Goal: Information Seeking & Learning: Understand process/instructions

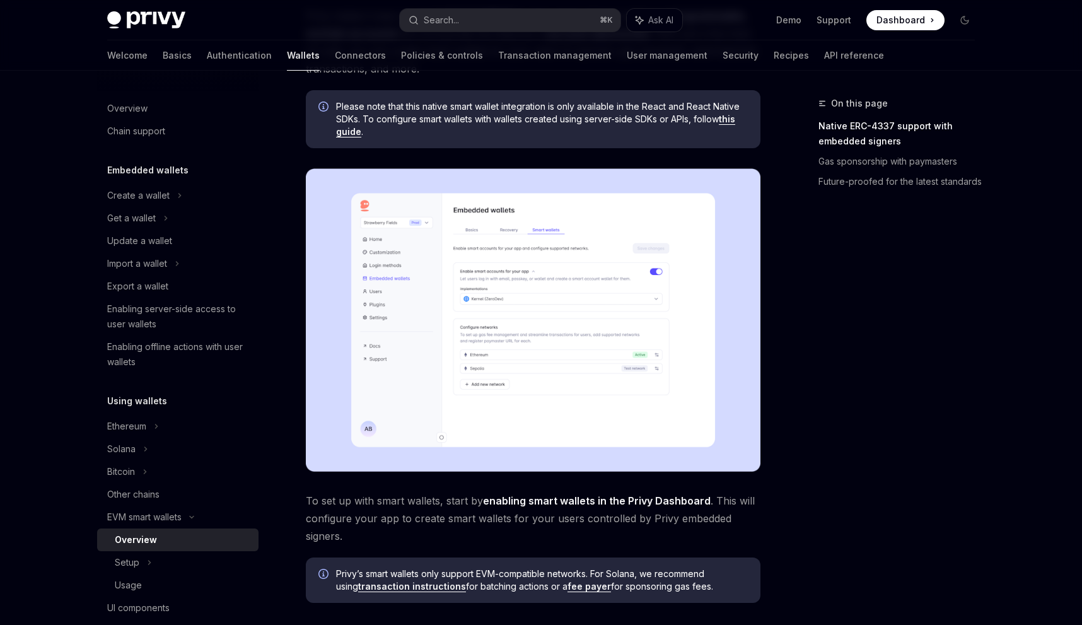
scroll to position [147, 0]
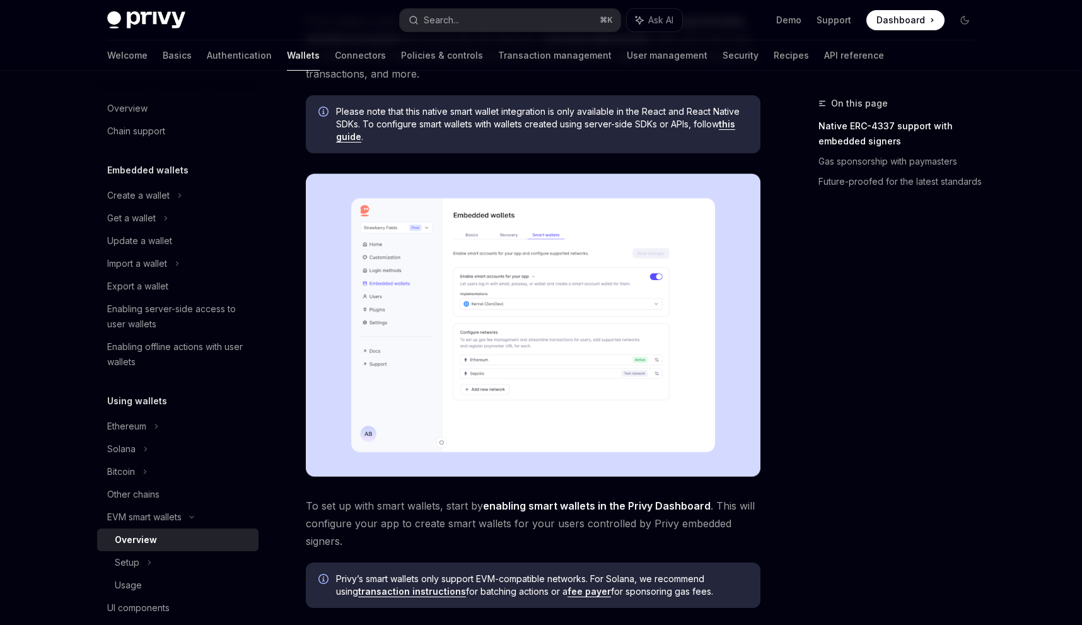
click at [735, 126] on link "this guide" at bounding box center [535, 131] width 399 height 24
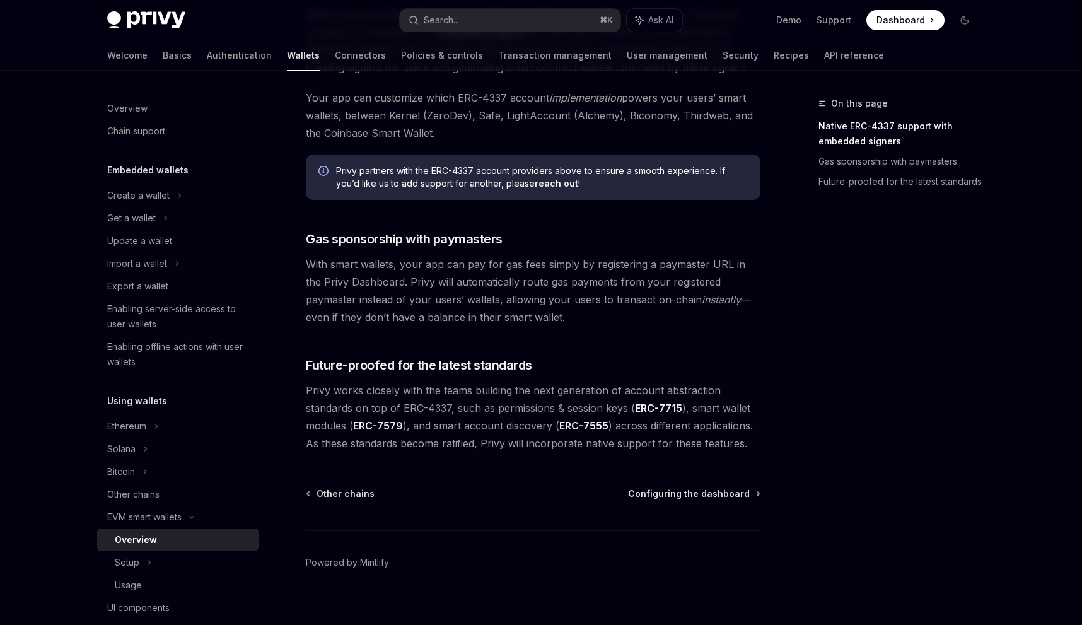
scroll to position [885, 0]
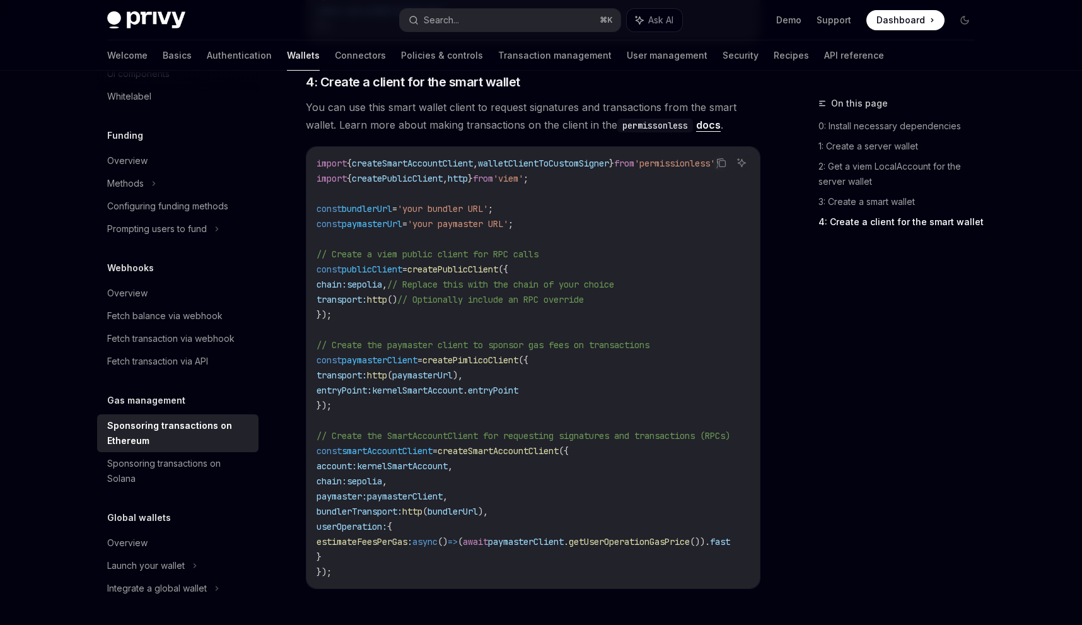
scroll to position [1580, 0]
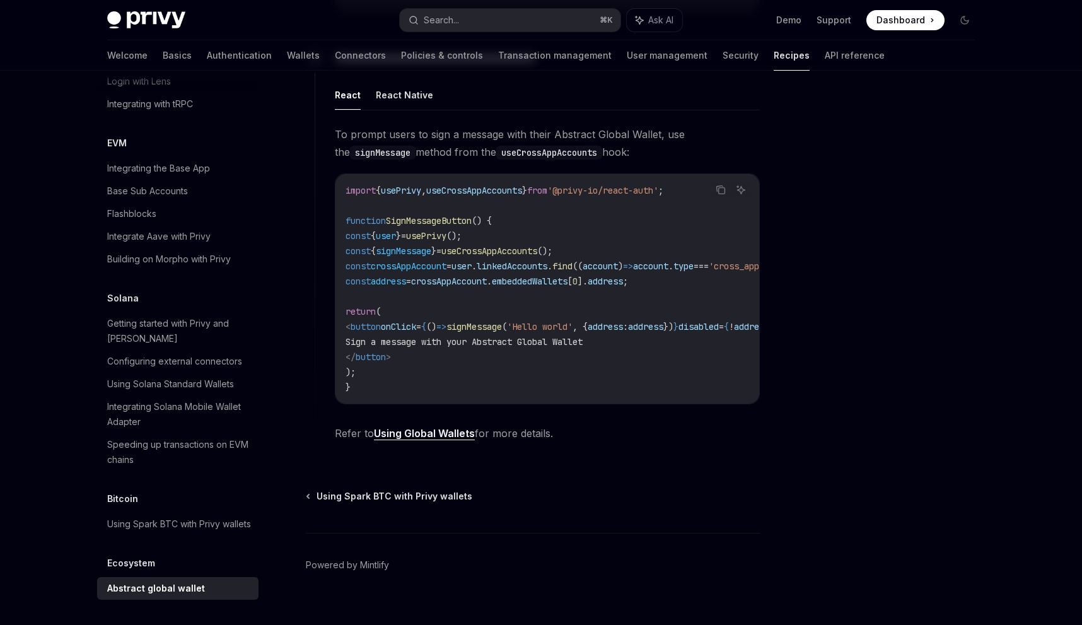
scroll to position [753, 0]
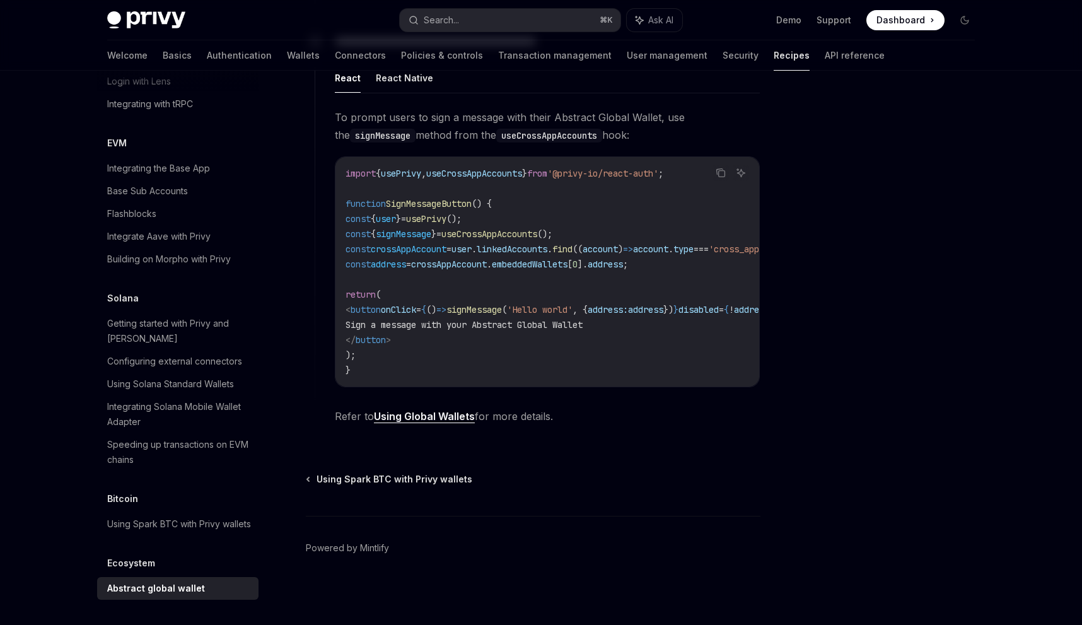
click at [438, 414] on link "Using Global Wallets" at bounding box center [424, 416] width 101 height 13
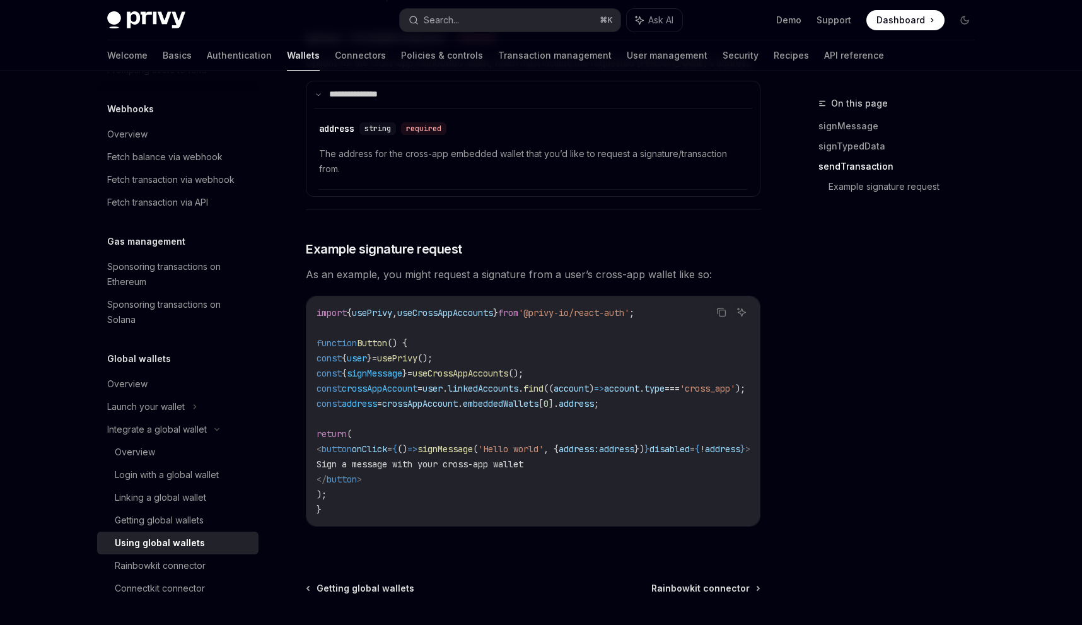
scroll to position [2122, 0]
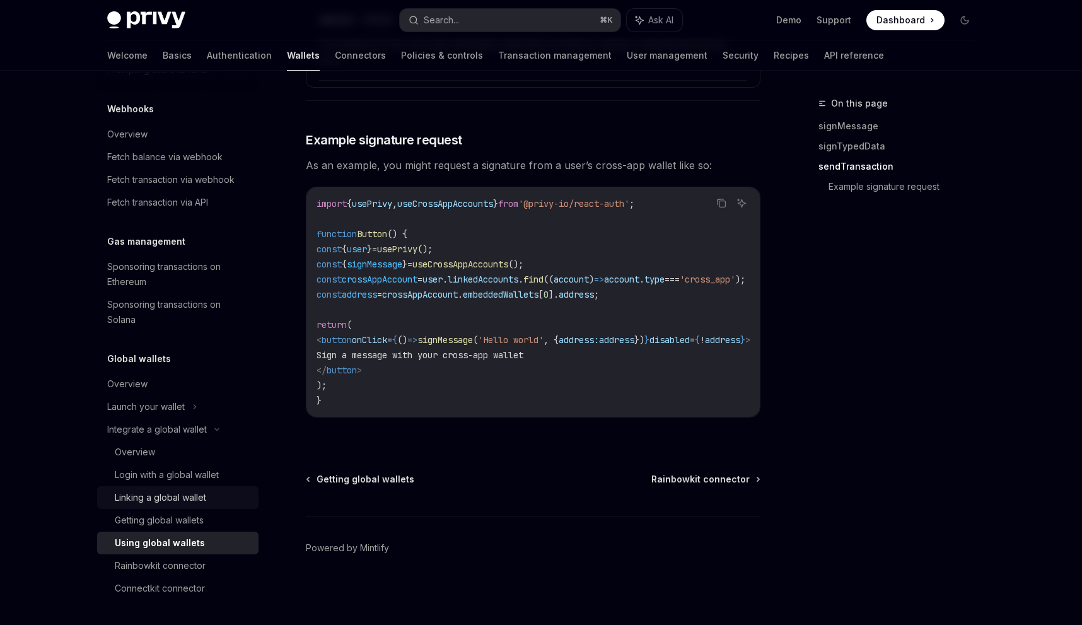
click at [170, 497] on div "Linking a global wallet" at bounding box center [160, 497] width 91 height 15
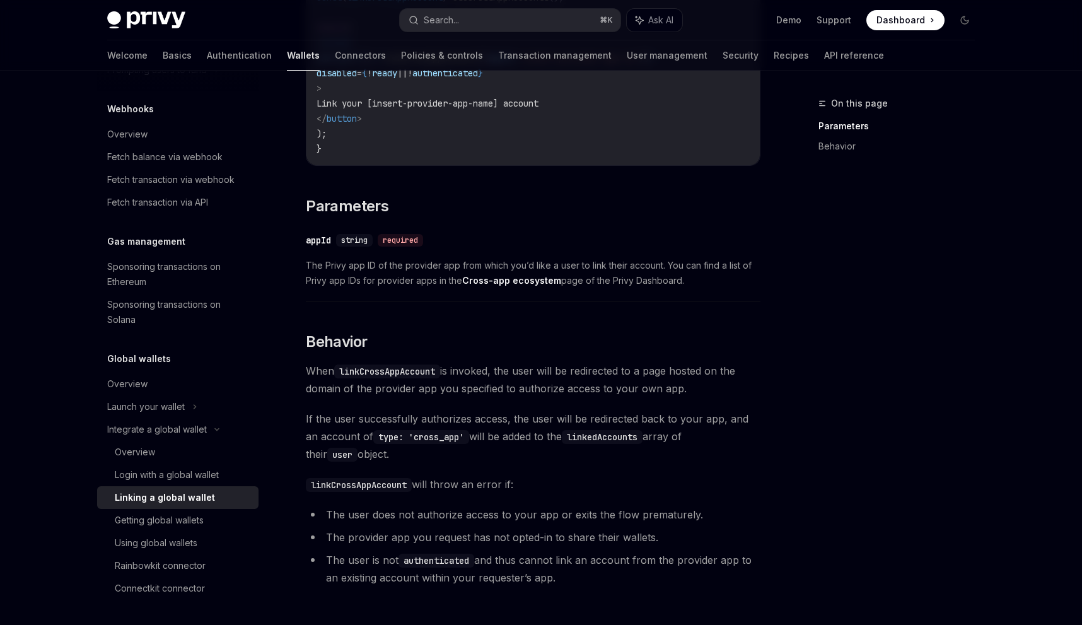
scroll to position [486, 0]
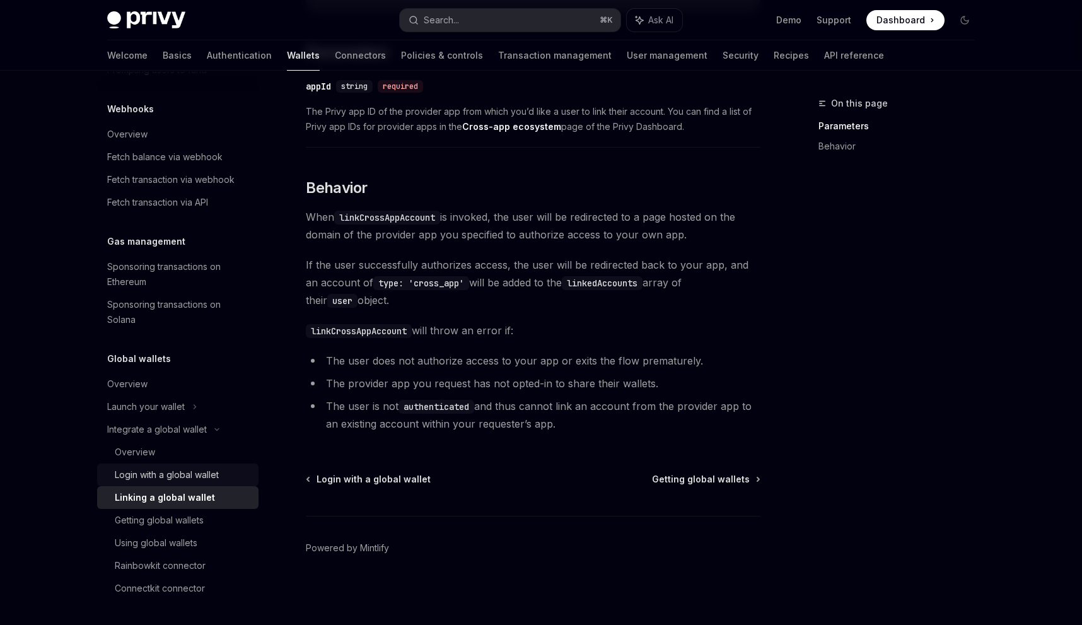
click at [158, 469] on div "Login with a global wallet" at bounding box center [167, 474] width 104 height 15
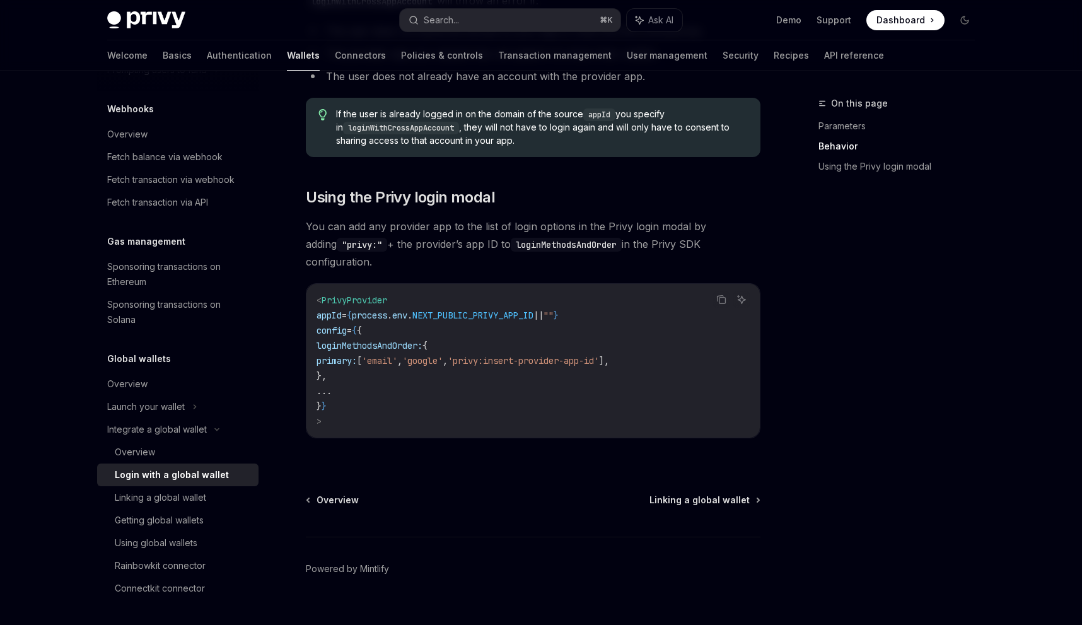
scroll to position [813, 0]
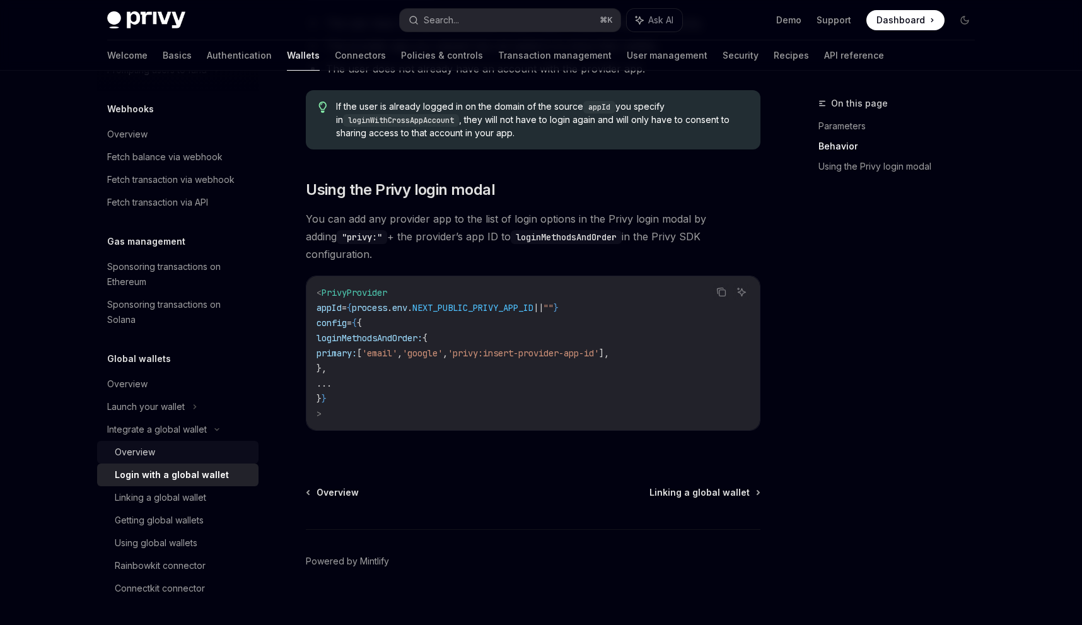
click at [122, 446] on div "Overview" at bounding box center [135, 452] width 40 height 15
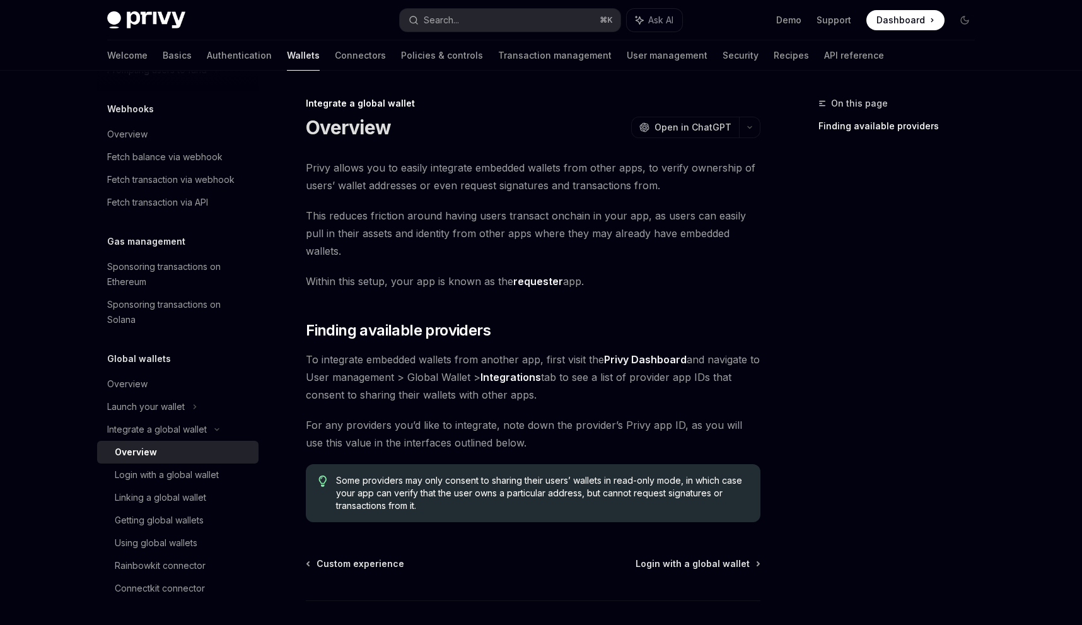
scroll to position [67, 0]
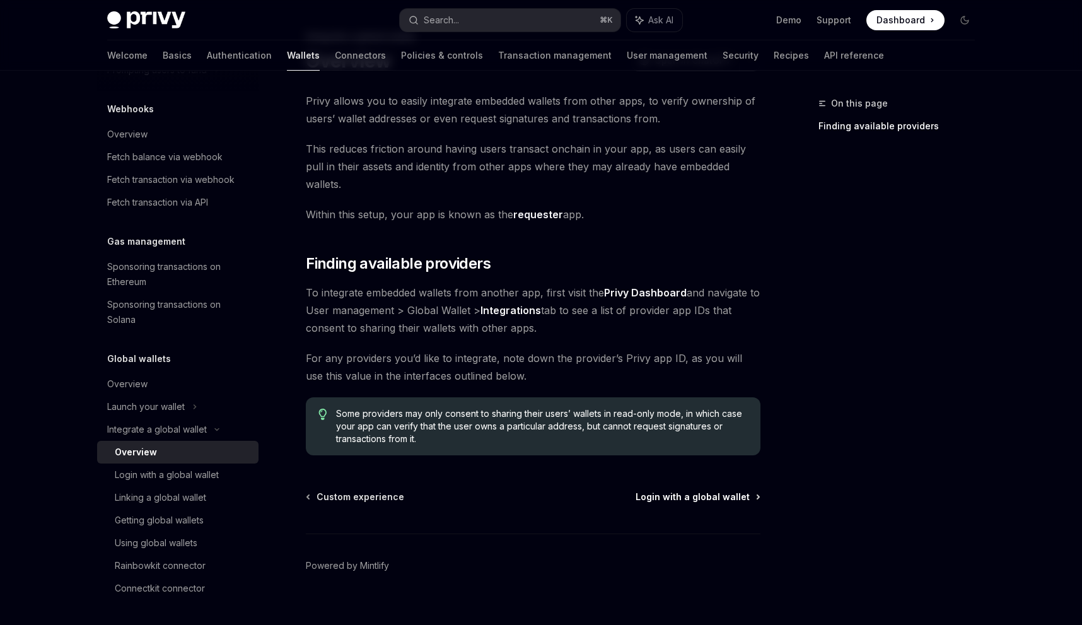
click at [680, 491] on span "Login with a global wallet" at bounding box center [693, 497] width 114 height 13
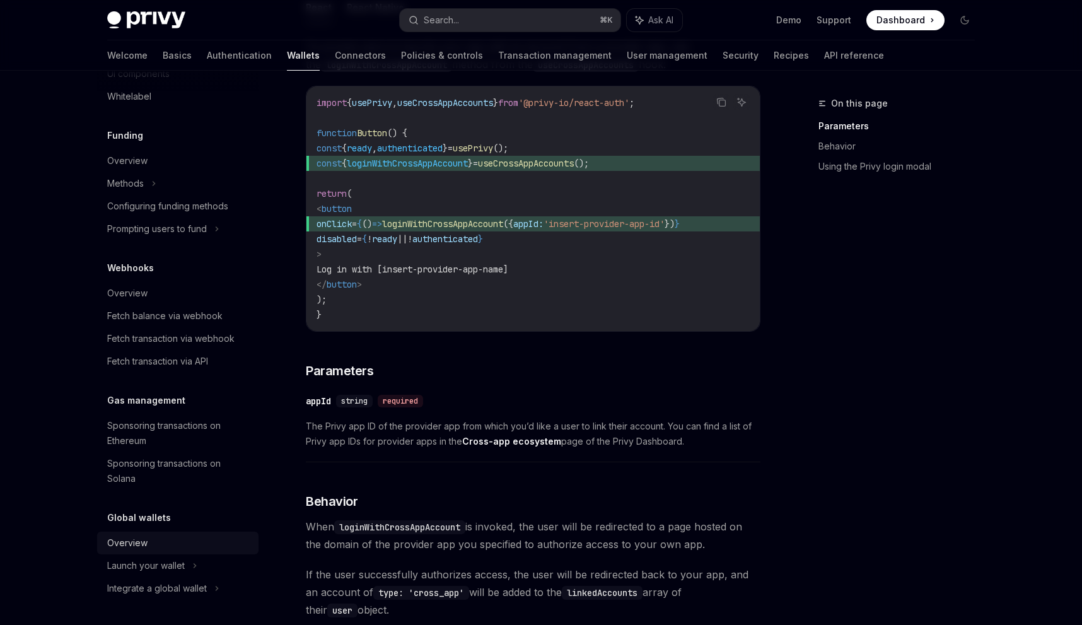
scroll to position [187, 0]
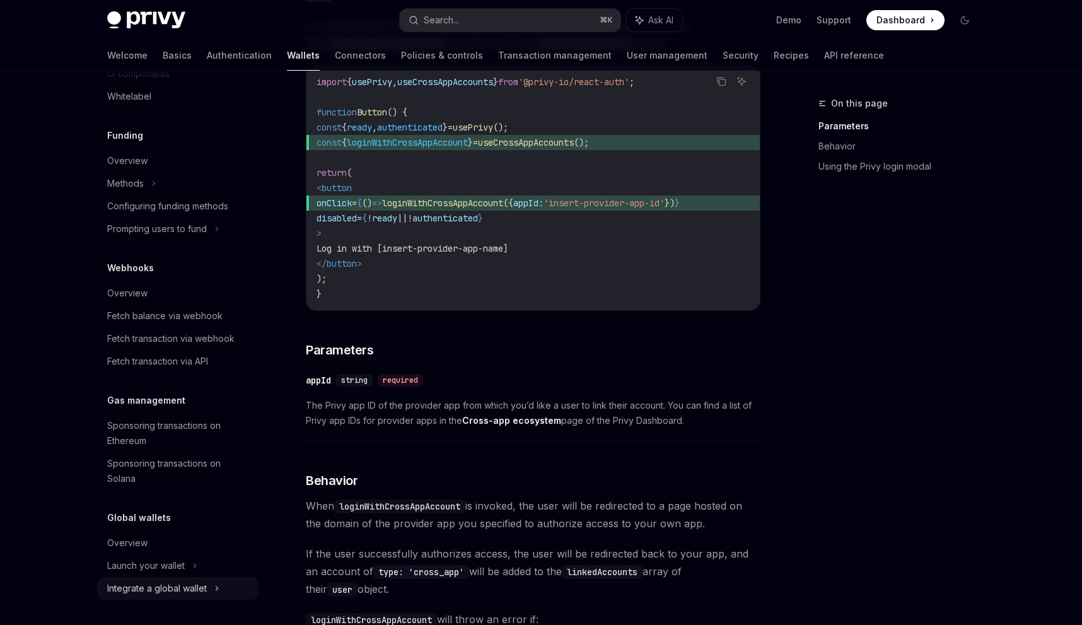
click at [135, 13] on div "Integrate a global wallet" at bounding box center [121, 5] width 28 height 15
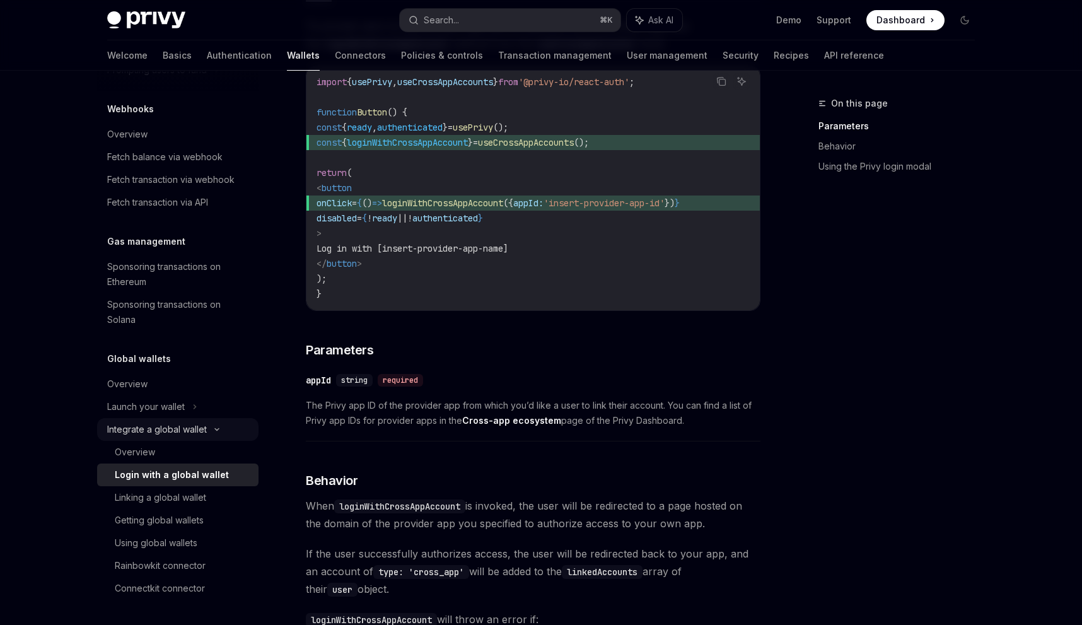
click at [216, 431] on icon at bounding box center [217, 430] width 4 height 2
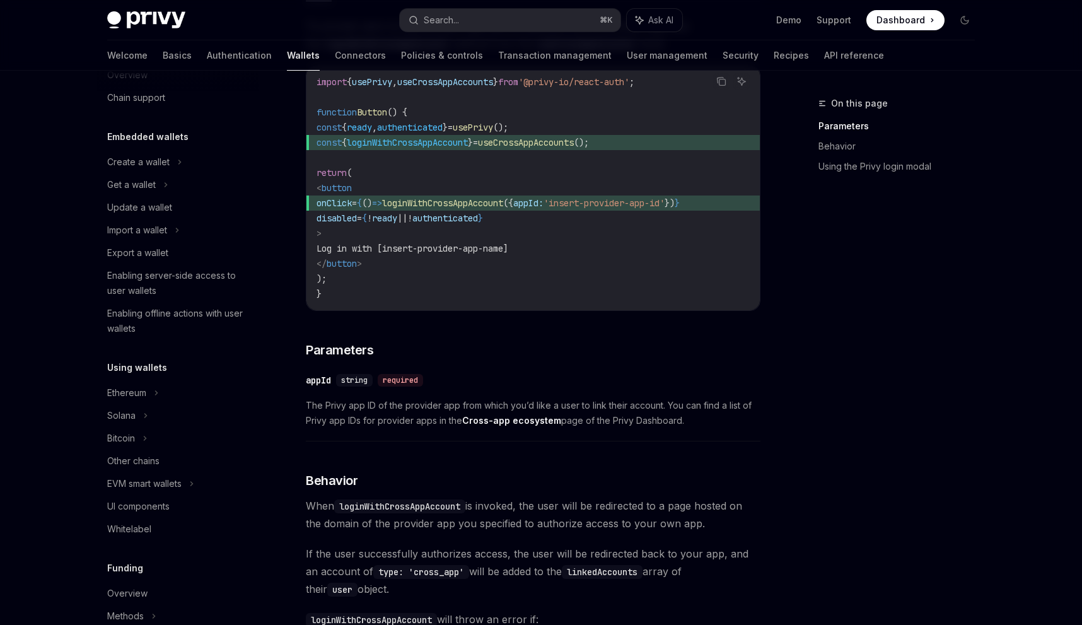
scroll to position [0, 0]
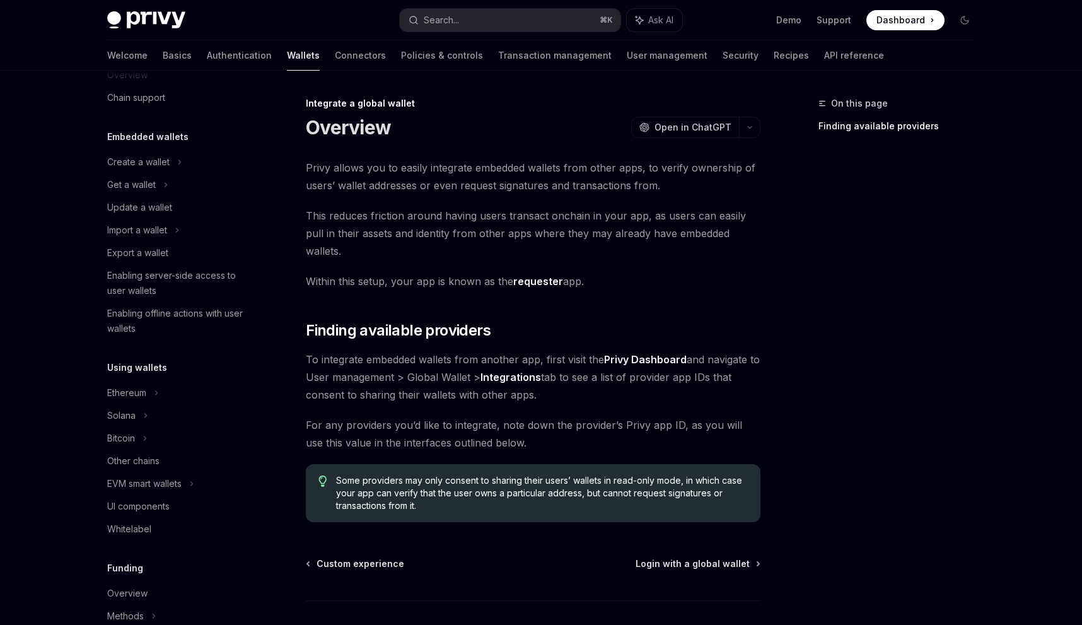
scroll to position [625, 0]
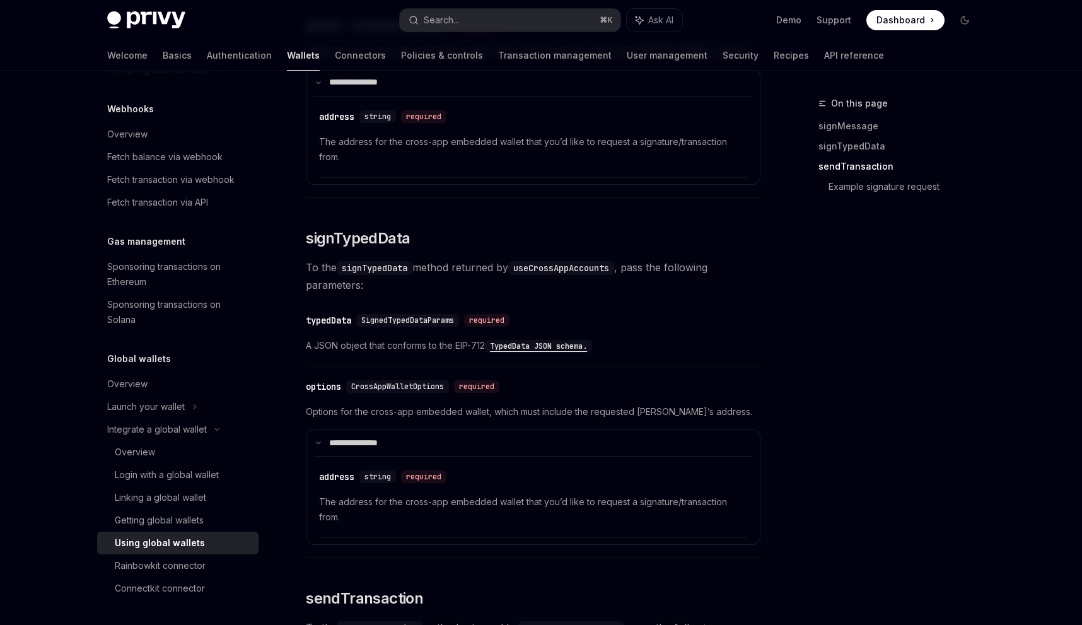
scroll to position [520, 0]
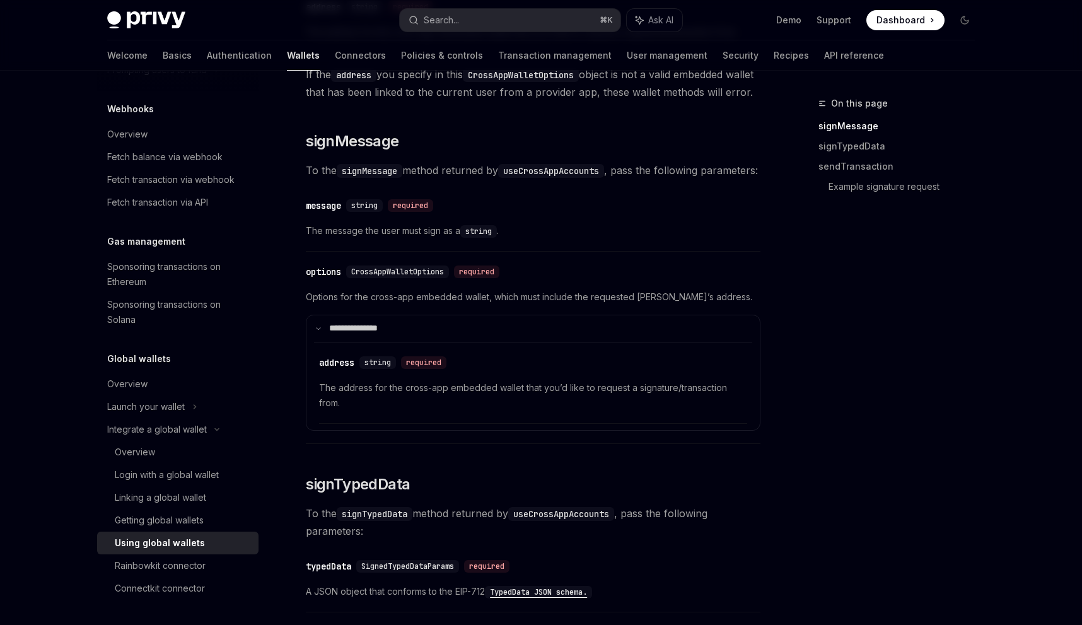
type textarea "*"
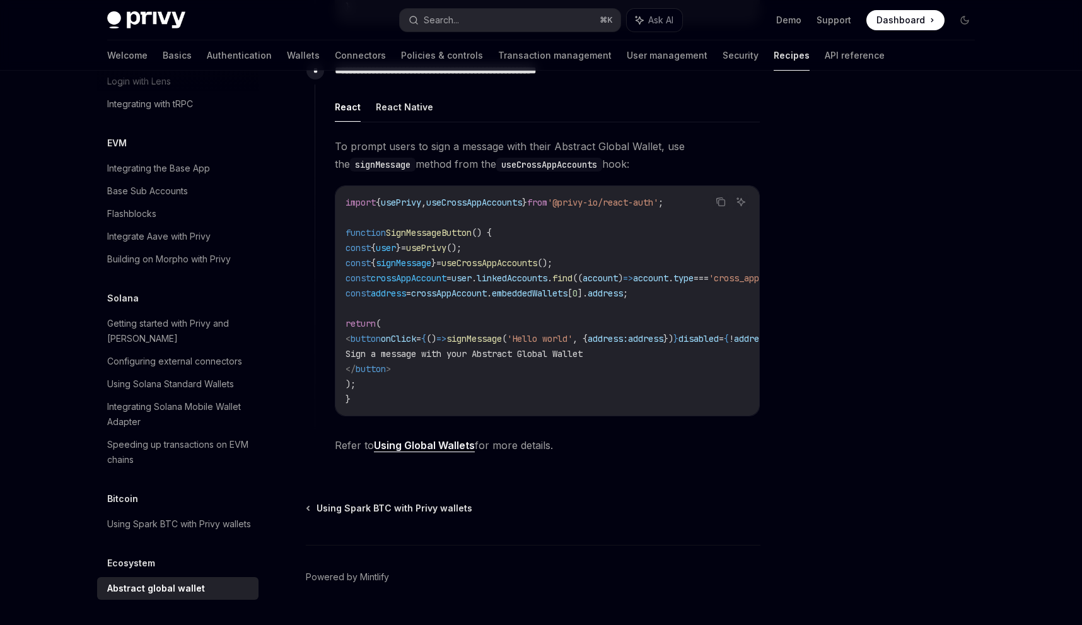
scroll to position [753, 0]
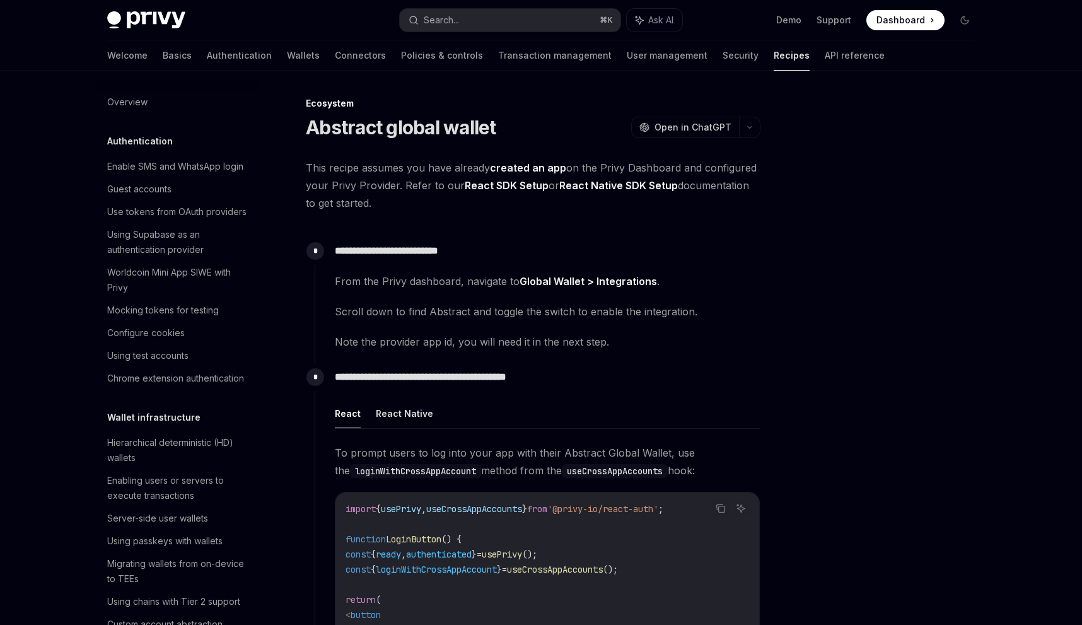
scroll to position [1735, 0]
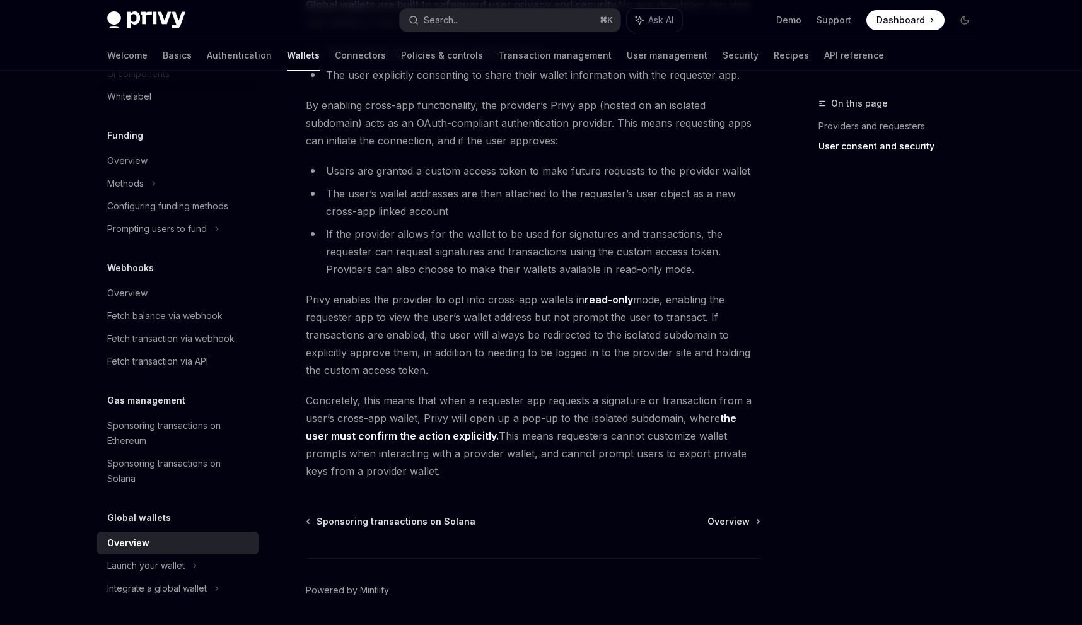
scroll to position [973, 0]
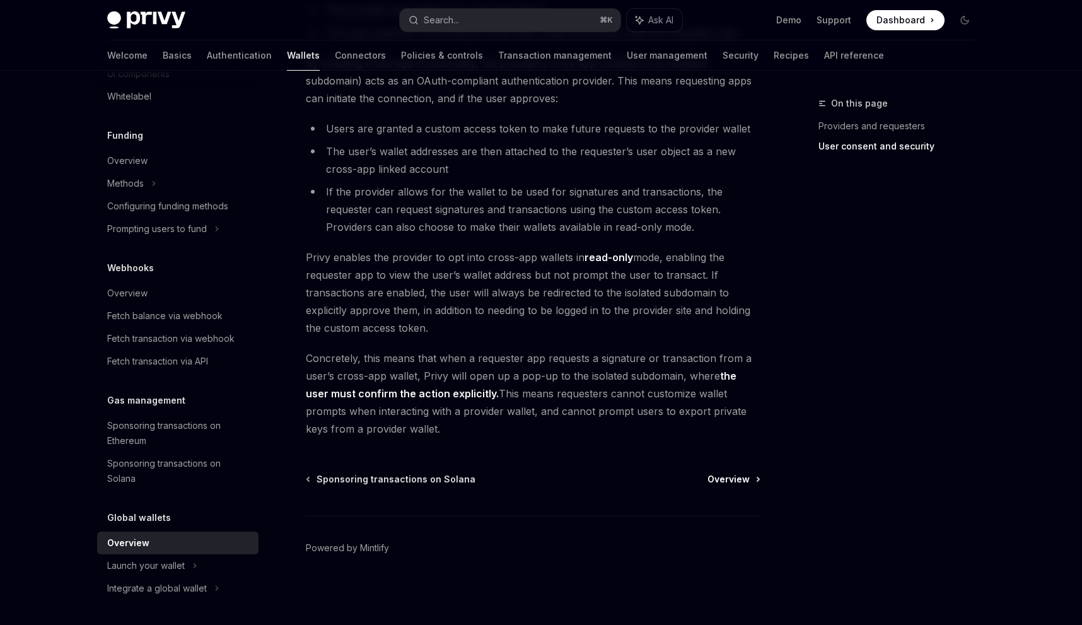
click at [737, 478] on span "Overview" at bounding box center [729, 479] width 42 height 13
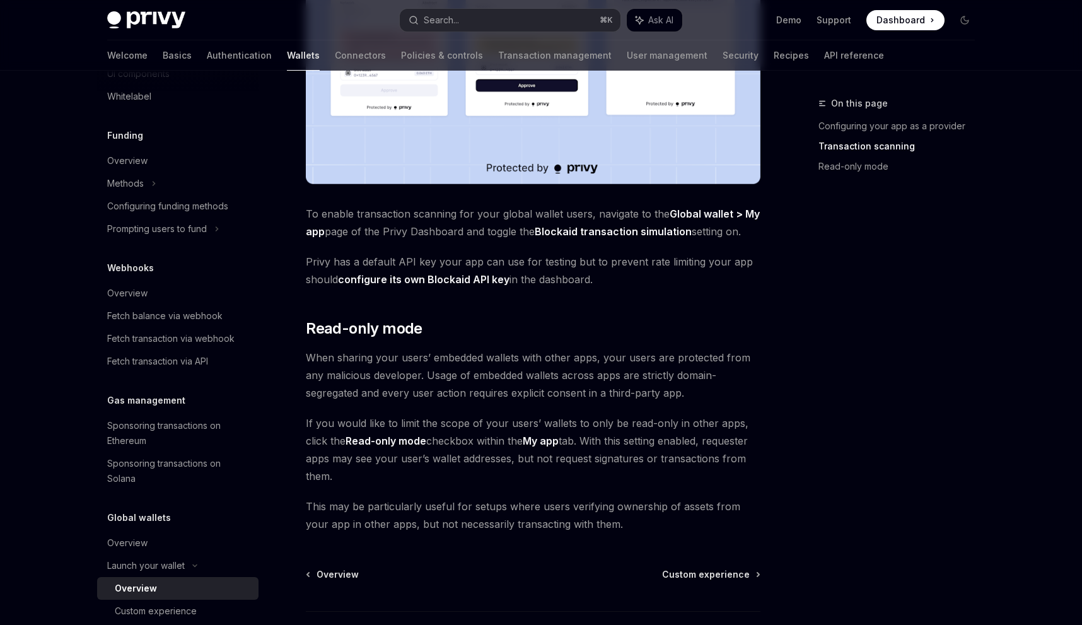
scroll to position [985, 0]
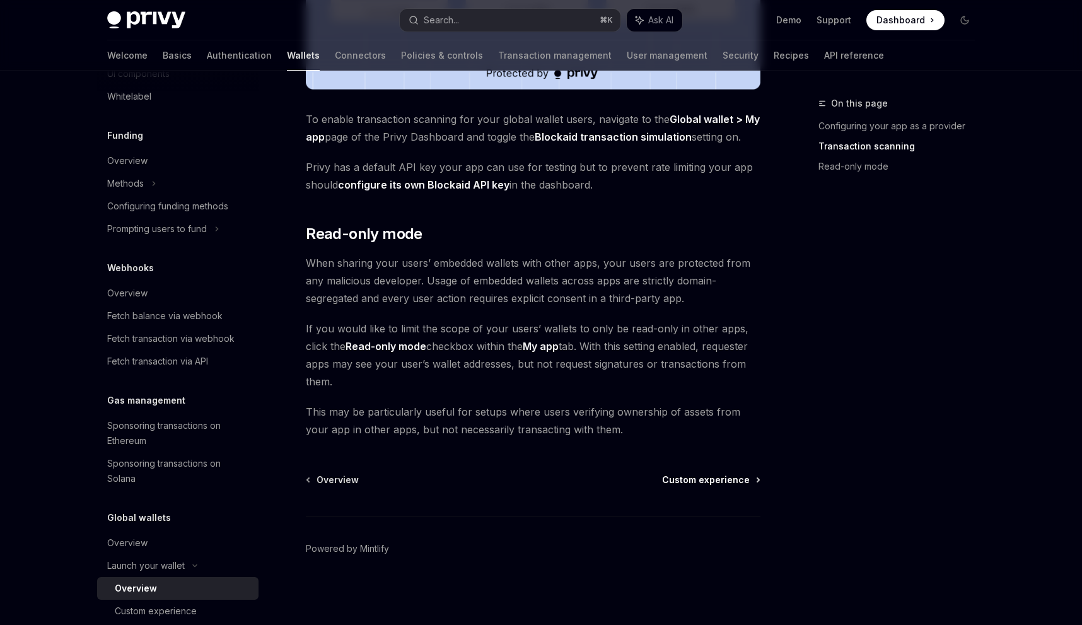
click at [724, 475] on span "Custom experience" at bounding box center [706, 480] width 88 height 13
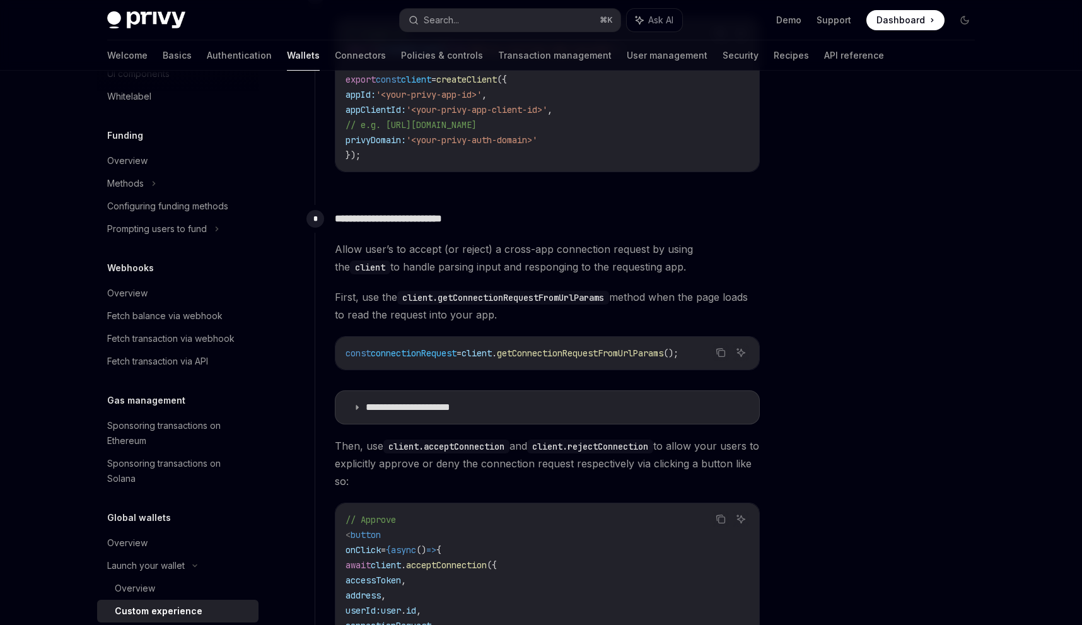
scroll to position [323, 0]
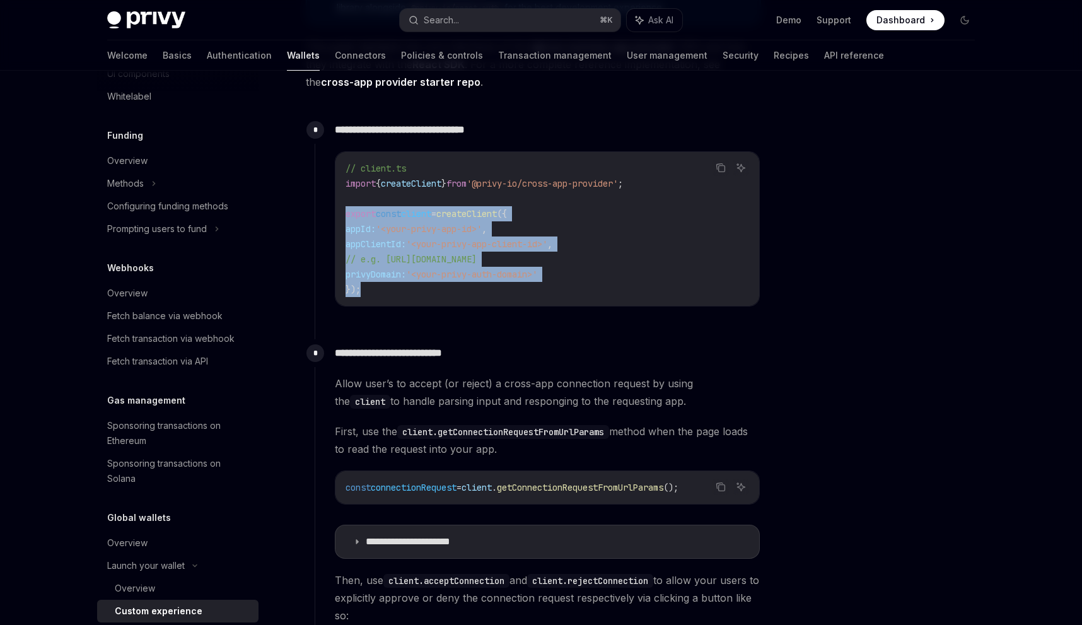
drag, startPoint x: 340, startPoint y: 209, endPoint x: 376, endPoint y: 306, distance: 103.2
click at [376, 306] on div "**********" at bounding box center [538, 221] width 446 height 211
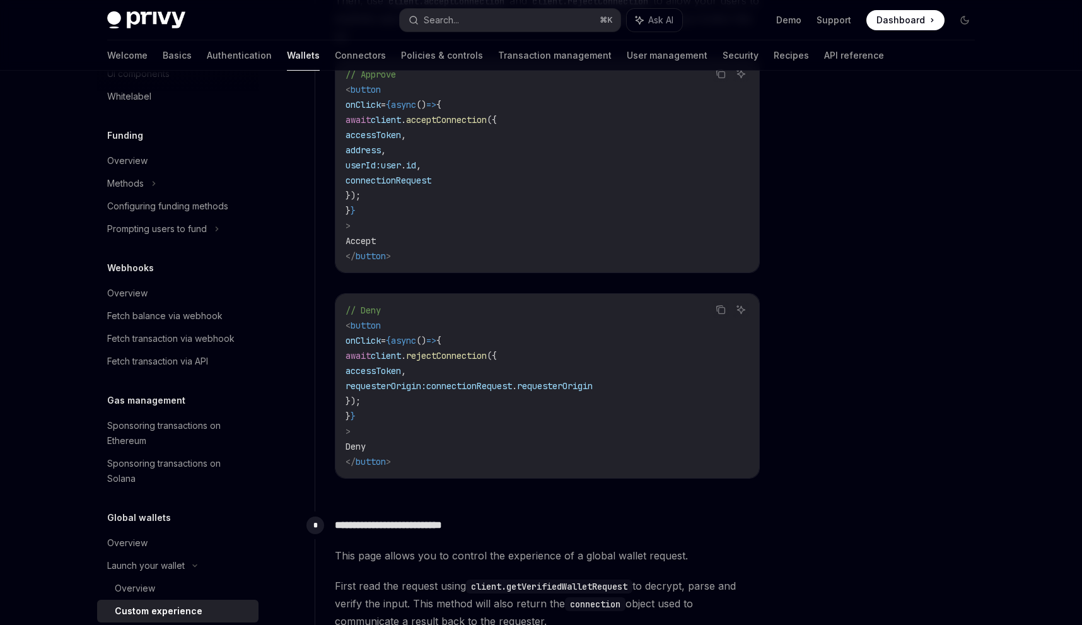
scroll to position [914, 0]
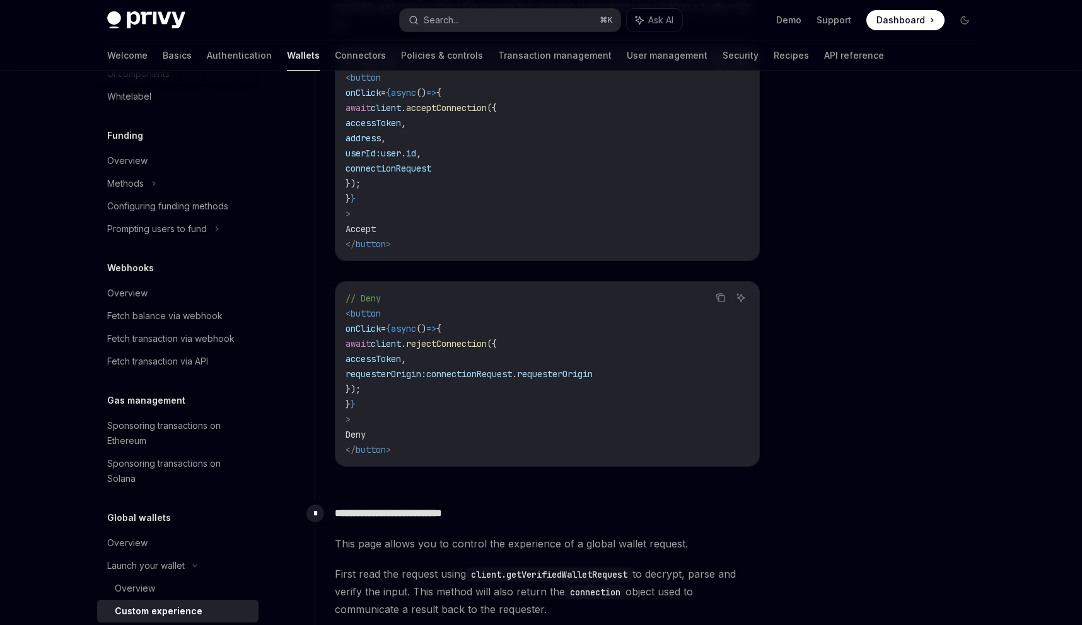
click at [482, 112] on span "acceptConnection" at bounding box center [446, 107] width 81 height 11
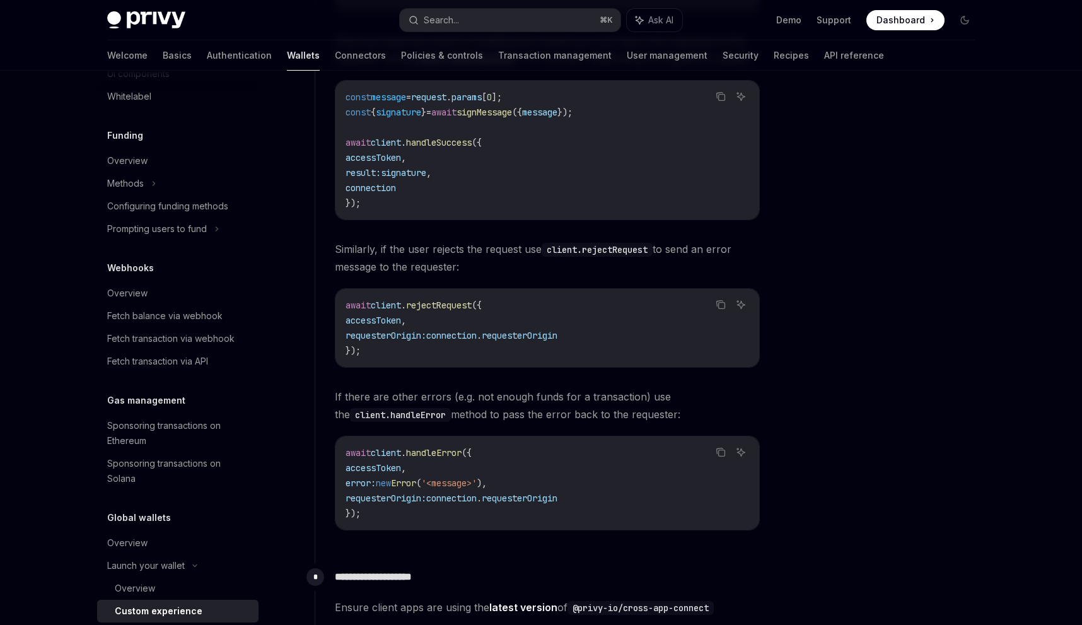
scroll to position [1600, 0]
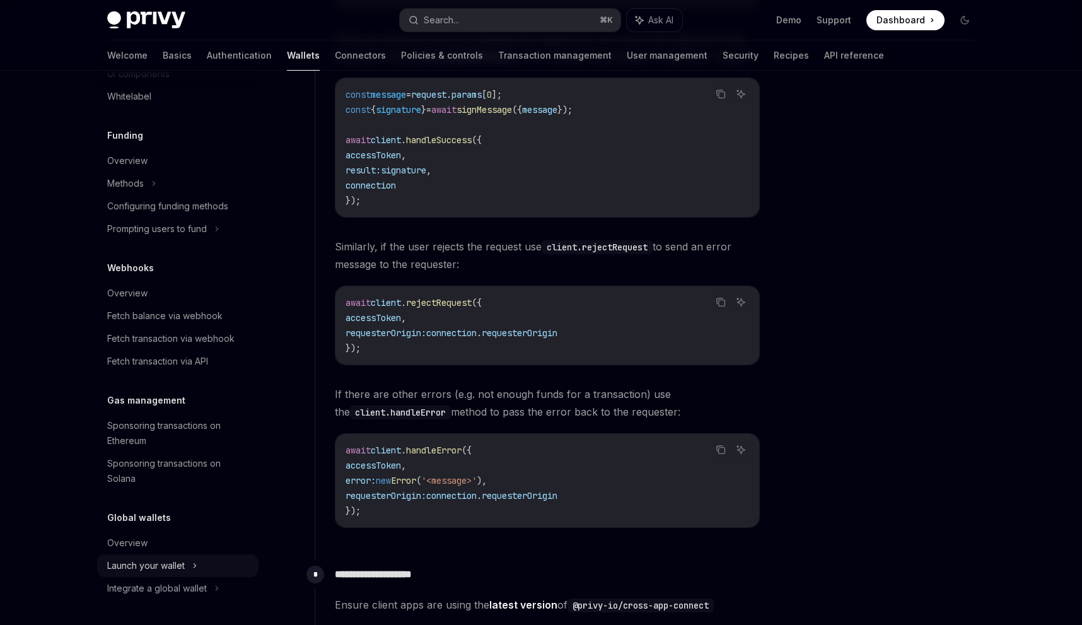
scroll to position [466, 0]
click at [125, 540] on div "Overview" at bounding box center [127, 542] width 40 height 15
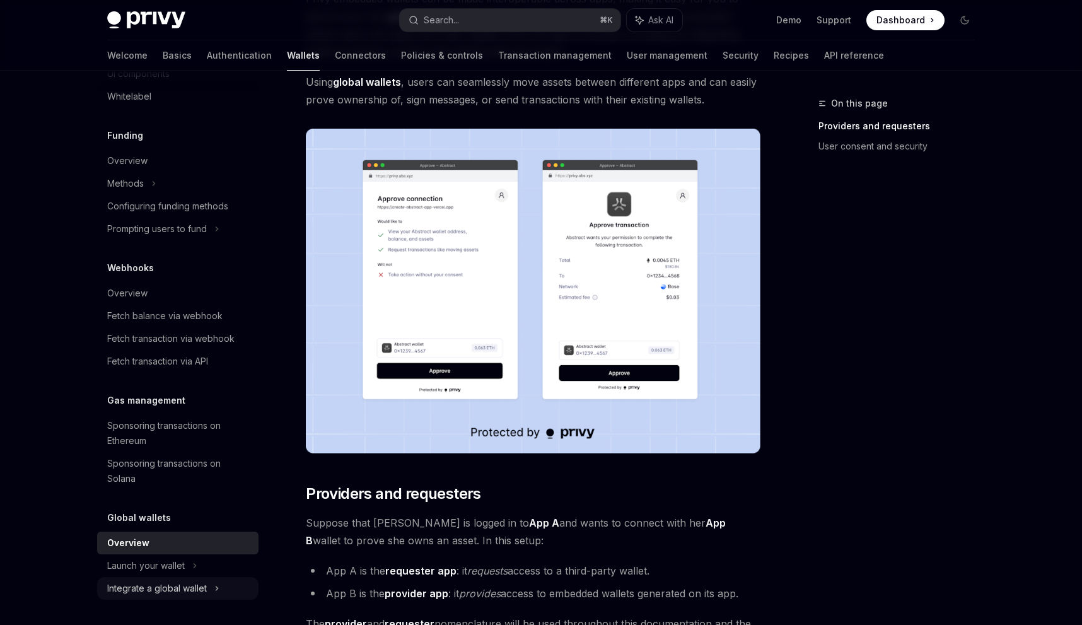
click at [129, 13] on div "Integrate a global wallet" at bounding box center [121, 5] width 28 height 15
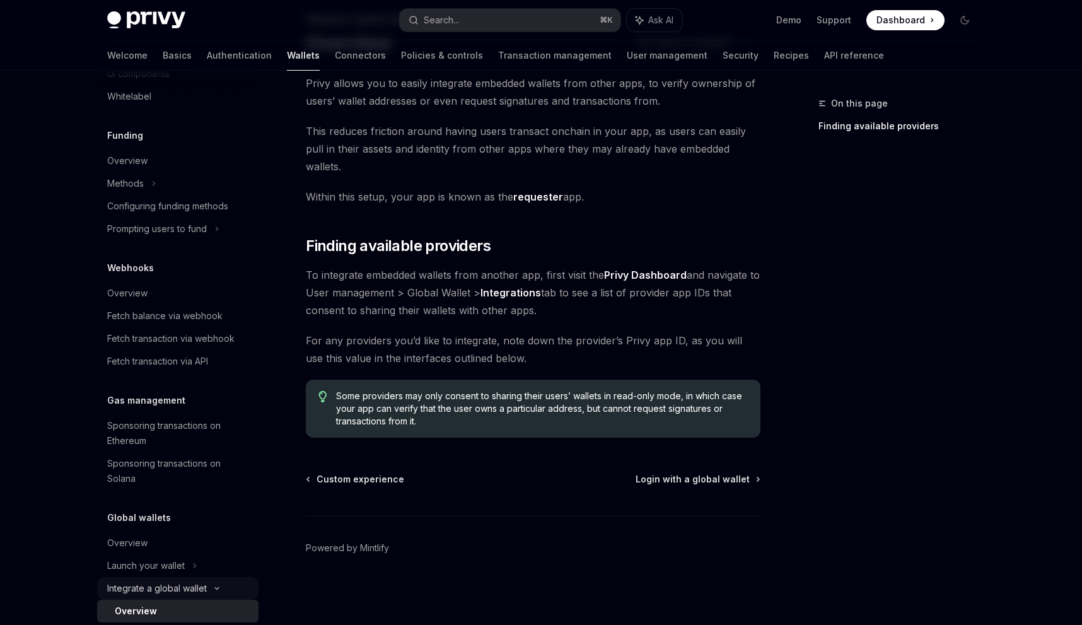
scroll to position [67, 0]
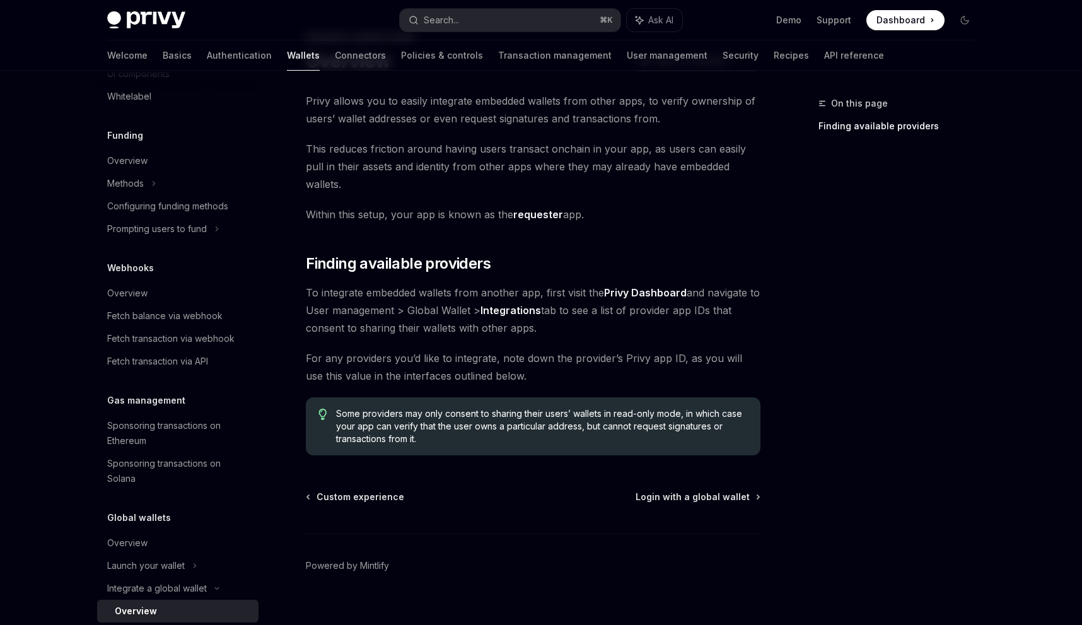
click at [134, 609] on div "Overview" at bounding box center [136, 610] width 42 height 15
click at [721, 491] on div "Custom experience Login with a global wallet Powered by [PERSON_NAME]" at bounding box center [533, 567] width 455 height 152
click at [733, 491] on span "Login with a global wallet" at bounding box center [693, 497] width 114 height 13
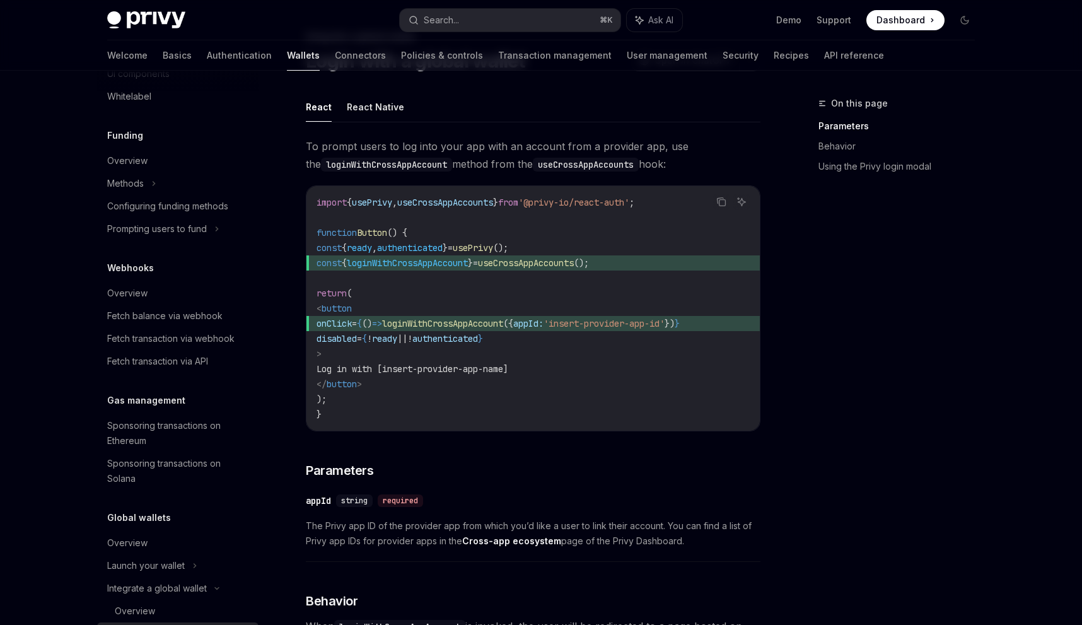
scroll to position [625, 0]
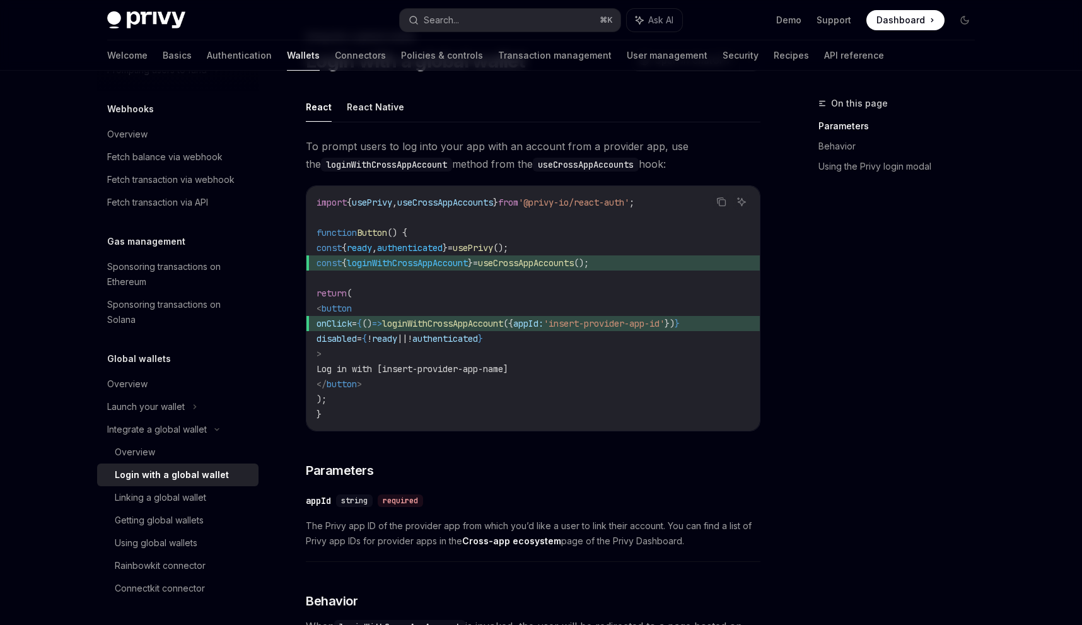
click at [548, 266] on span "useCrossAppAccounts" at bounding box center [526, 262] width 96 height 11
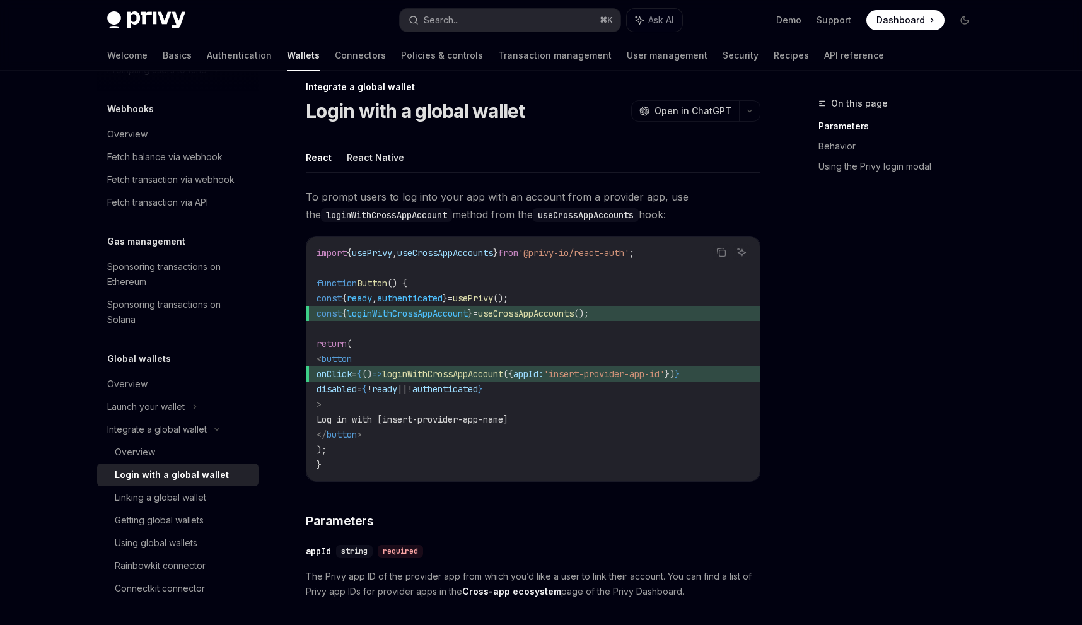
scroll to position [0, 0]
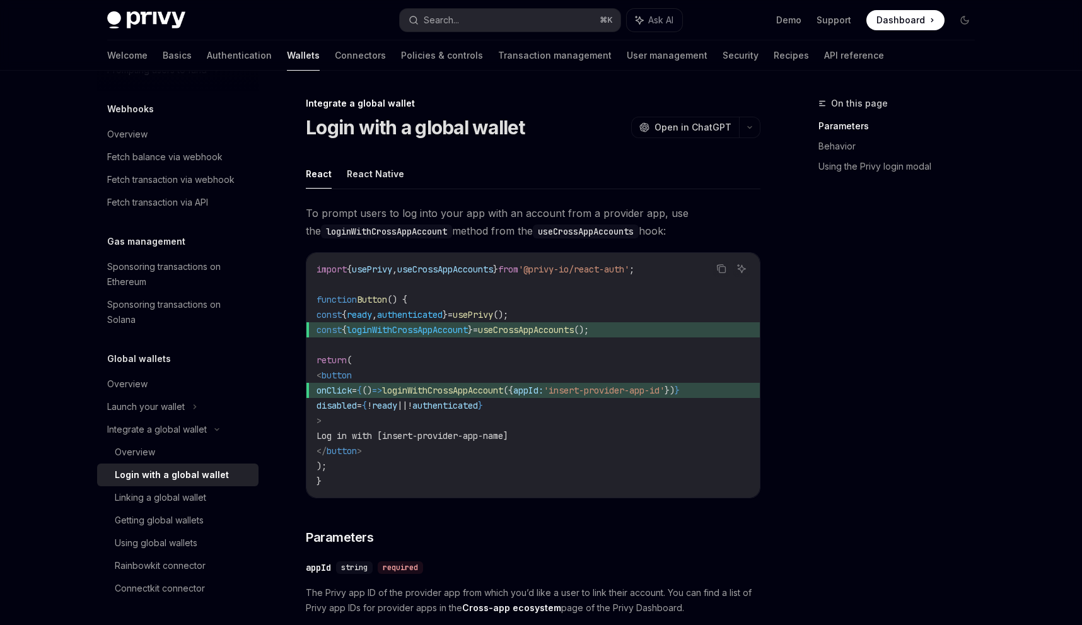
copy span "useCrossAppAccounts"
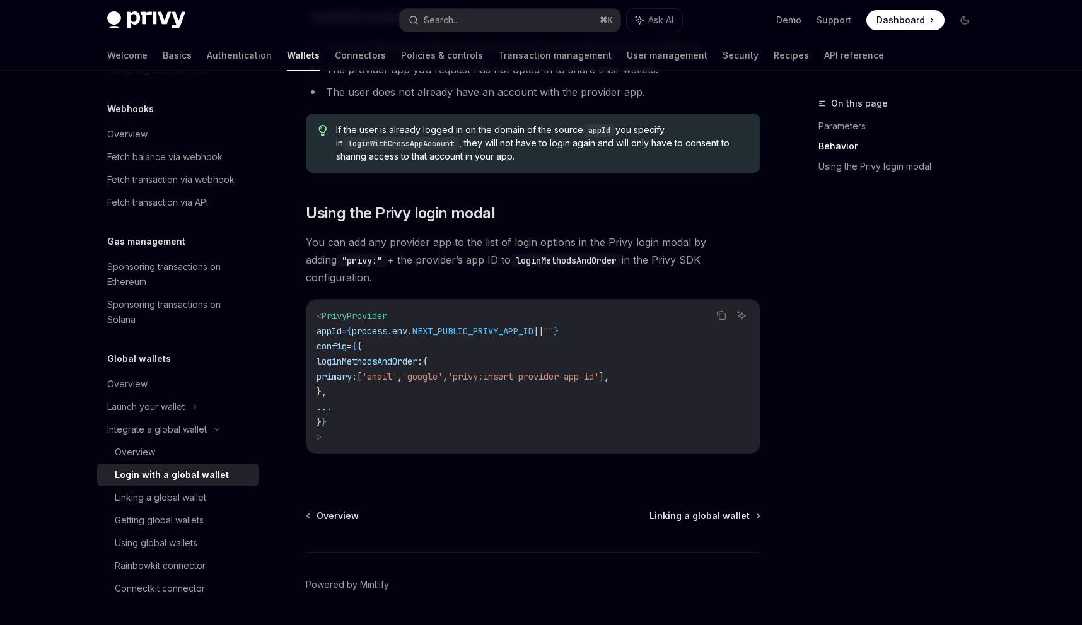
scroll to position [813, 0]
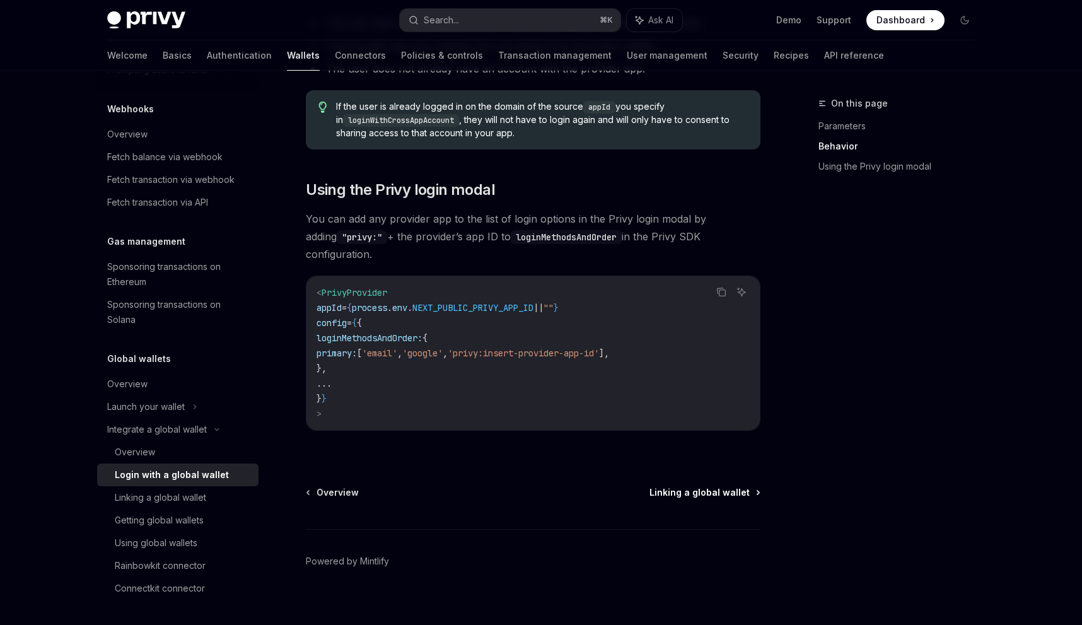
click at [705, 486] on span "Linking a global wallet" at bounding box center [699, 492] width 100 height 13
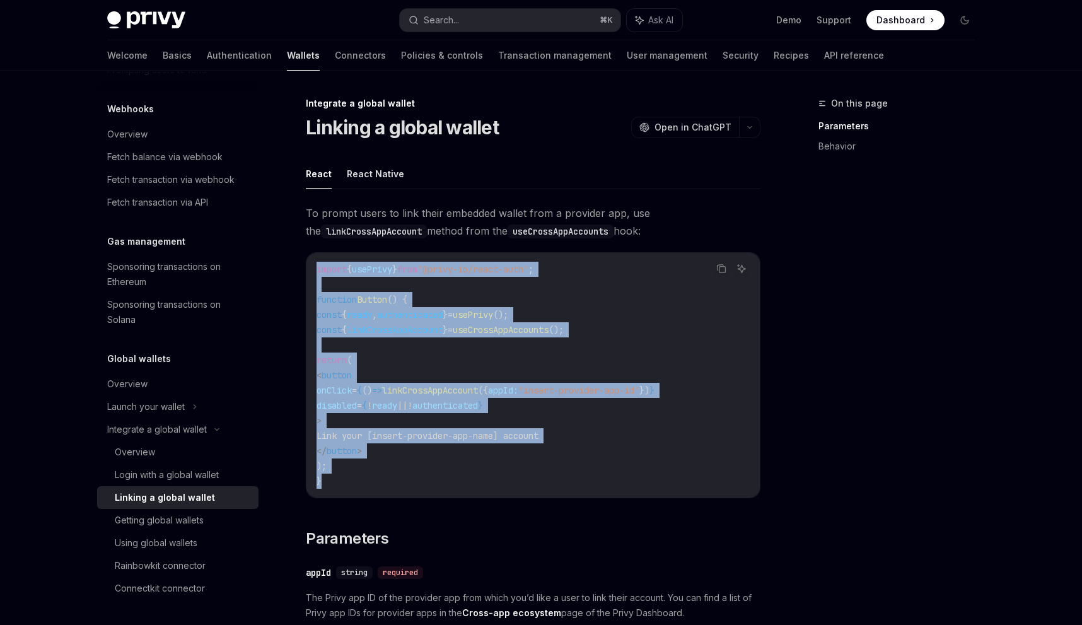
drag, startPoint x: 316, startPoint y: 268, endPoint x: 330, endPoint y: 484, distance: 216.8
click at [330, 484] on code "import { usePrivy } from '@privy-io/react-auth' ; function Button () { const { …" at bounding box center [533, 375] width 433 height 227
copy code "import { usePrivy } from '@privy-io/react-auth' ; function Button () { const { …"
click at [409, 352] on code "import { usePrivy } from '@privy-io/react-auth' ; function Button () { const { …" at bounding box center [533, 375] width 433 height 227
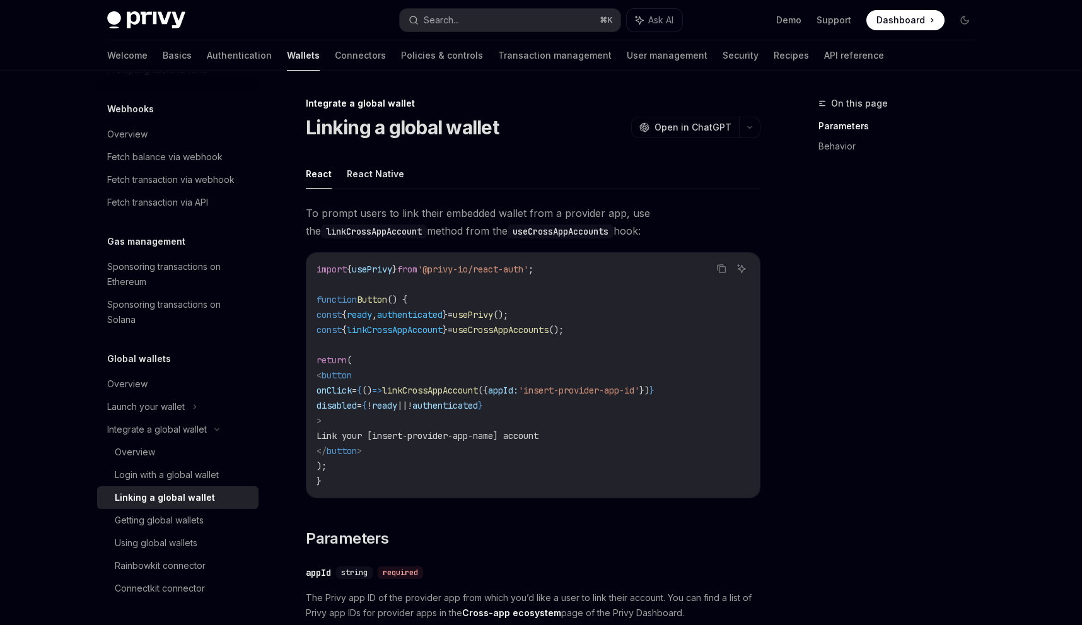
click at [443, 315] on span "authenticated" at bounding box center [410, 314] width 66 height 11
copy span "authenticated"
click at [394, 416] on code "import { usePrivy } from '@privy-io/react-auth' ; function Button () { const { …" at bounding box center [533, 375] width 433 height 227
drag, startPoint x: 400, startPoint y: 405, endPoint x: 441, endPoint y: 407, distance: 40.4
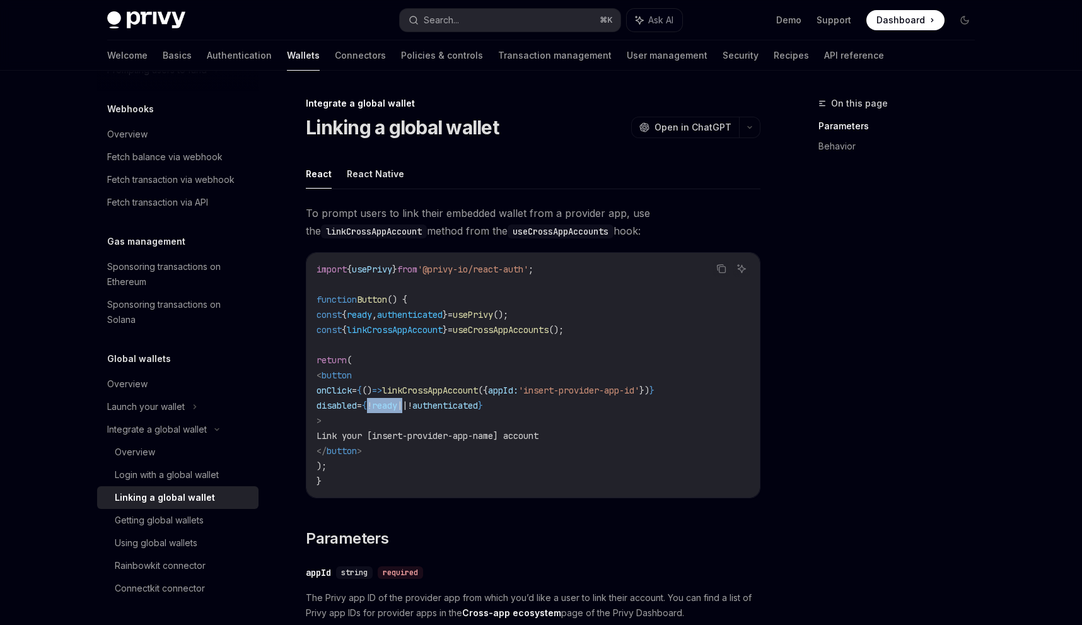
click at [441, 407] on span "disabled = { ! ready || ! authenticated }" at bounding box center [400, 405] width 166 height 11
drag, startPoint x: 377, startPoint y: 404, endPoint x: 438, endPoint y: 405, distance: 61.2
click at [438, 405] on span "disabled = { ! ready || ! authenticated }" at bounding box center [400, 405] width 166 height 11
click at [549, 406] on code "import { usePrivy } from '@privy-io/react-auth' ; function Button () { const { …" at bounding box center [533, 375] width 433 height 227
drag, startPoint x: 427, startPoint y: 390, endPoint x: 703, endPoint y: 390, distance: 276.2
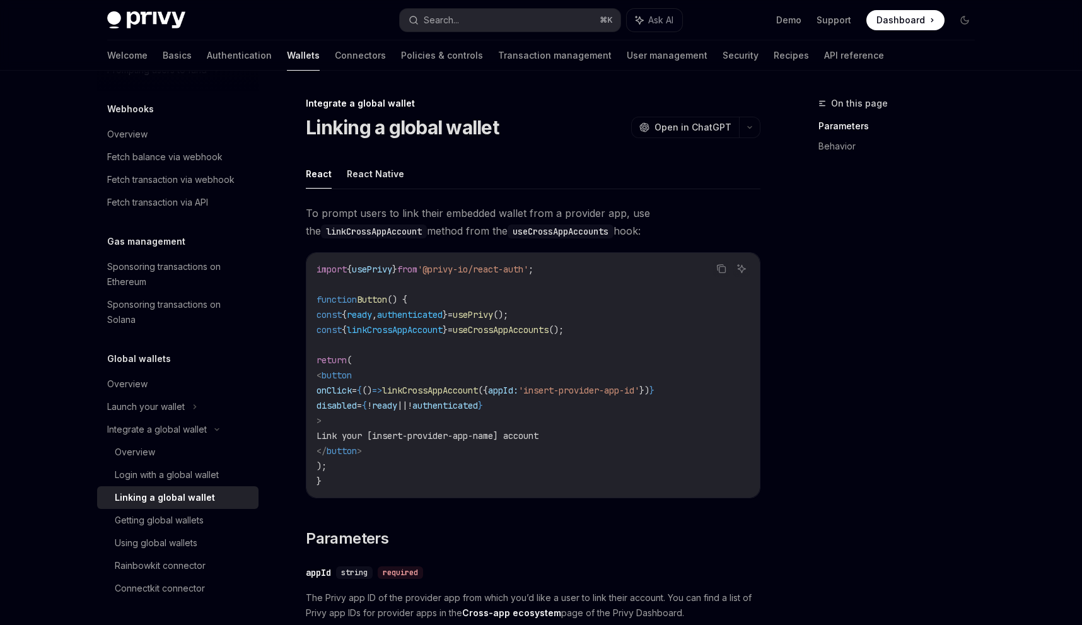
click at [655, 390] on span "onClick = { () => linkCrossAppAccount ({ appId: 'insert-provider-app-id' }) }" at bounding box center [486, 390] width 338 height 11
click at [540, 325] on span "useCrossAppAccounts" at bounding box center [501, 329] width 96 height 11
copy span "useCrossAppAccounts"
click at [528, 331] on span "useCrossAppAccounts" at bounding box center [501, 329] width 96 height 11
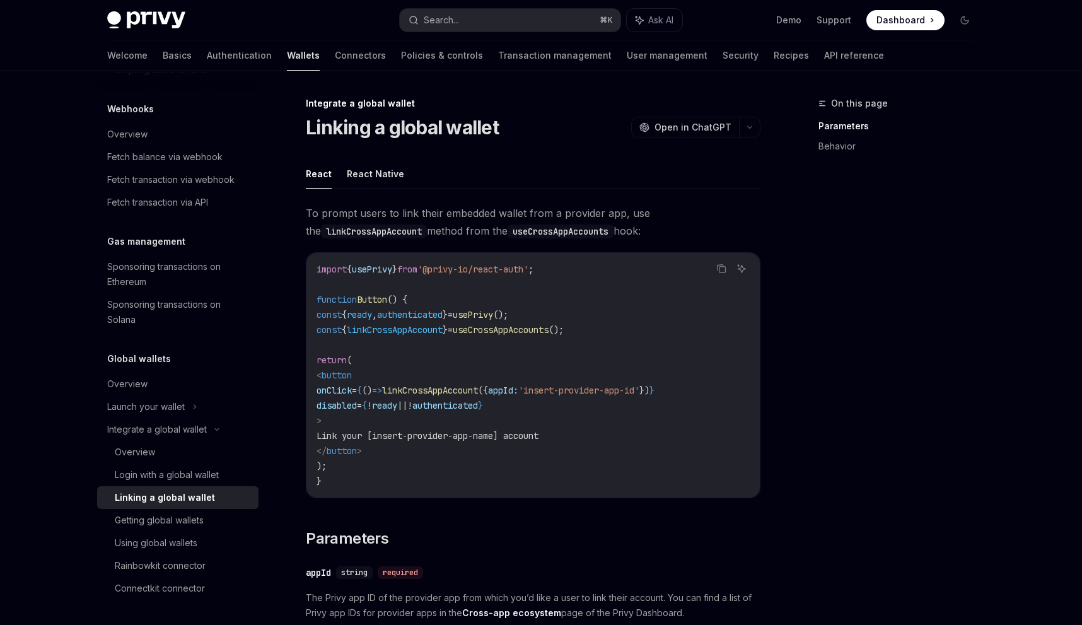
click at [528, 331] on span "useCrossAppAccounts" at bounding box center [501, 329] width 96 height 11
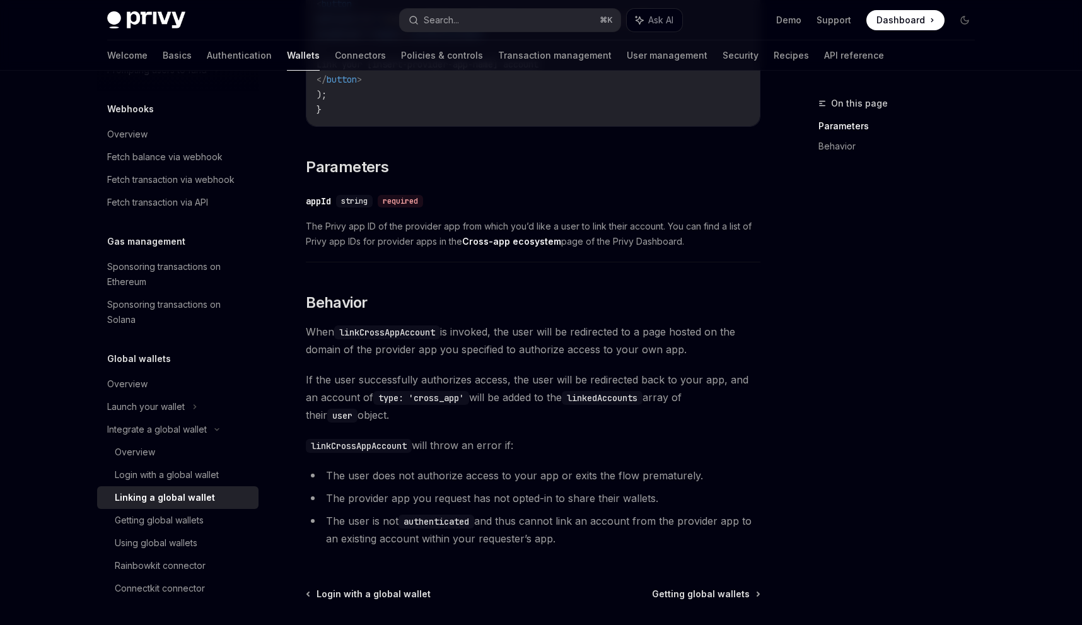
scroll to position [486, 0]
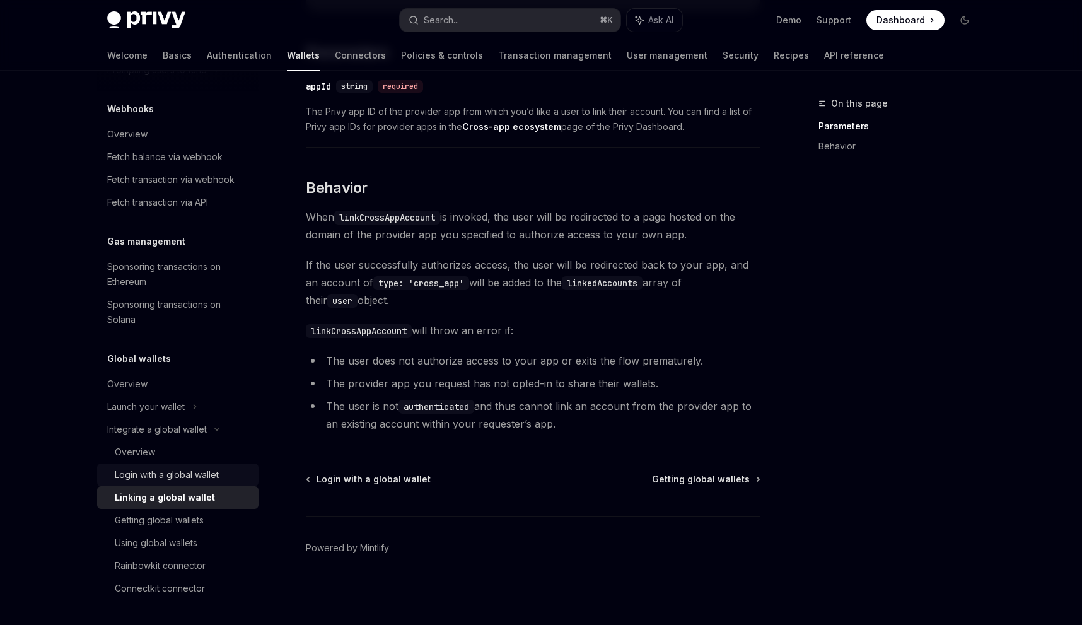
click at [162, 465] on link "Login with a global wallet" at bounding box center [177, 474] width 161 height 23
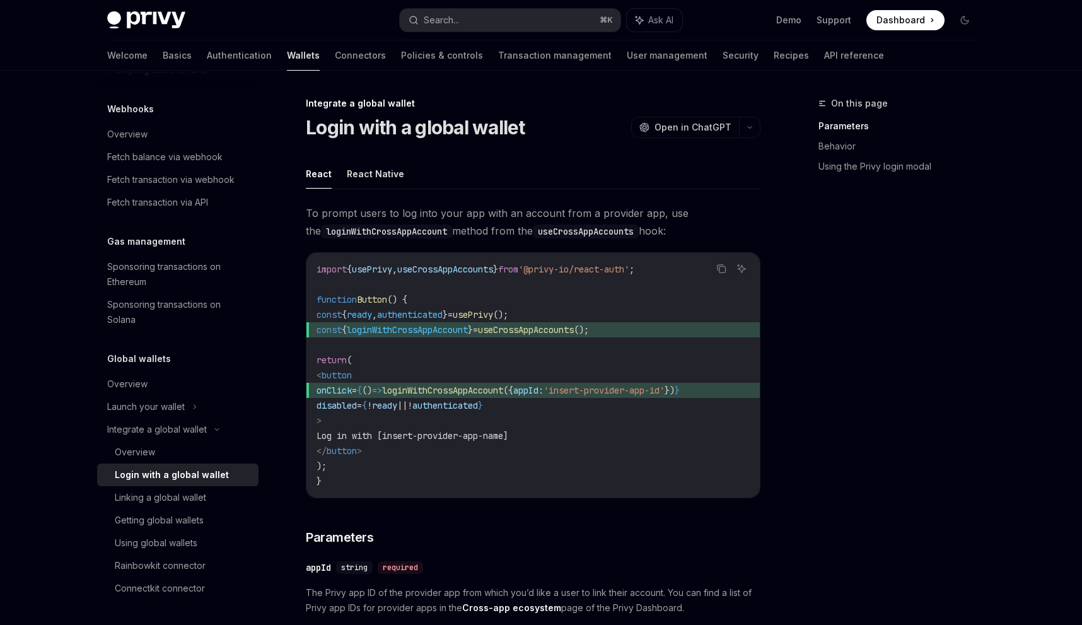
click at [441, 265] on span "useCrossAppAccounts" at bounding box center [445, 269] width 96 height 11
copy span "useCrossAppAccounts"
copy span "const { loginWithCrossAppAccount } = useCrossAppAccounts ();"
drag, startPoint x: 324, startPoint y: 329, endPoint x: 648, endPoint y: 327, distance: 324.1
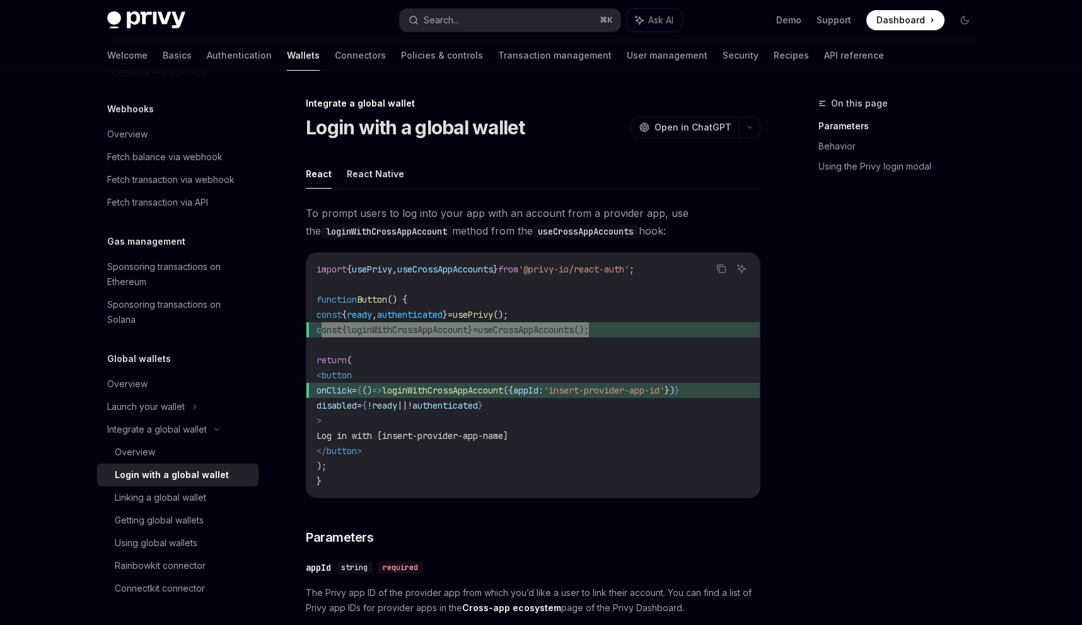
click at [648, 327] on span "const { loginWithCrossAppAccount } = useCrossAppAccounts ();" at bounding box center [533, 329] width 433 height 15
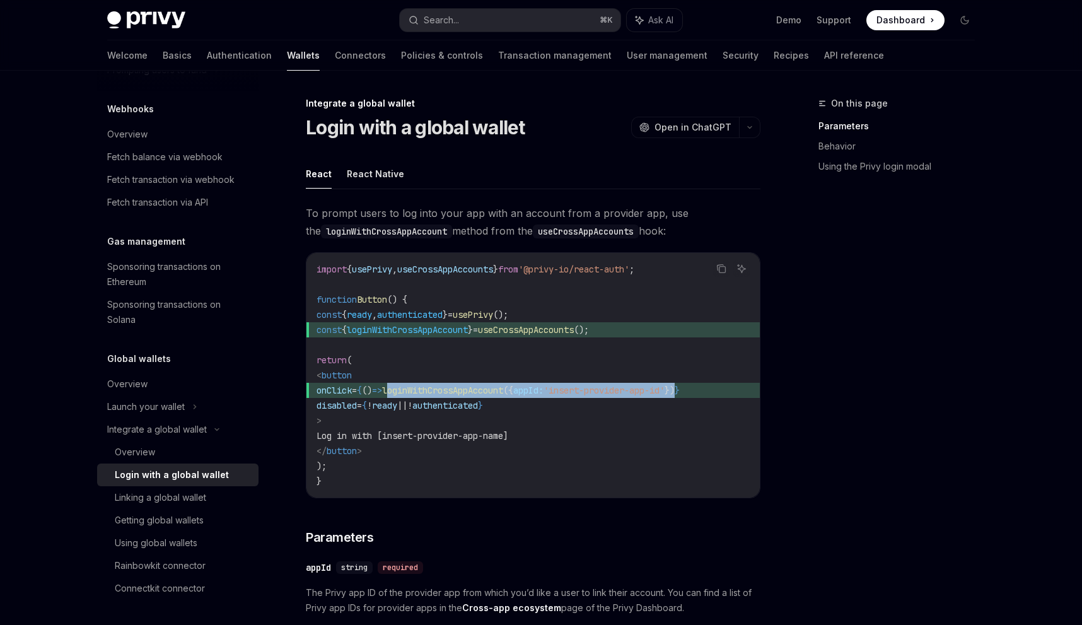
drag, startPoint x: 428, startPoint y: 393, endPoint x: 739, endPoint y: 392, distance: 310.9
click at [739, 392] on span "onClick = { () => loginWithCrossAppAccount ({ appId: 'insert-provider-app-id' }…" at bounding box center [533, 390] width 433 height 15
copy span "loginWithCrossAppAccount ({ appId: 'insert-provider-app-id' })"
copy span "{ () => loginWithCrossAppAccount ({ appId: 'insert-provider-app-id' }) }"
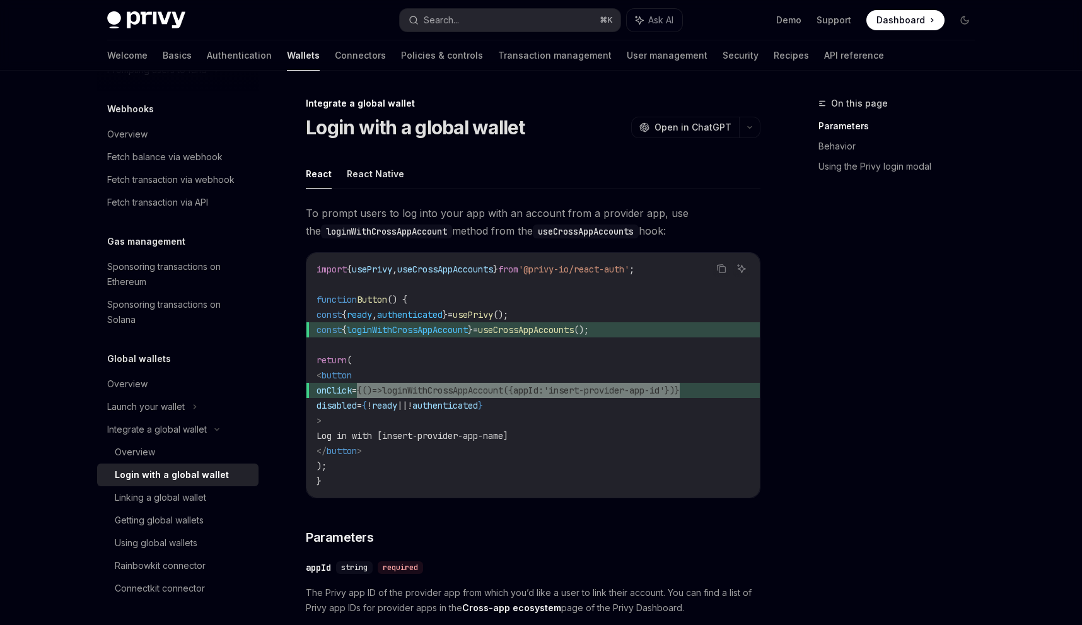
drag, startPoint x: 390, startPoint y: 392, endPoint x: 747, endPoint y: 390, distance: 356.9
click at [747, 390] on span "onClick = { () => loginWithCrossAppAccount ({ appId: 'insert-provider-app-id' }…" at bounding box center [533, 390] width 433 height 15
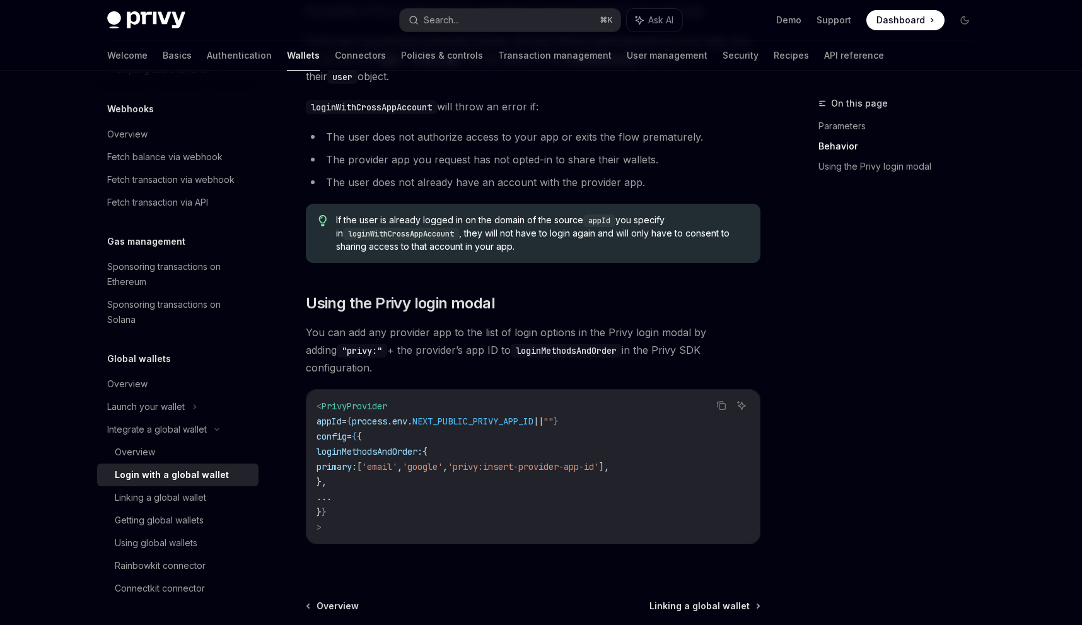
scroll to position [705, 0]
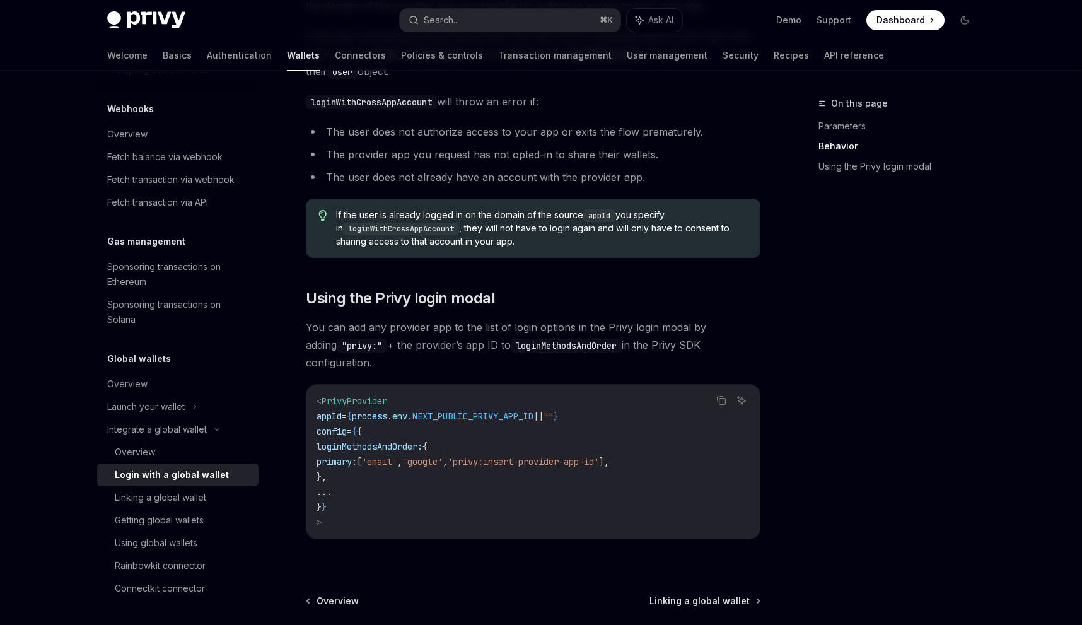
click at [350, 395] on span "PrivyProvider" at bounding box center [355, 400] width 66 height 11
copy span "PrivyProvider"
copy code "loginMethodsAndOrder: { primary: [ 'email' , 'google' , 'privy:insert-provider-…"
drag, startPoint x: 346, startPoint y: 433, endPoint x: 361, endPoint y: 462, distance: 33.6
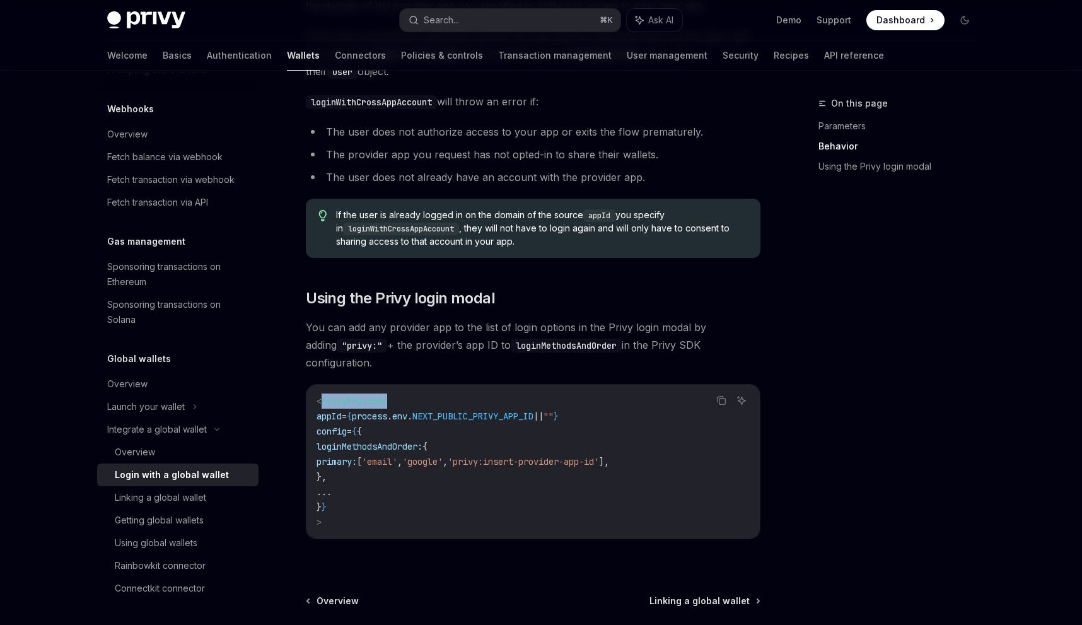
click at [361, 462] on code "< PrivyProvider appId = { process . env . NEXT_PUBLIC_PRIVY_APP_ID || "" } conf…" at bounding box center [533, 461] width 433 height 136
click at [371, 479] on code "< PrivyProvider appId = { process . env . NEXT_PUBLIC_PRIVY_APP_ID || "" } conf…" at bounding box center [533, 461] width 433 height 136
drag, startPoint x: 440, startPoint y: 404, endPoint x: 574, endPoint y: 407, distance: 135.0
click at [559, 411] on span "appId = { process . env . NEXT_PUBLIC_PRIVY_APP_ID || "" }" at bounding box center [438, 416] width 242 height 11
drag, startPoint x: 332, startPoint y: 395, endPoint x: 347, endPoint y: 470, distance: 77.2
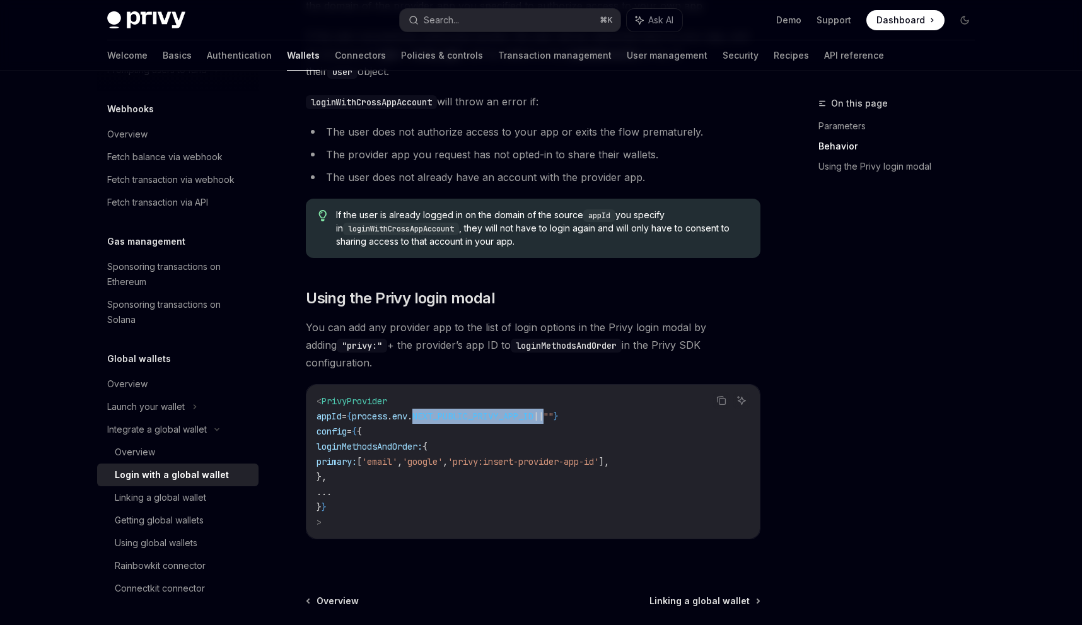
click at [347, 470] on code "< PrivyProvider appId = { process . env . NEXT_PUBLIC_PRIVY_APP_ID || "" } conf…" at bounding box center [533, 461] width 433 height 136
click at [404, 516] on code "< PrivyProvider appId = { process . env . NEXT_PUBLIC_PRIVY_APP_ID || "" } conf…" at bounding box center [533, 461] width 433 height 136
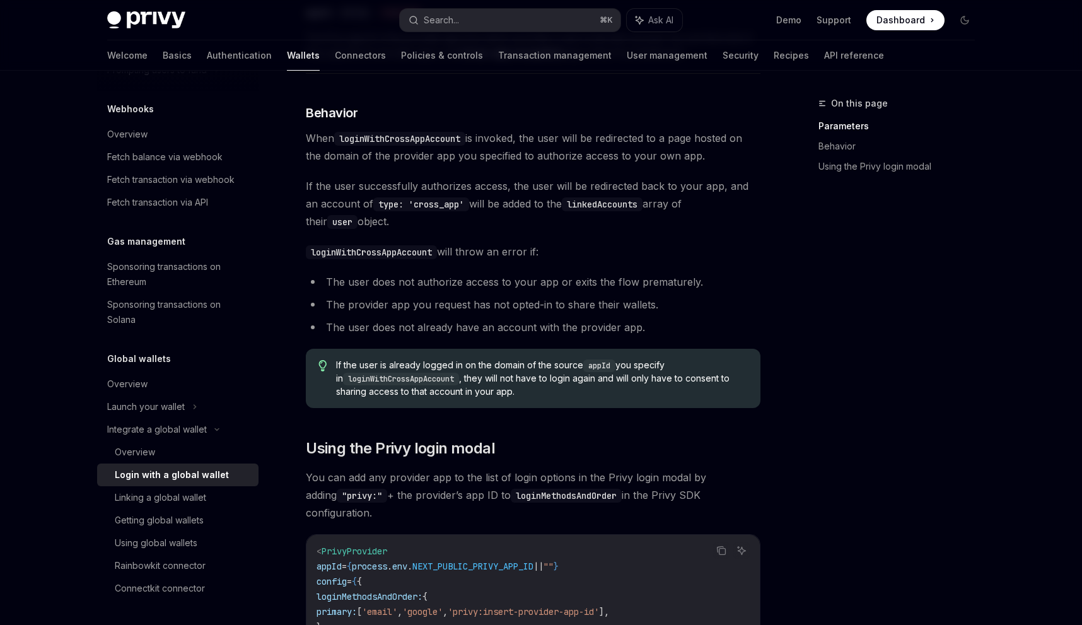
scroll to position [813, 0]
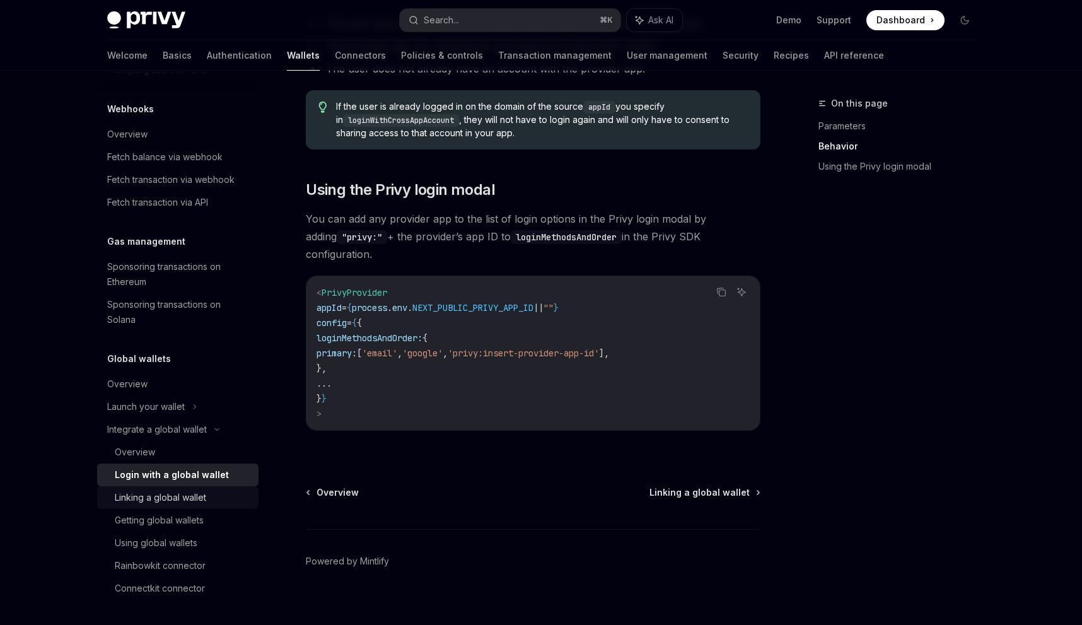
click at [166, 495] on div "Linking a global wallet" at bounding box center [160, 497] width 91 height 15
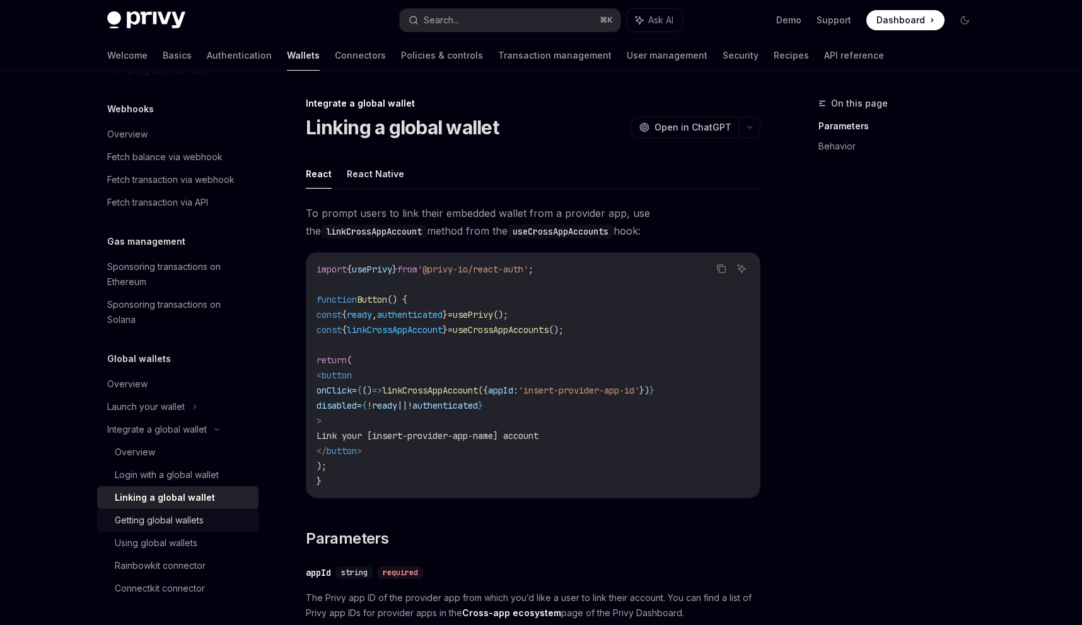
click at [174, 528] on link "Getting global wallets" at bounding box center [177, 520] width 161 height 23
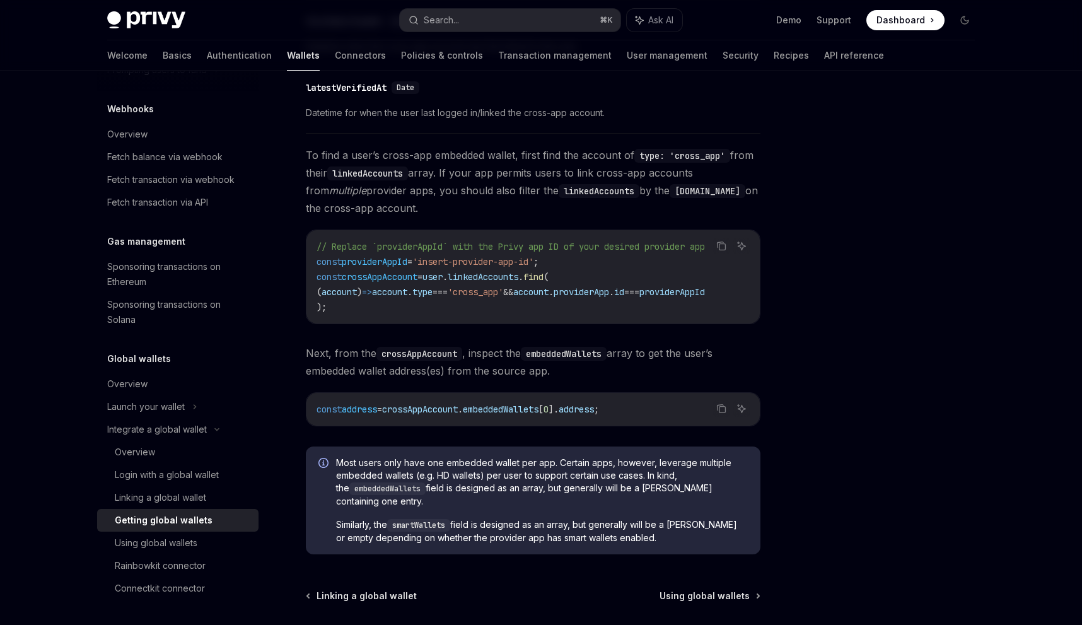
scroll to position [874, 0]
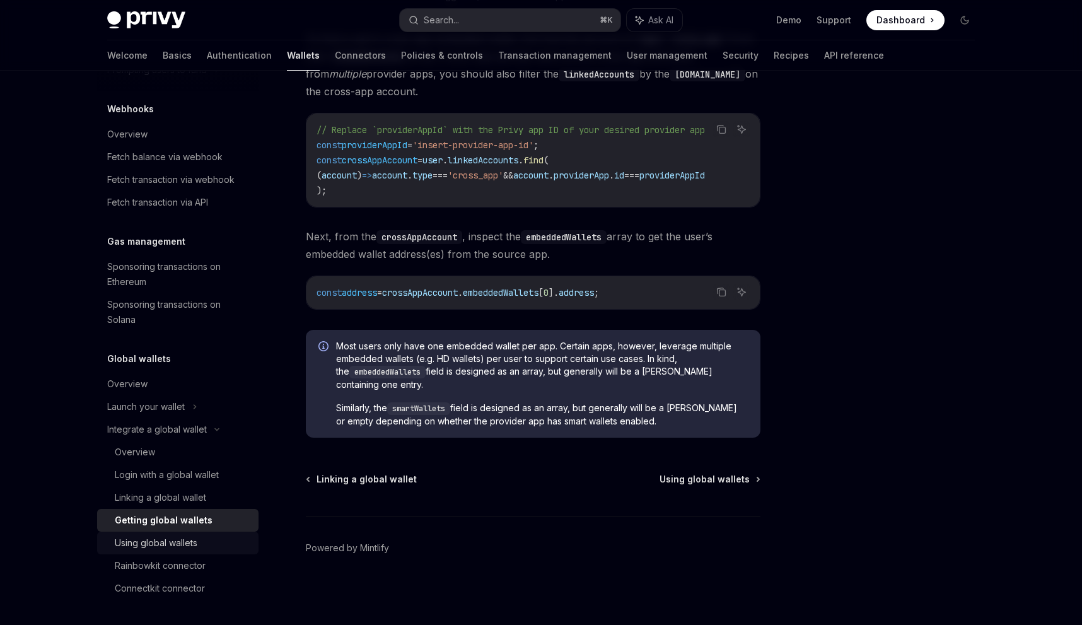
click at [160, 539] on div "Using global wallets" at bounding box center [156, 542] width 83 height 15
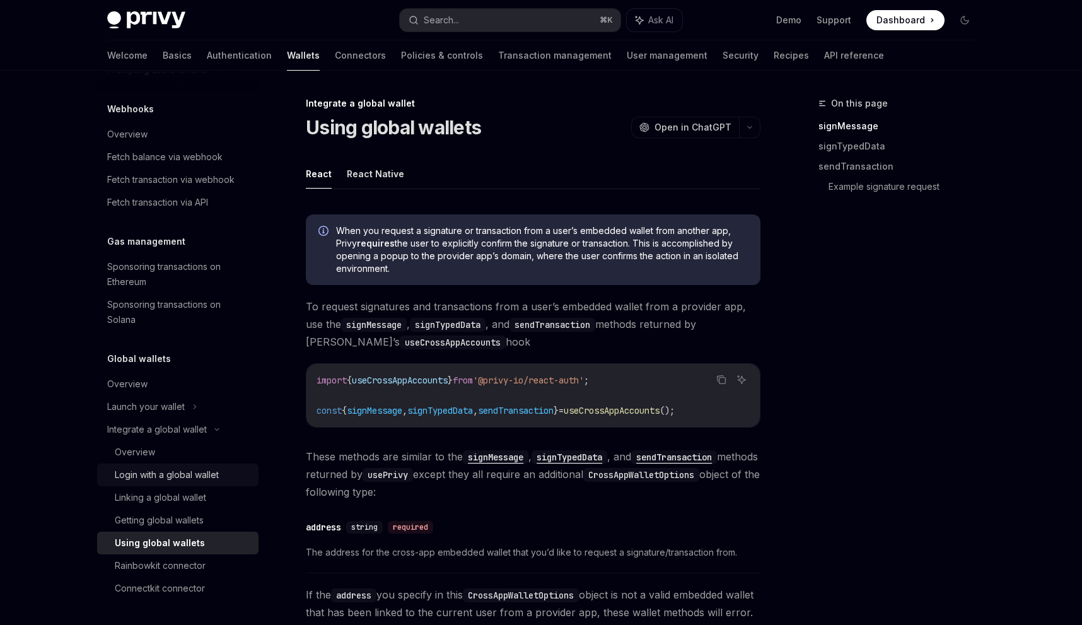
click at [150, 481] on div "Login with a global wallet" at bounding box center [167, 474] width 104 height 15
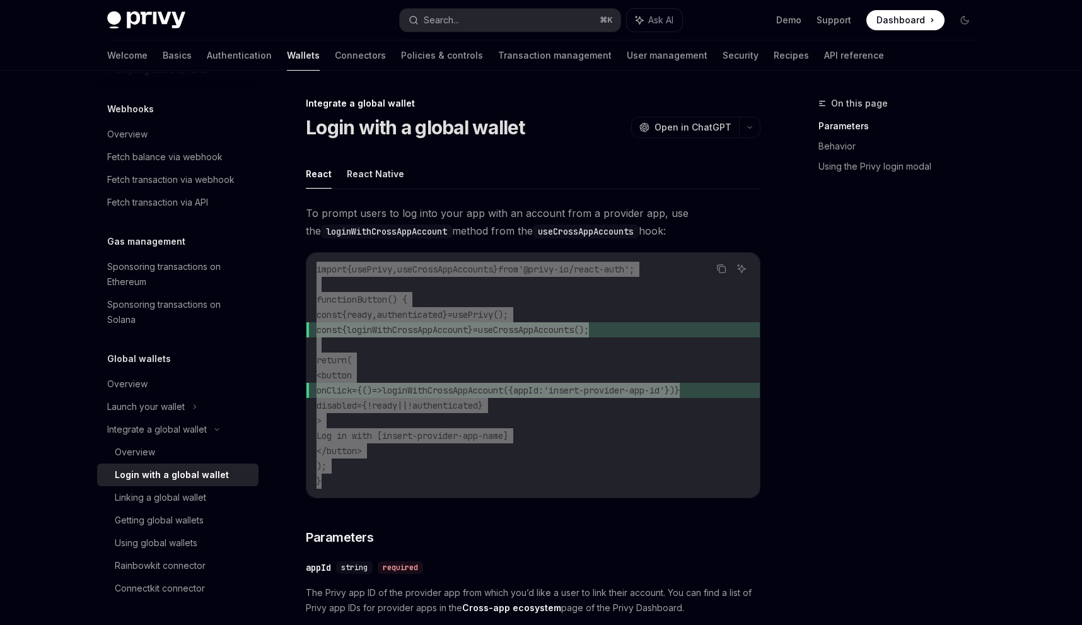
drag, startPoint x: 315, startPoint y: 269, endPoint x: 366, endPoint y: 476, distance: 212.9
click at [366, 476] on div "import { usePrivy , useCrossAppAccounts } from '@privy-io/react-auth' ; functio…" at bounding box center [532, 375] width 453 height 245
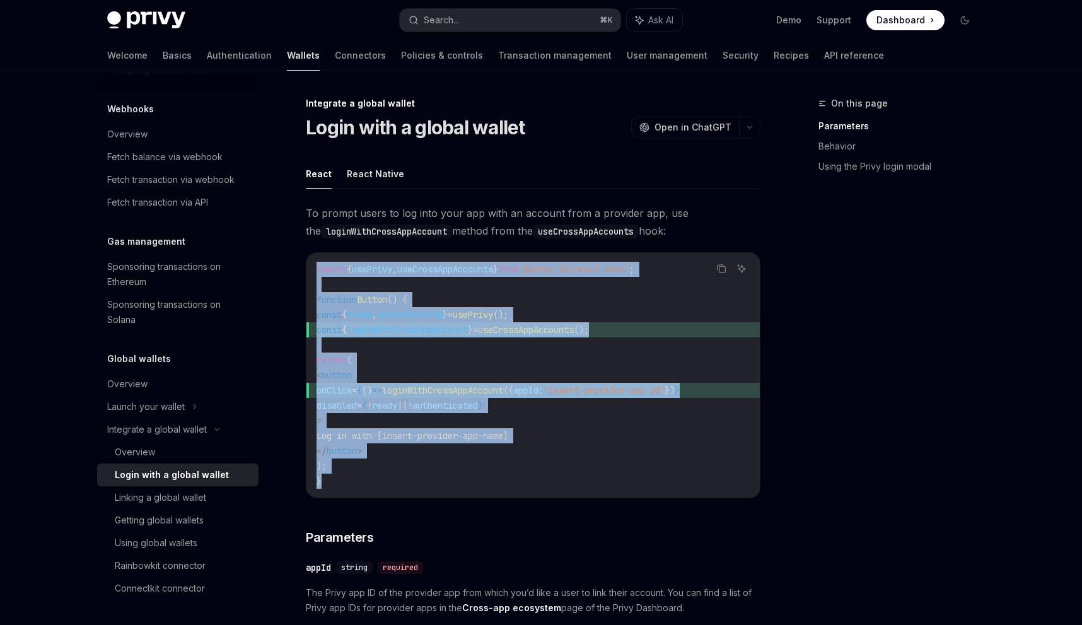
click at [454, 492] on div "import { usePrivy , useCrossAppAccounts } from '@privy-io/react-auth' ; functio…" at bounding box center [532, 375] width 453 height 245
drag, startPoint x: 322, startPoint y: 481, endPoint x: 301, endPoint y: 265, distance: 217.3
click at [429, 295] on code "import { usePrivy , useCrossAppAccounts } from '@privy-io/react-auth' ; functio…" at bounding box center [533, 375] width 433 height 227
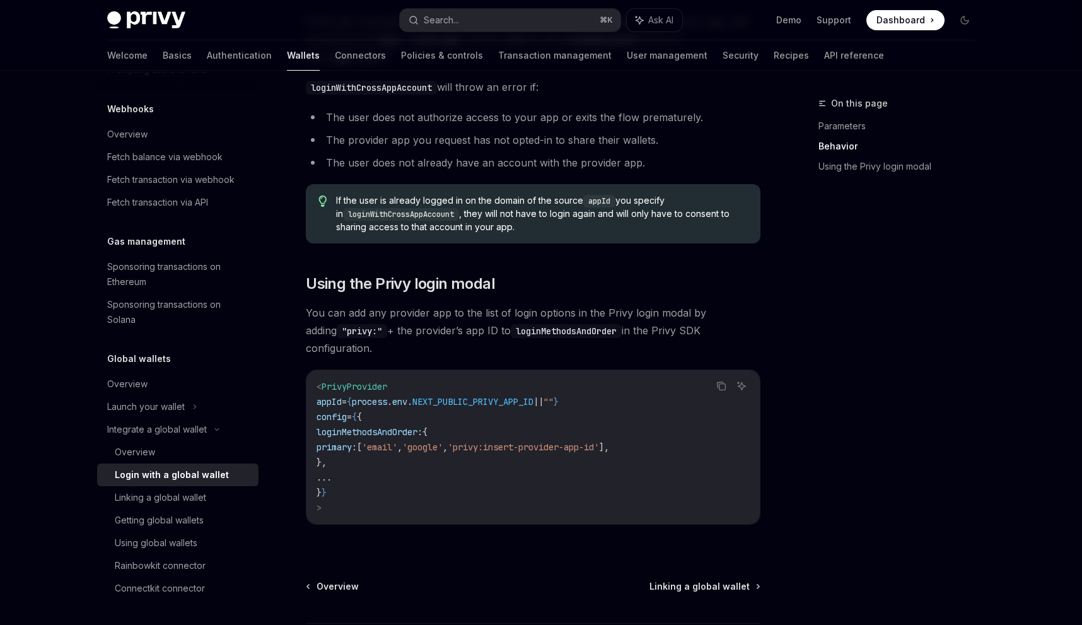
scroll to position [723, 0]
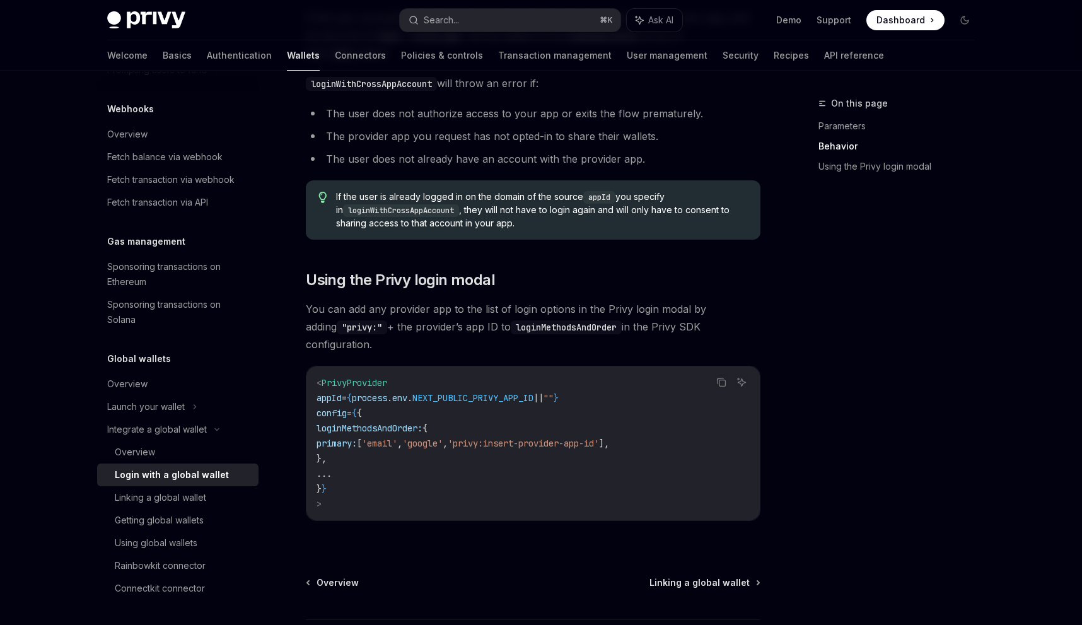
drag, startPoint x: 327, startPoint y: 370, endPoint x: 344, endPoint y: 498, distance: 129.1
click at [344, 498] on div "< PrivyProvider appId = { process . env . NEXT_PUBLIC_PRIVY_APP_ID || "" } conf…" at bounding box center [532, 443] width 453 height 154
click at [397, 438] on span "'email'" at bounding box center [379, 443] width 35 height 11
drag, startPoint x: 334, startPoint y: 387, endPoint x: 487, endPoint y: 378, distance: 153.5
click at [487, 378] on code "< PrivyProvider appId = { process . env . NEXT_PUBLIC_PRIVY_APP_ID || "" } conf…" at bounding box center [533, 443] width 433 height 136
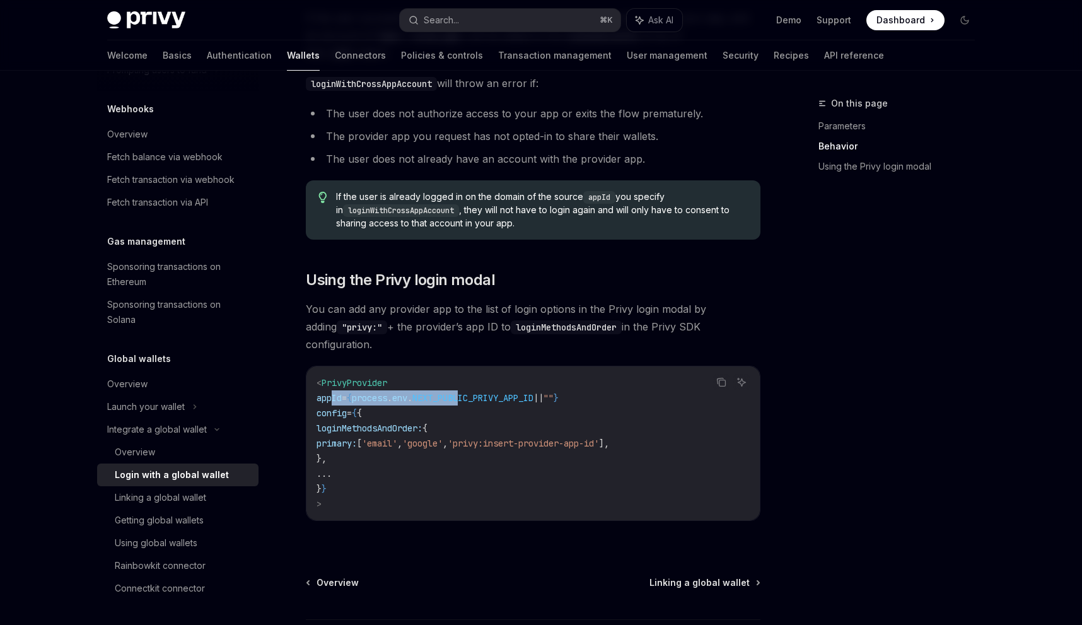
click at [335, 407] on span "config" at bounding box center [332, 412] width 30 height 11
drag, startPoint x: 337, startPoint y: 400, endPoint x: 353, endPoint y: 445, distance: 48.1
click at [353, 445] on code "< PrivyProvider appId = { process . env . NEXT_PUBLIC_PRIVY_APP_ID || "" } conf…" at bounding box center [533, 443] width 433 height 136
click at [417, 458] on code "< PrivyProvider appId = { process . env . NEXT_PUBLIC_PRIVY_APP_ID || "" } conf…" at bounding box center [533, 443] width 433 height 136
click at [510, 392] on span "NEXT_PUBLIC_PRIVY_APP_ID" at bounding box center [472, 397] width 121 height 11
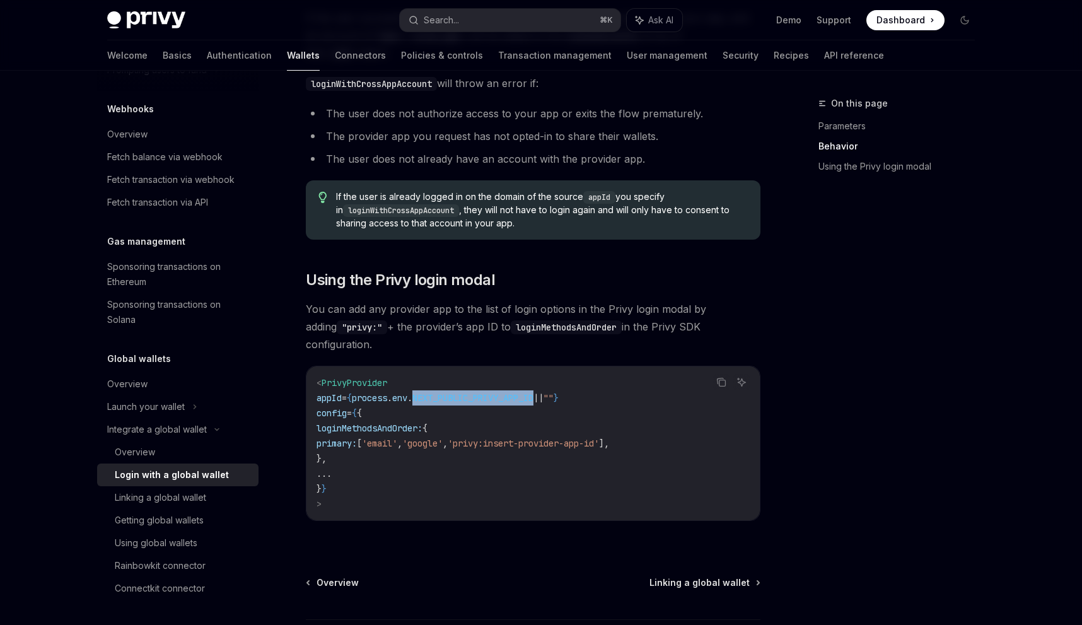
click at [510, 392] on span "NEXT_PUBLIC_PRIVY_APP_ID" at bounding box center [472, 397] width 121 height 11
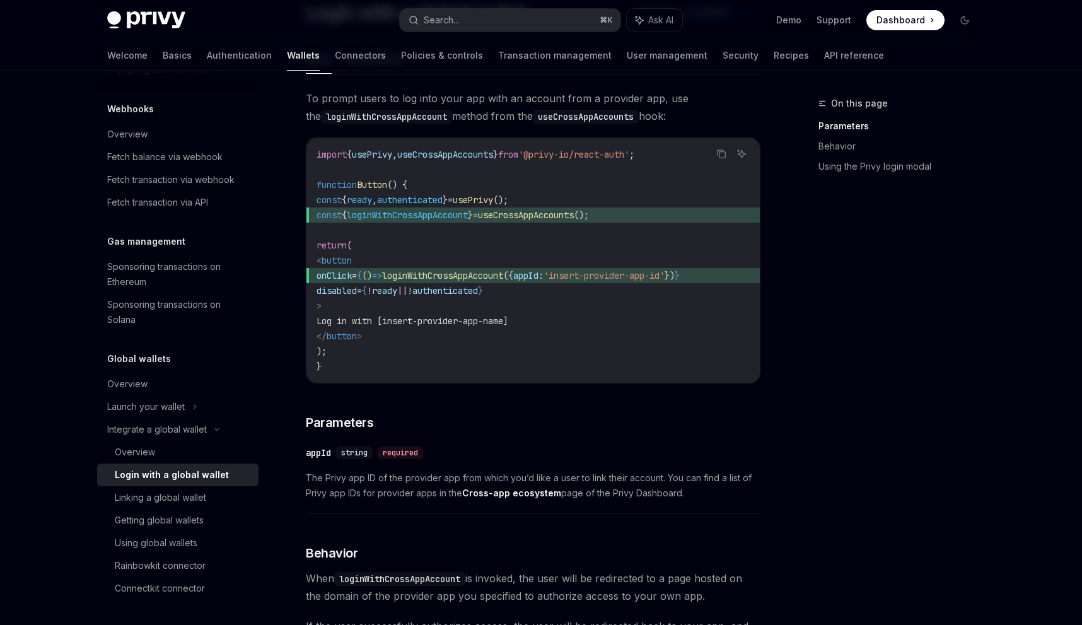
scroll to position [132, 0]
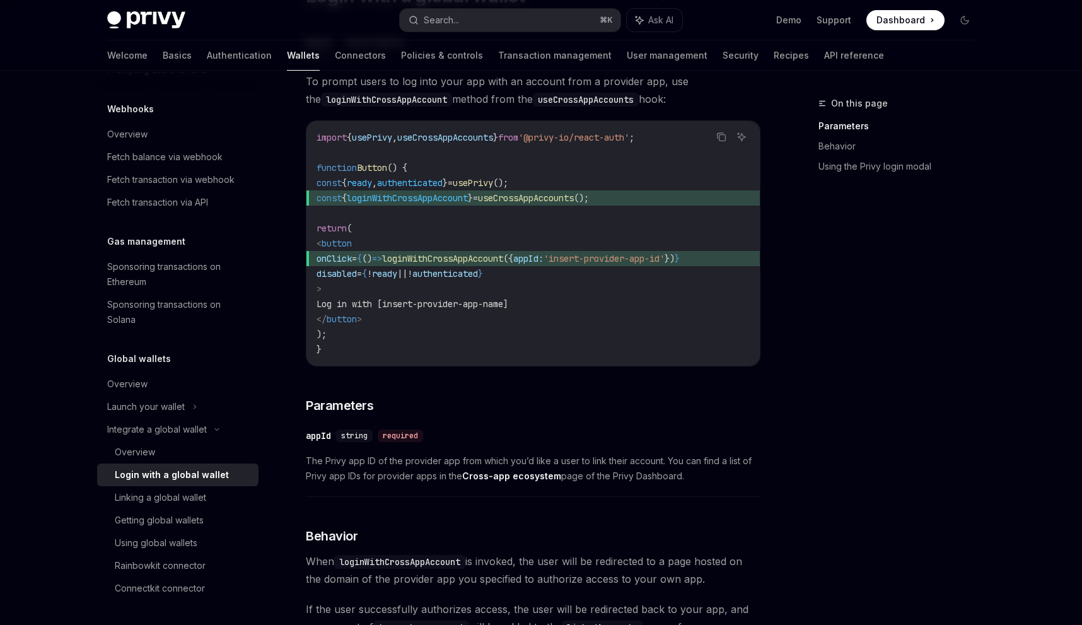
click at [414, 236] on code "import { usePrivy , useCrossAppAccounts } from '@privy-io/react-auth' ; functio…" at bounding box center [533, 243] width 433 height 227
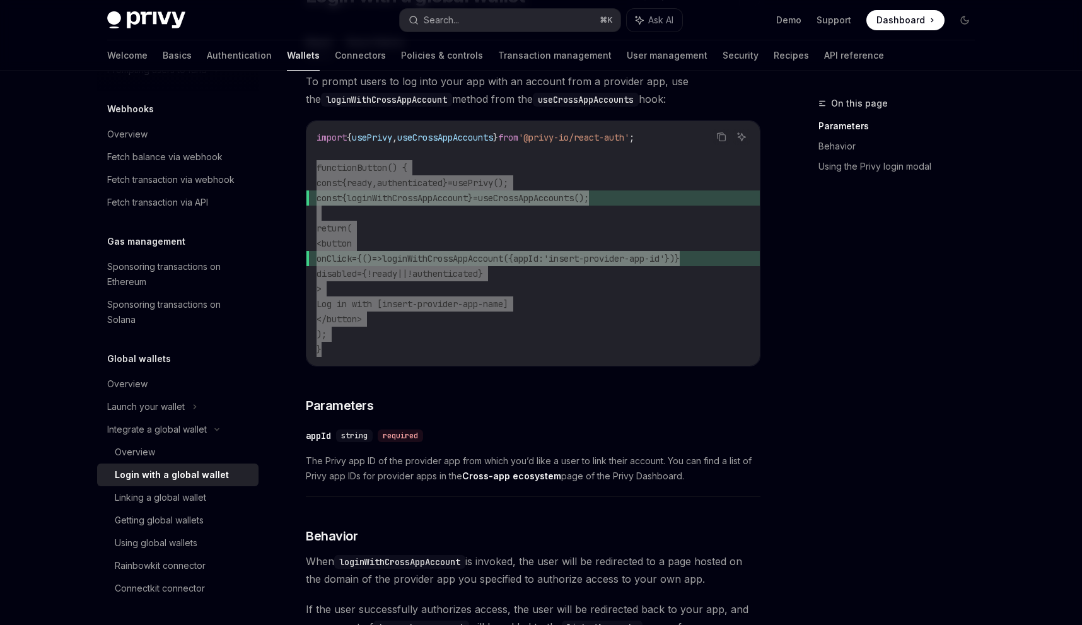
drag, startPoint x: 316, startPoint y: 166, endPoint x: 334, endPoint y: 346, distance: 181.3
click at [334, 346] on div "import { usePrivy , useCrossAppAccounts } from '@privy-io/react-auth' ; functio…" at bounding box center [532, 243] width 453 height 245
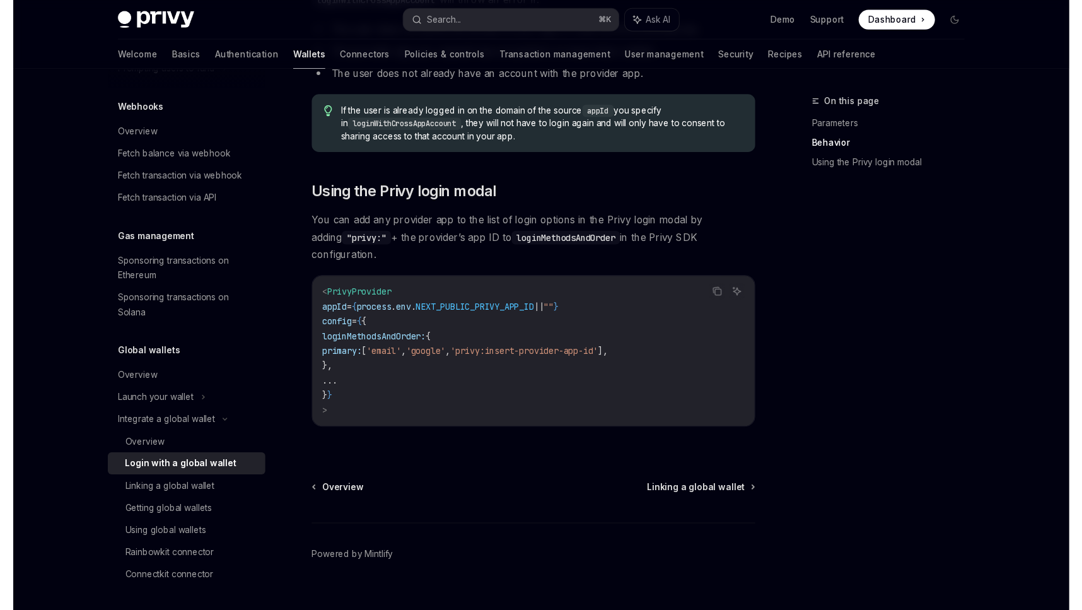
scroll to position [811, 0]
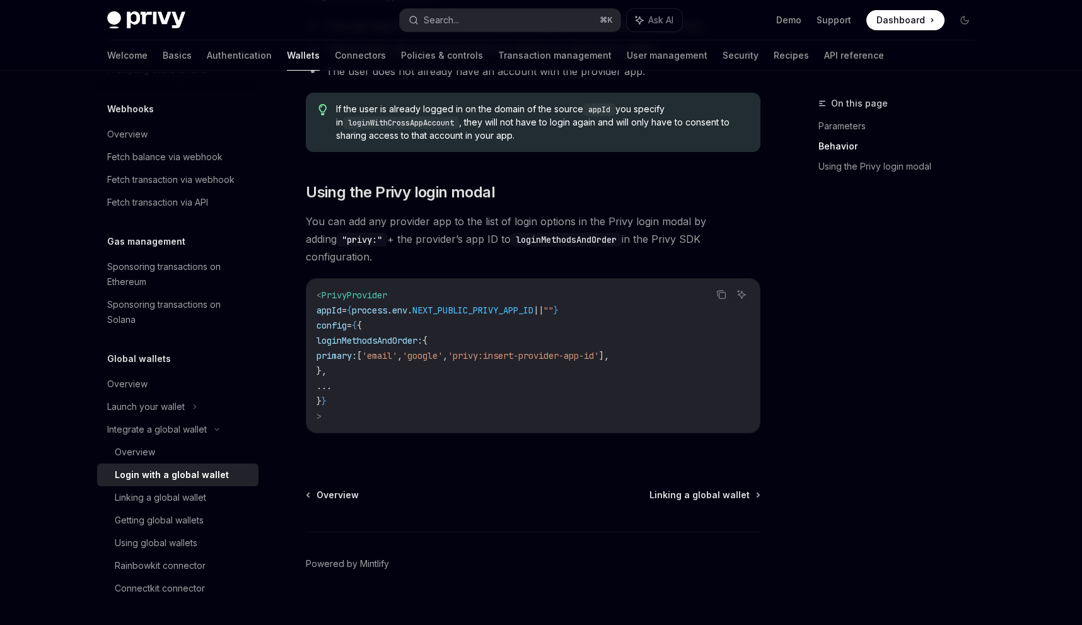
click at [381, 335] on span "loginMethodsAndOrder:" at bounding box center [370, 340] width 106 height 11
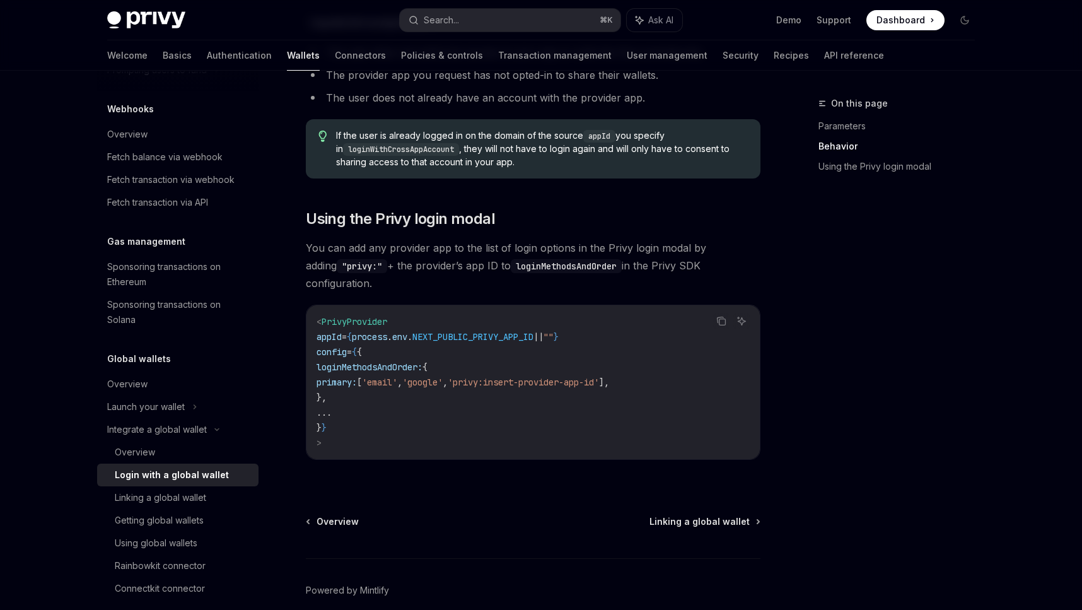
scroll to position [829, 0]
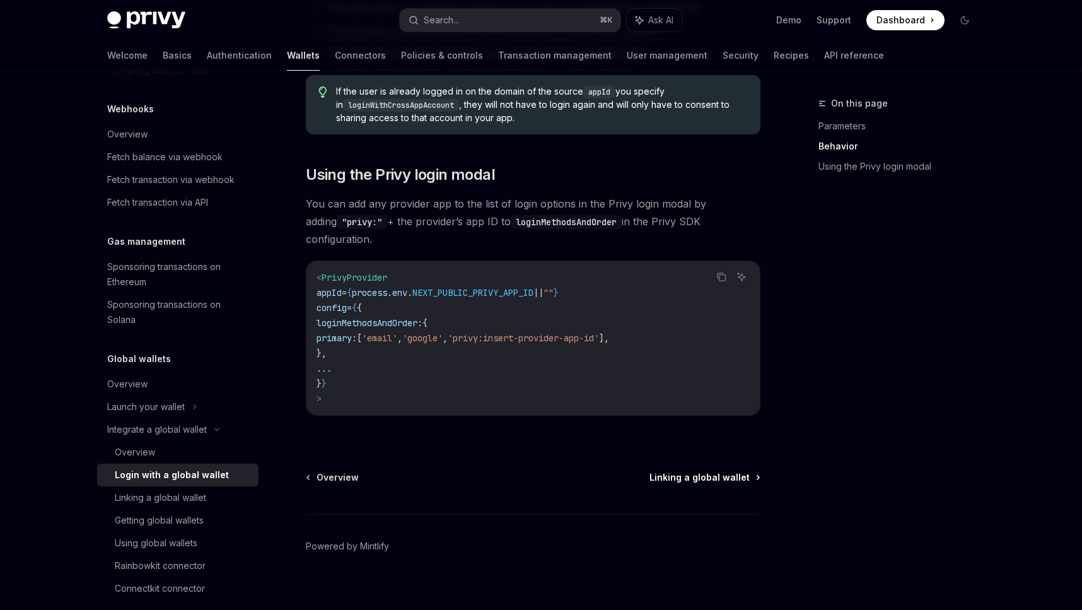
click at [740, 471] on span "Linking a global wallet" at bounding box center [699, 477] width 100 height 13
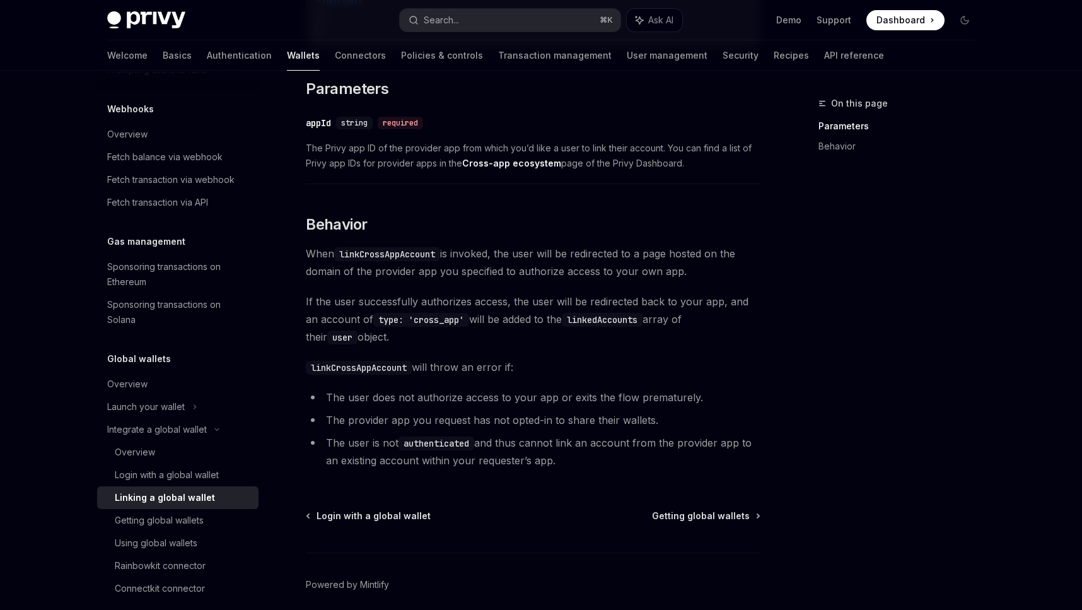
scroll to position [454, 0]
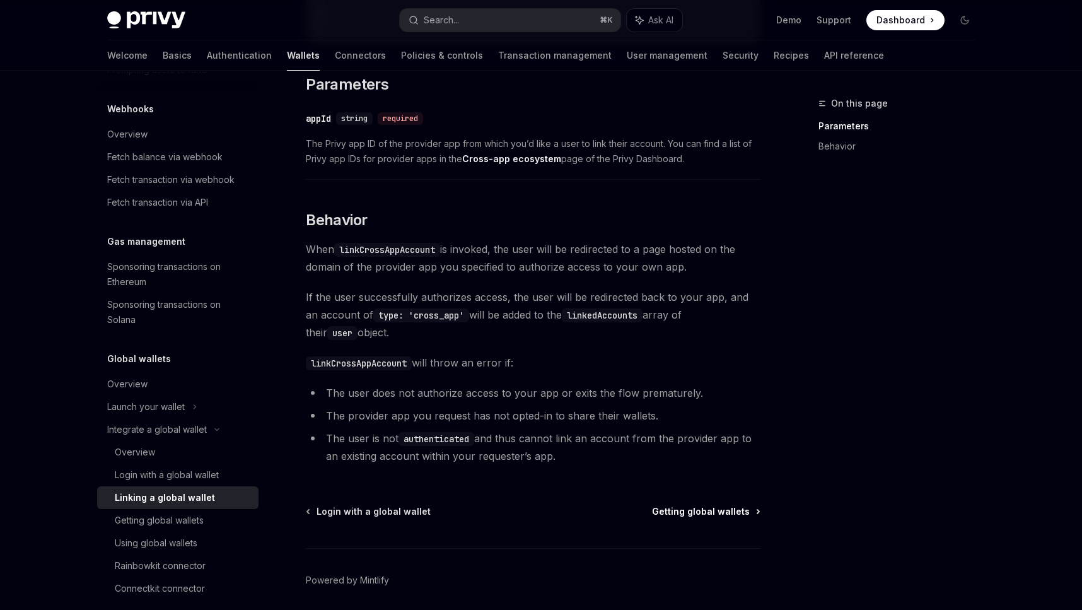
click at [714, 511] on span "Getting global wallets" at bounding box center [701, 511] width 98 height 13
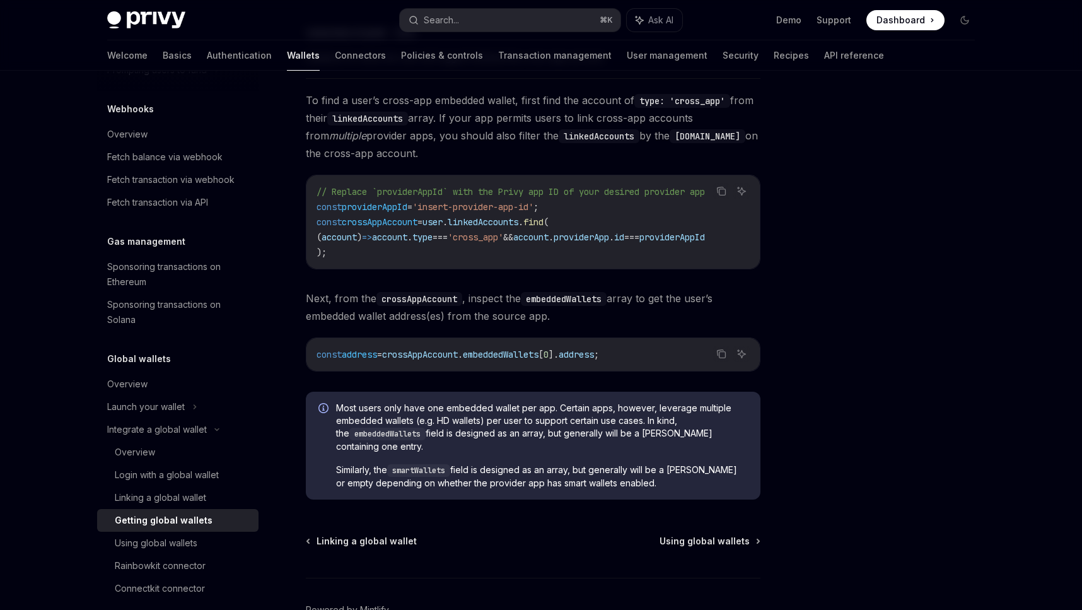
scroll to position [889, 0]
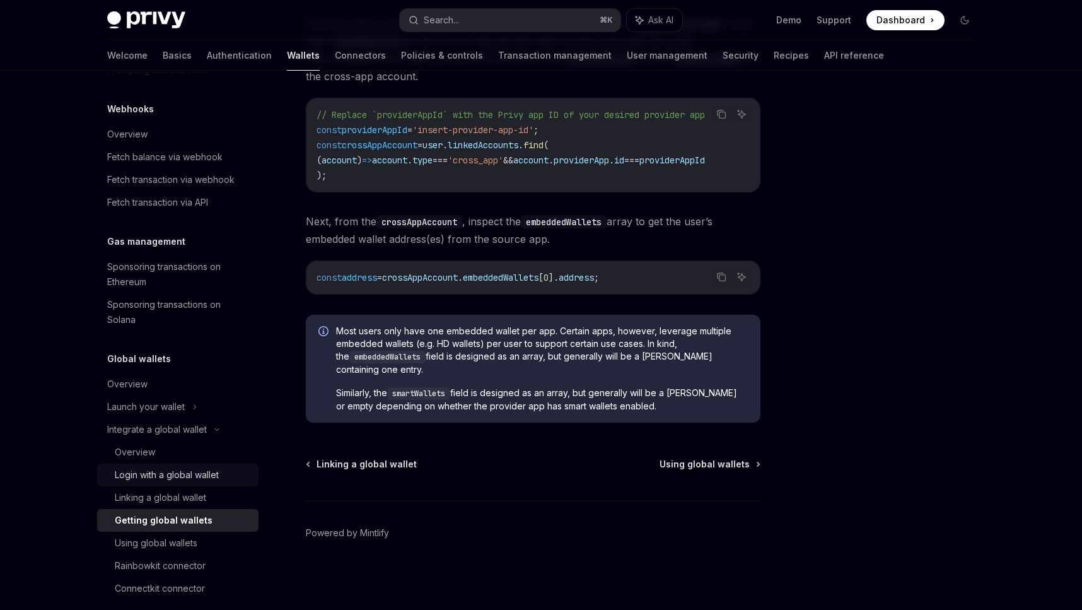
click at [143, 467] on link "Login with a global wallet" at bounding box center [177, 474] width 161 height 23
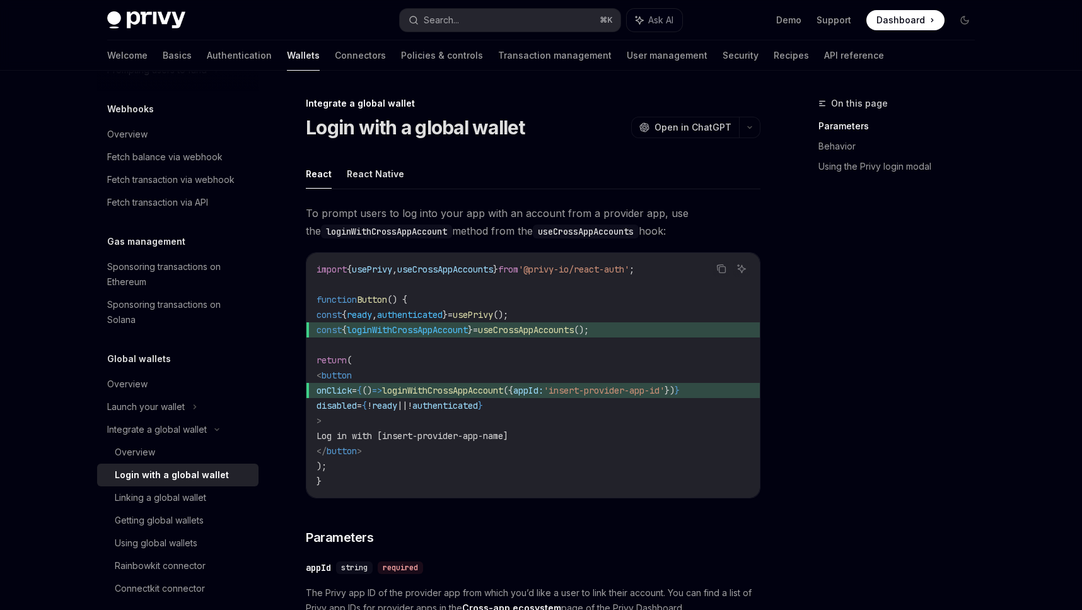
click at [494, 395] on span "loginWithCrossAppAccount" at bounding box center [442, 390] width 121 height 11
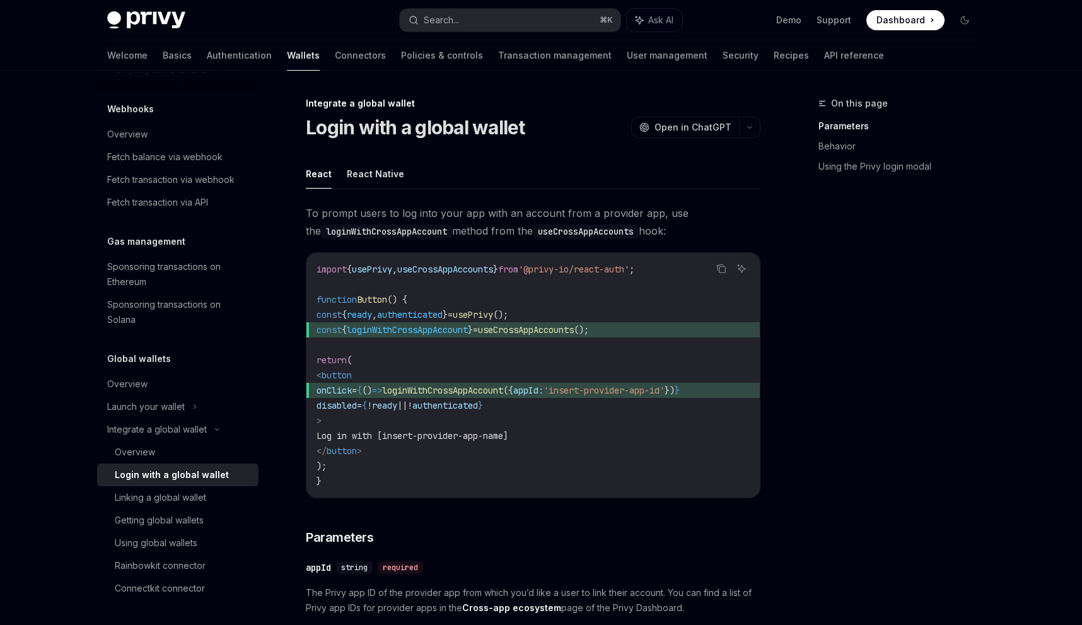
click at [594, 404] on code "import { usePrivy , useCrossAppAccounts } from '@privy-io/react-auth' ; functio…" at bounding box center [533, 375] width 433 height 227
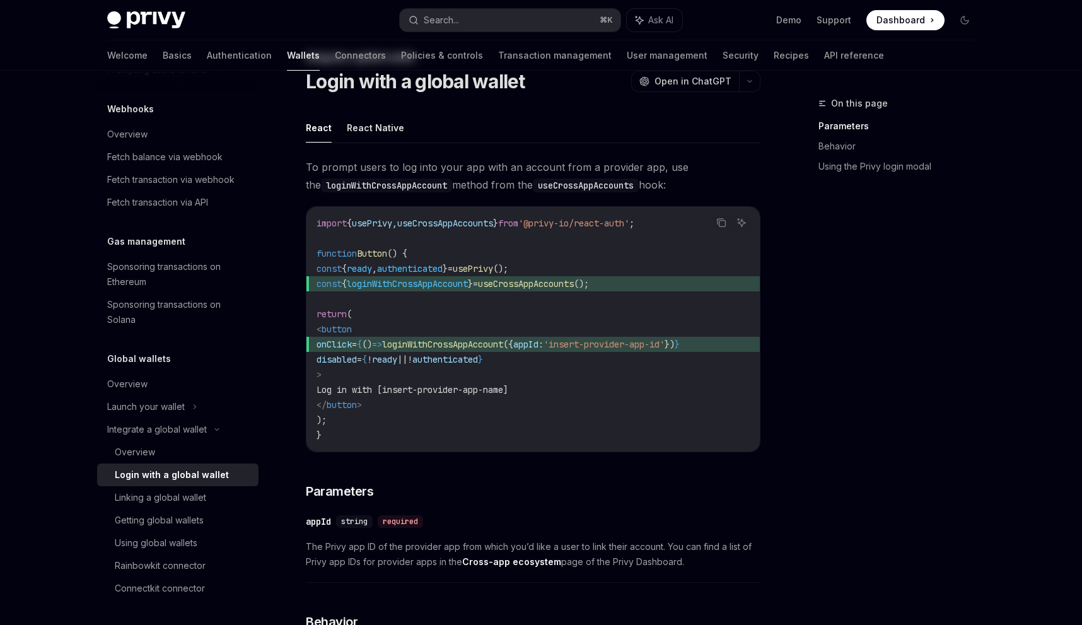
scroll to position [21, 0]
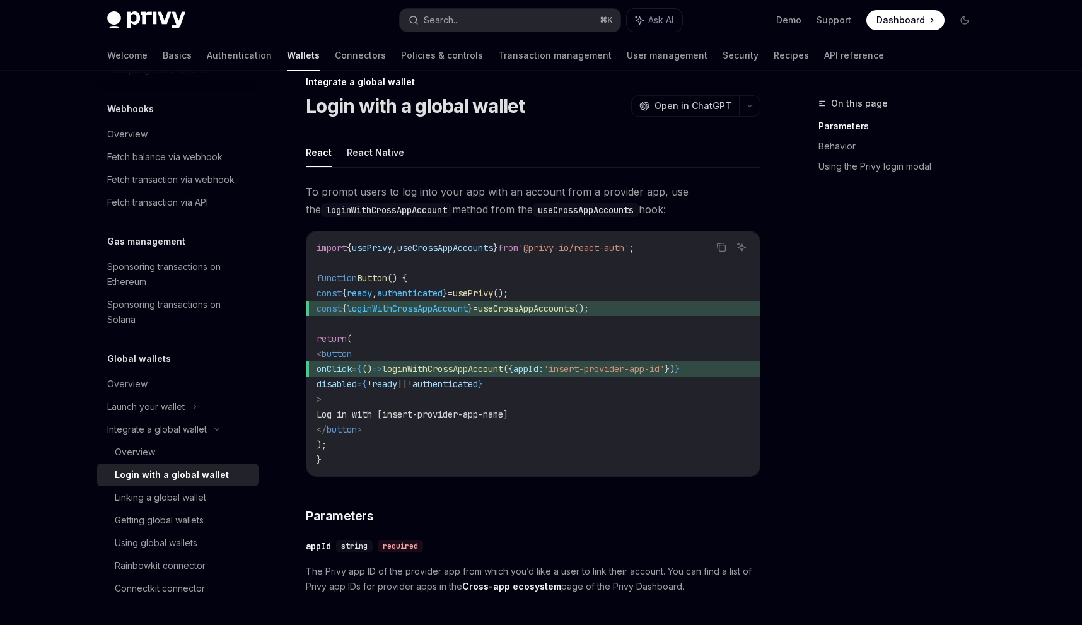
click at [387, 276] on span "Button" at bounding box center [372, 277] width 30 height 11
click at [851, 314] on div "On this page Parameters Behavior Using the Privy login modal" at bounding box center [889, 360] width 192 height 529
click at [609, 411] on code "import { usePrivy , useCrossAppAccounts } from '@privy-io/react-auth' ; functio…" at bounding box center [533, 353] width 433 height 227
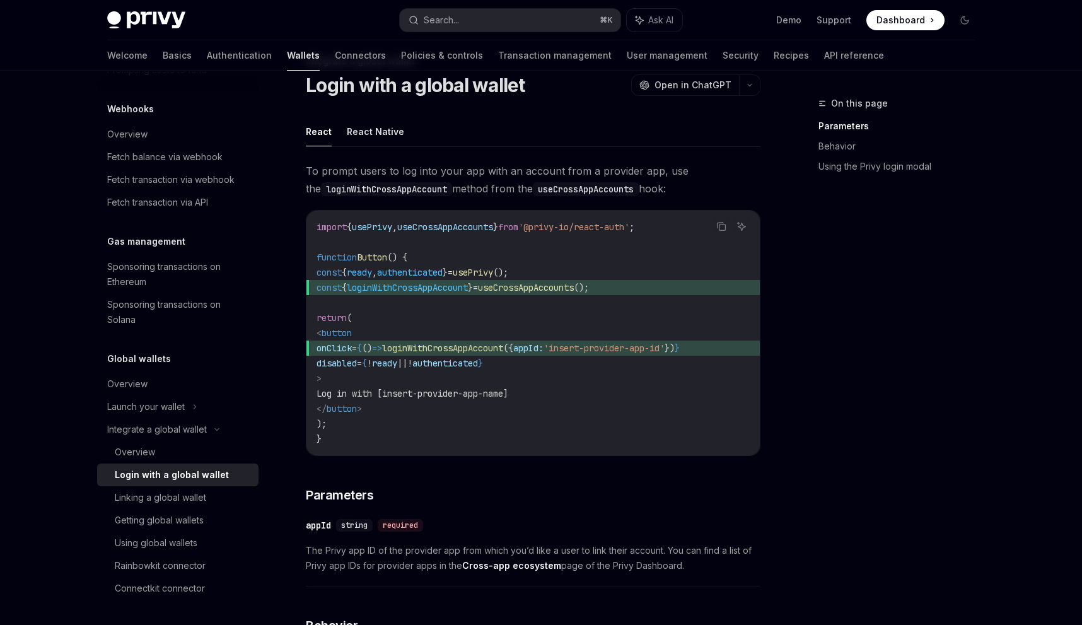
scroll to position [172, 0]
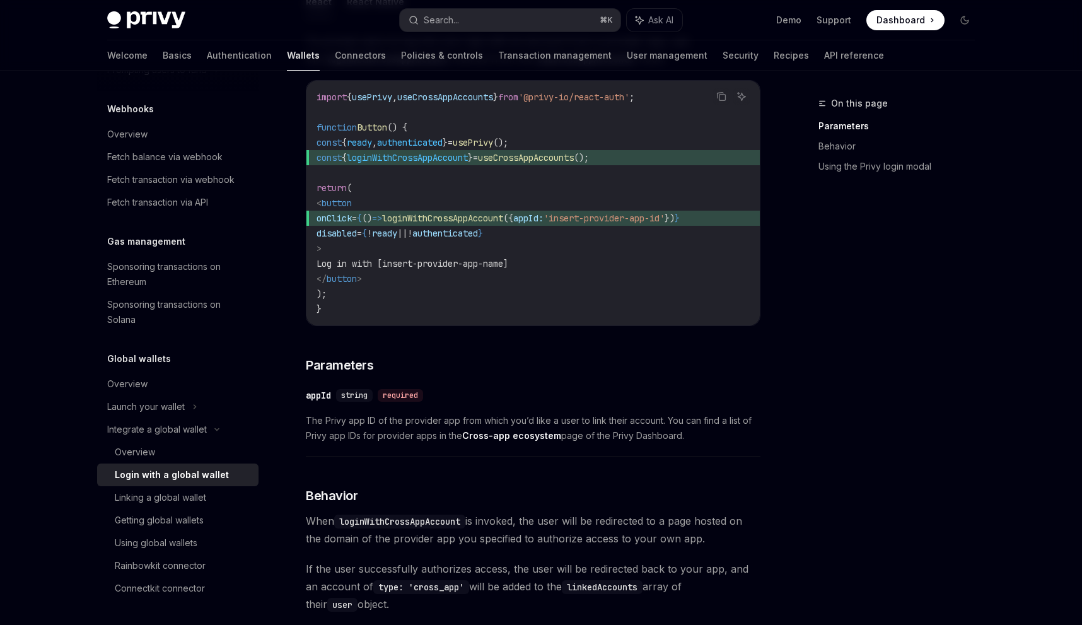
click at [517, 482] on div "To prompt users to log into your app with an account from a provider app, use t…" at bounding box center [533, 562] width 455 height 1060
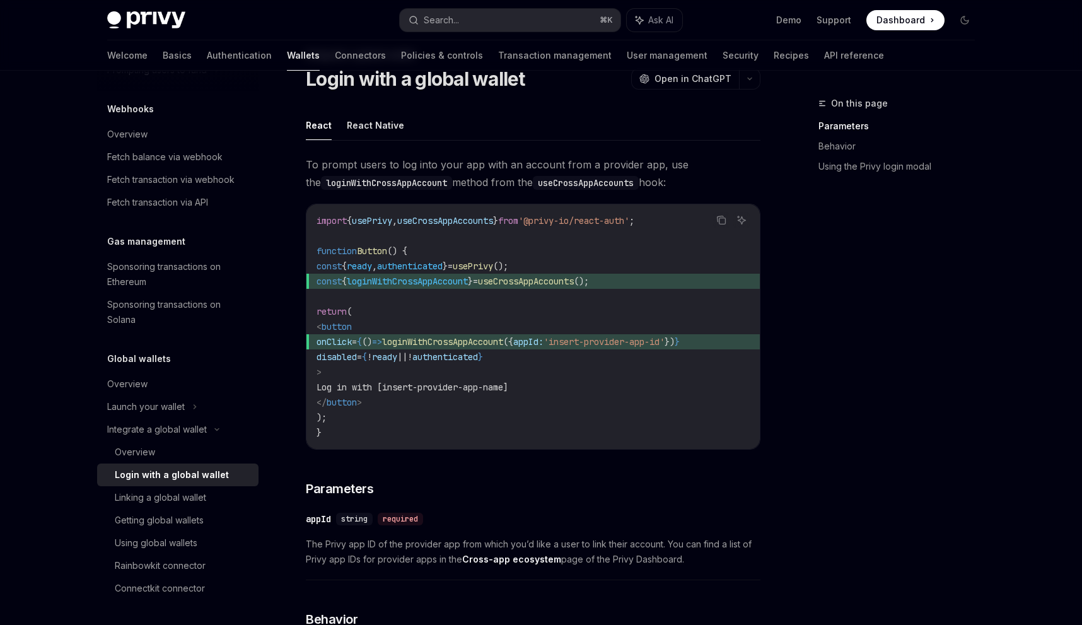
scroll to position [44, 0]
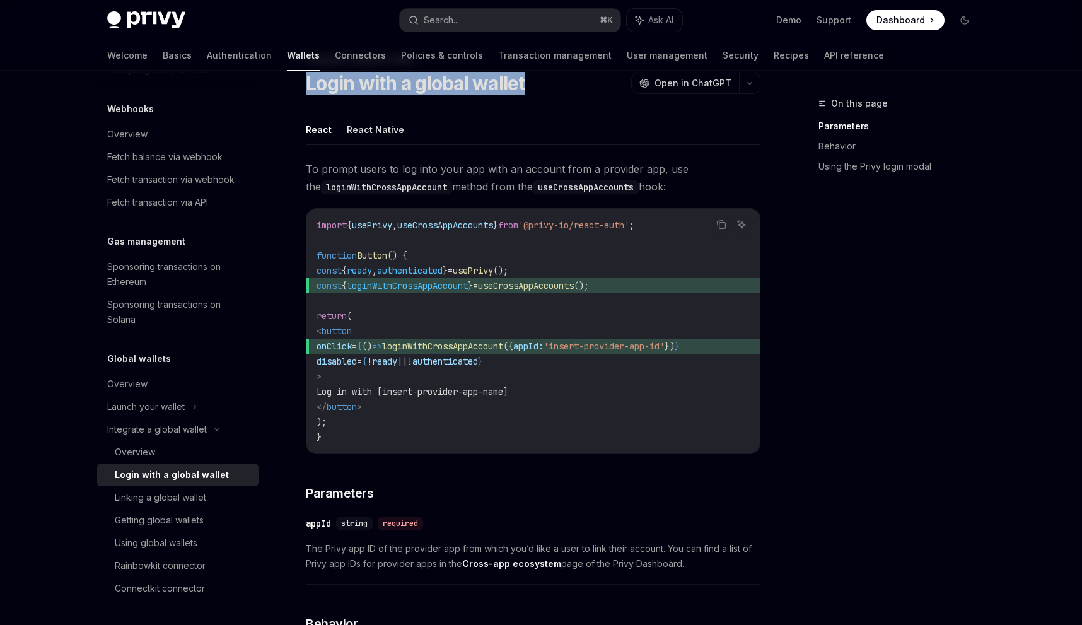
drag, startPoint x: 299, startPoint y: 78, endPoint x: 559, endPoint y: 79, distance: 260.4
click at [398, 331] on code "import { usePrivy , useCrossAppAccounts } from '@privy-io/react-auth' ; functio…" at bounding box center [533, 331] width 433 height 227
drag, startPoint x: 398, startPoint y: 361, endPoint x: 453, endPoint y: 359, distance: 55.5
click at [453, 359] on span "disabled = { ! ready || ! authenticated }" at bounding box center [400, 361] width 166 height 11
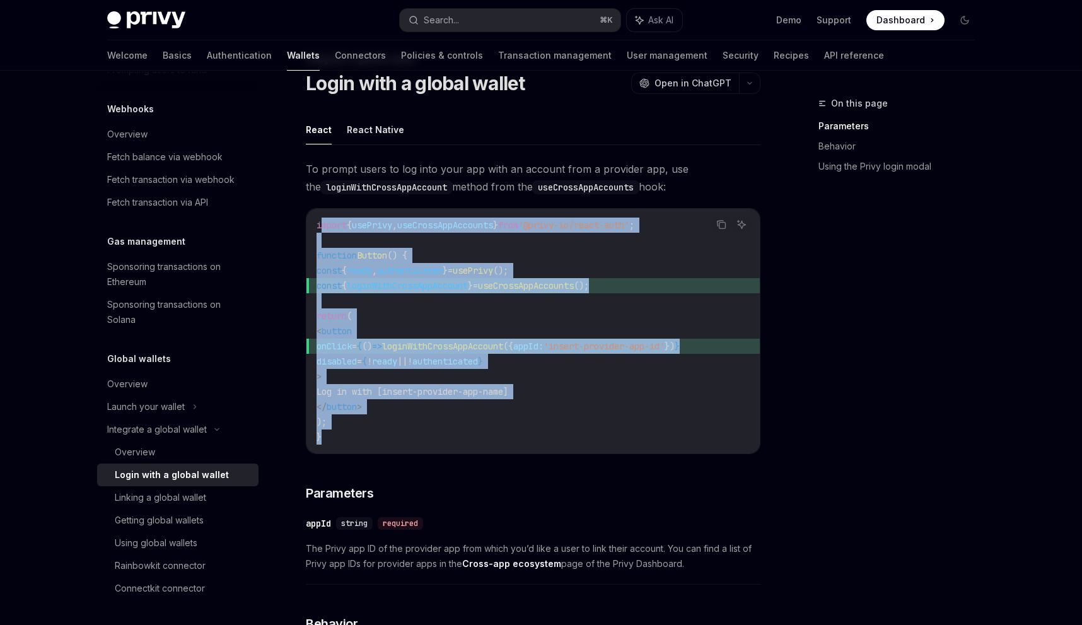
drag, startPoint x: 320, startPoint y: 221, endPoint x: 349, endPoint y: 434, distance: 215.7
click at [349, 434] on code "import { usePrivy , useCrossAppAccounts } from '@privy-io/react-auth' ; functio…" at bounding box center [533, 331] width 433 height 227
click at [389, 427] on code "import { usePrivy , useCrossAppAccounts } from '@privy-io/react-auth' ; functio…" at bounding box center [533, 331] width 433 height 227
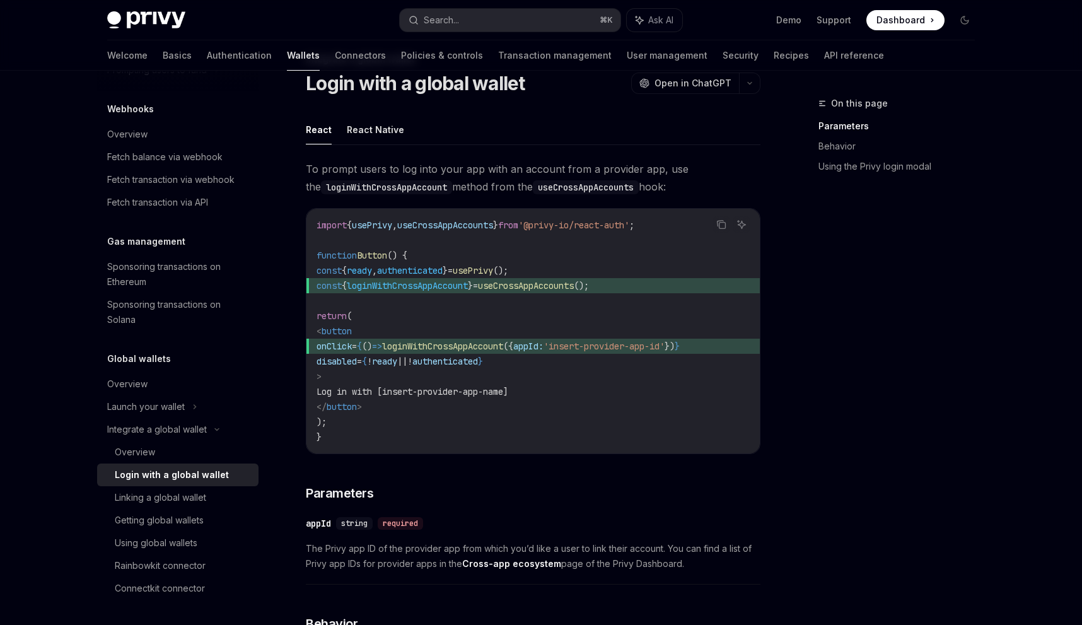
drag, startPoint x: 326, startPoint y: 313, endPoint x: 399, endPoint y: 315, distance: 72.6
click at [399, 315] on code "import { usePrivy , useCrossAppAccounts } from '@privy-io/react-auth' ; functio…" at bounding box center [533, 331] width 433 height 227
drag, startPoint x: 336, startPoint y: 332, endPoint x: 392, endPoint y: 344, distance: 57.4
click at [392, 344] on code "import { usePrivy , useCrossAppAccounts } from '@privy-io/react-auth' ; functio…" at bounding box center [533, 331] width 433 height 227
click at [371, 374] on code "import { usePrivy , useCrossAppAccounts } from '@privy-io/react-auth' ; functio…" at bounding box center [533, 331] width 433 height 227
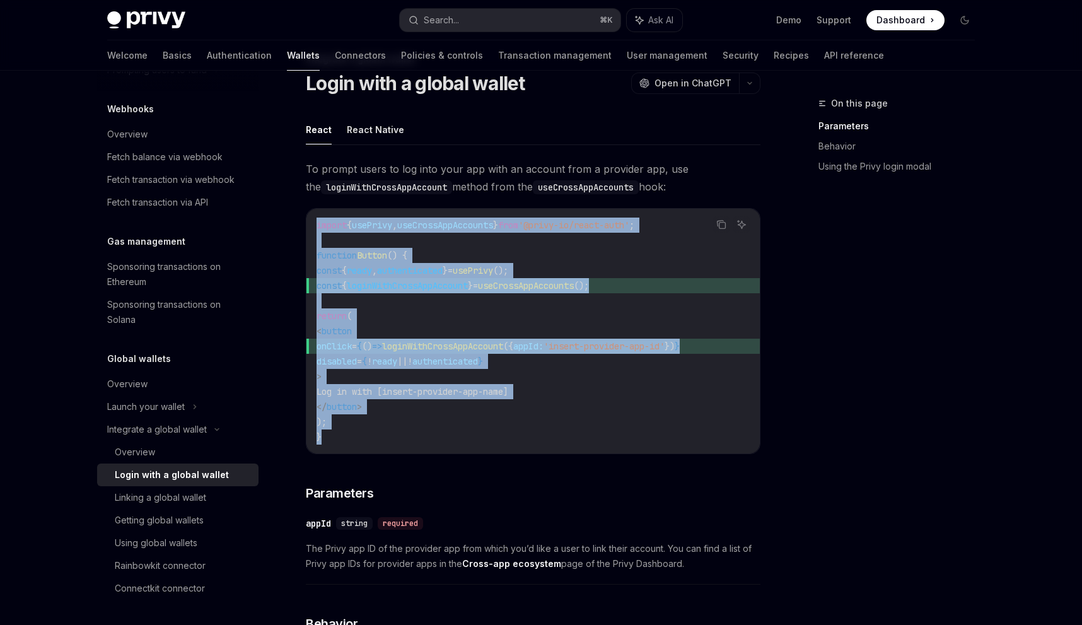
drag, startPoint x: 312, startPoint y: 218, endPoint x: 322, endPoint y: 444, distance: 226.0
click at [322, 444] on div "import { usePrivy , useCrossAppAccounts } from '@privy-io/react-auth' ; functio…" at bounding box center [532, 331] width 453 height 245
click at [163, 524] on div "Getting global wallets" at bounding box center [159, 520] width 89 height 15
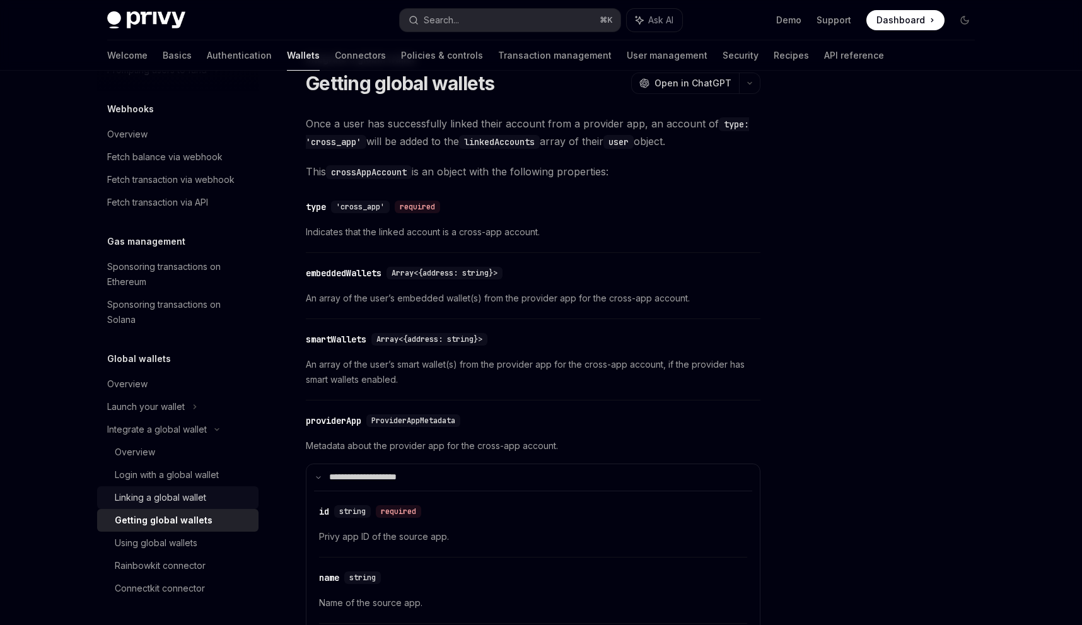
click at [179, 499] on div "Linking a global wallet" at bounding box center [160, 497] width 91 height 15
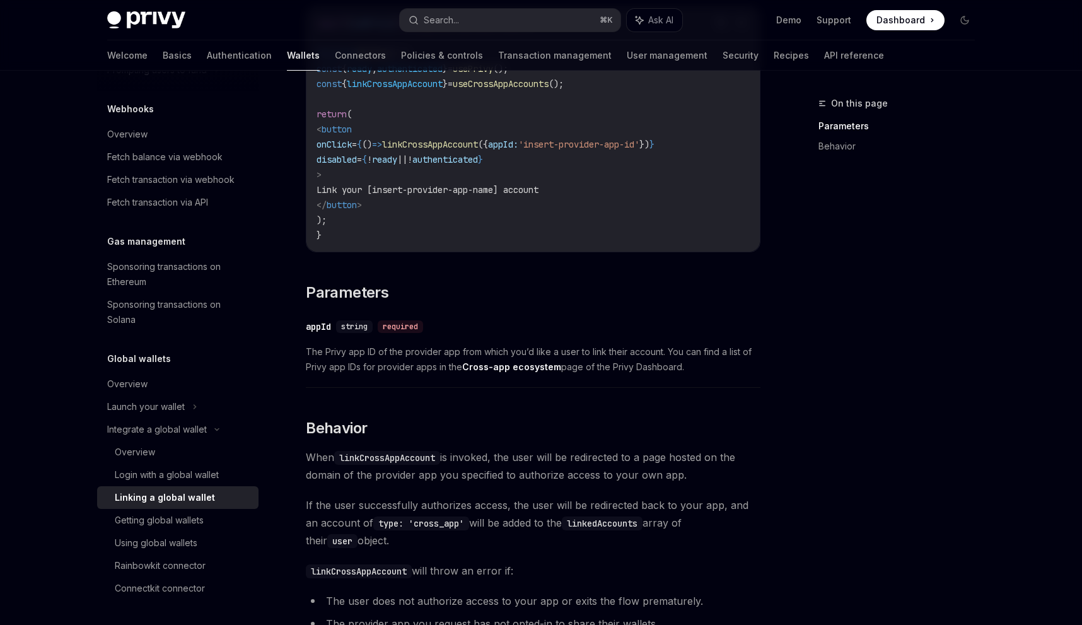
scroll to position [486, 0]
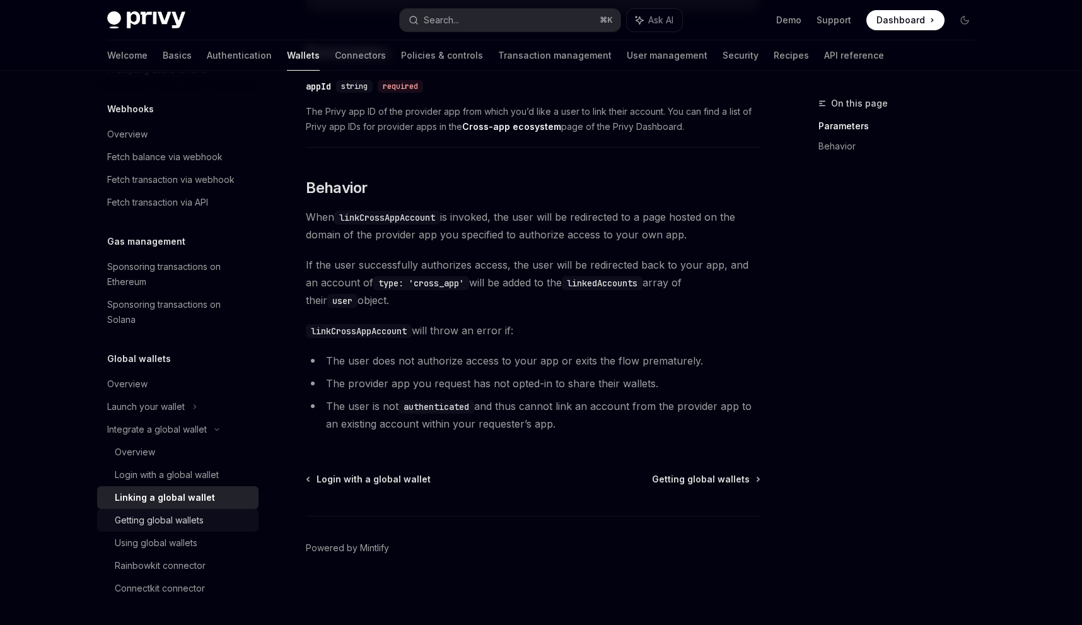
click at [166, 522] on div "Getting global wallets" at bounding box center [159, 520] width 89 height 15
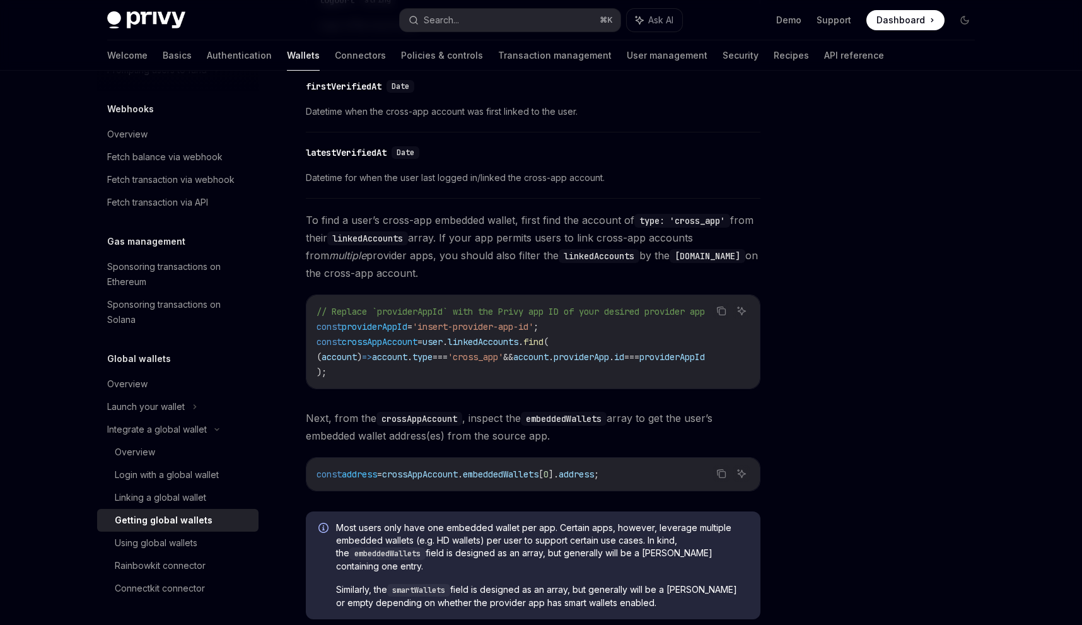
scroll to position [690, 0]
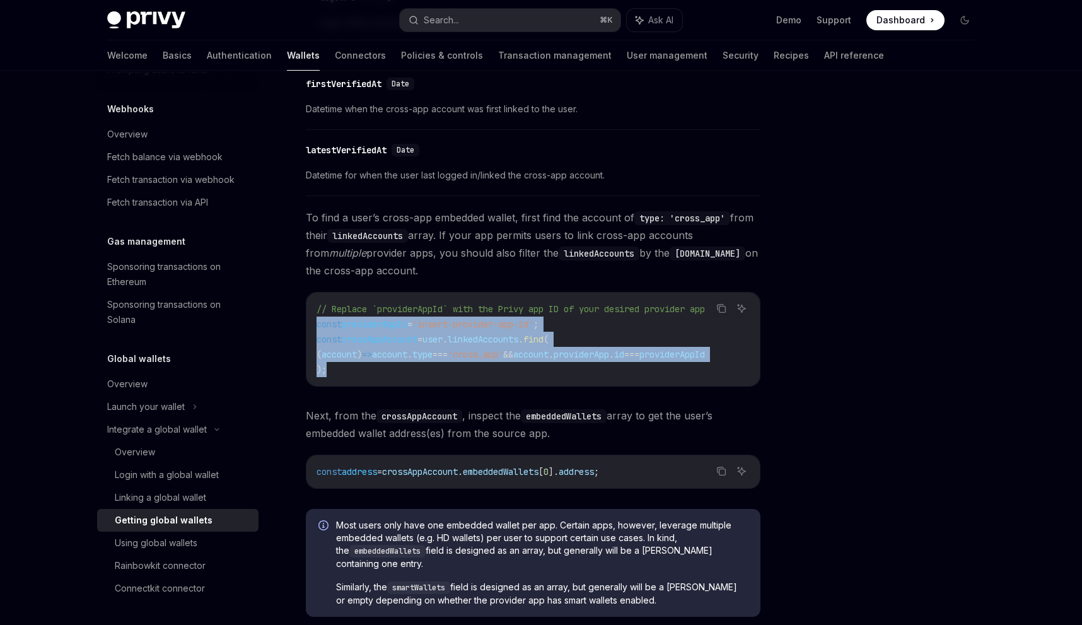
drag, startPoint x: 315, startPoint y: 326, endPoint x: 341, endPoint y: 368, distance: 49.0
click at [341, 368] on div "// Replace `providerAppId` with the Privy app ID of your desired provider app c…" at bounding box center [532, 339] width 453 height 93
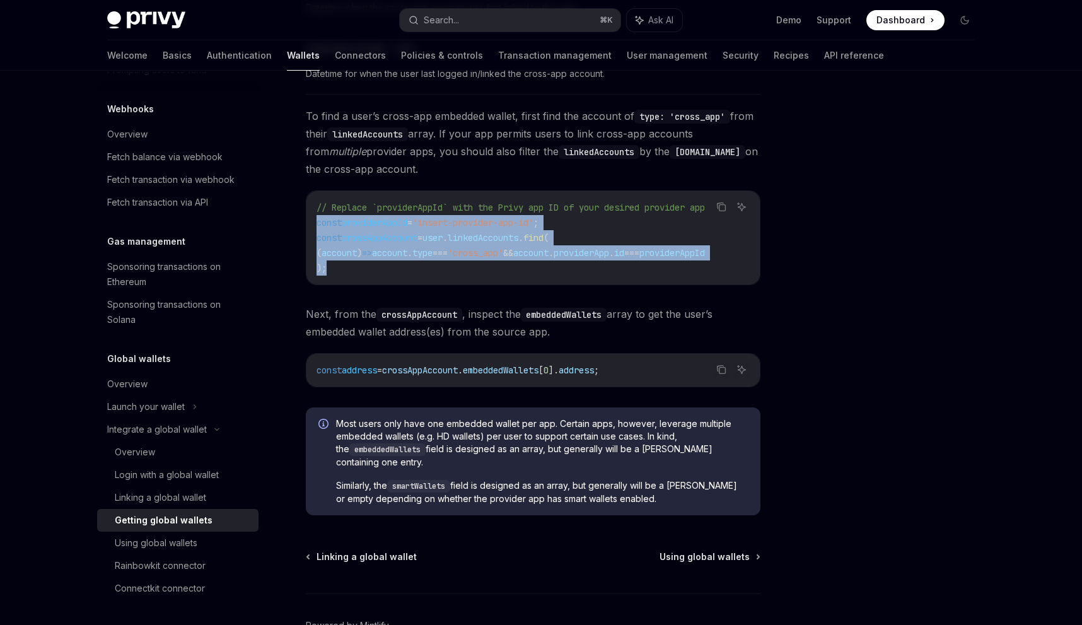
scroll to position [797, 0]
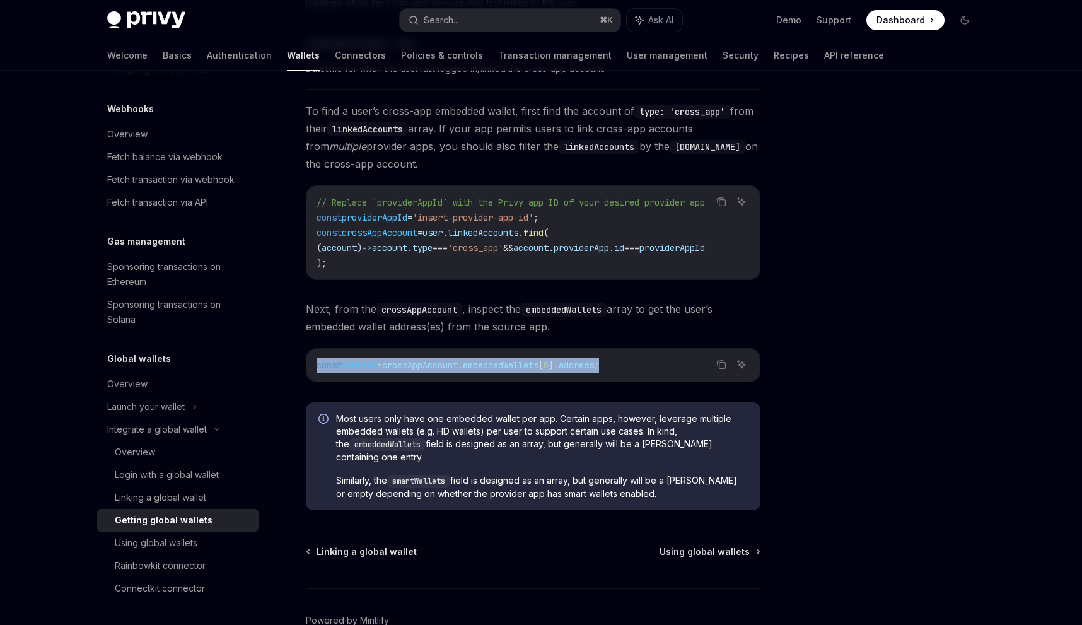
drag, startPoint x: 317, startPoint y: 373, endPoint x: 640, endPoint y: 367, distance: 322.9
click at [640, 367] on code "const address = crossAppAccount . embeddedWallets [ 0 ]. address ;" at bounding box center [533, 365] width 433 height 15
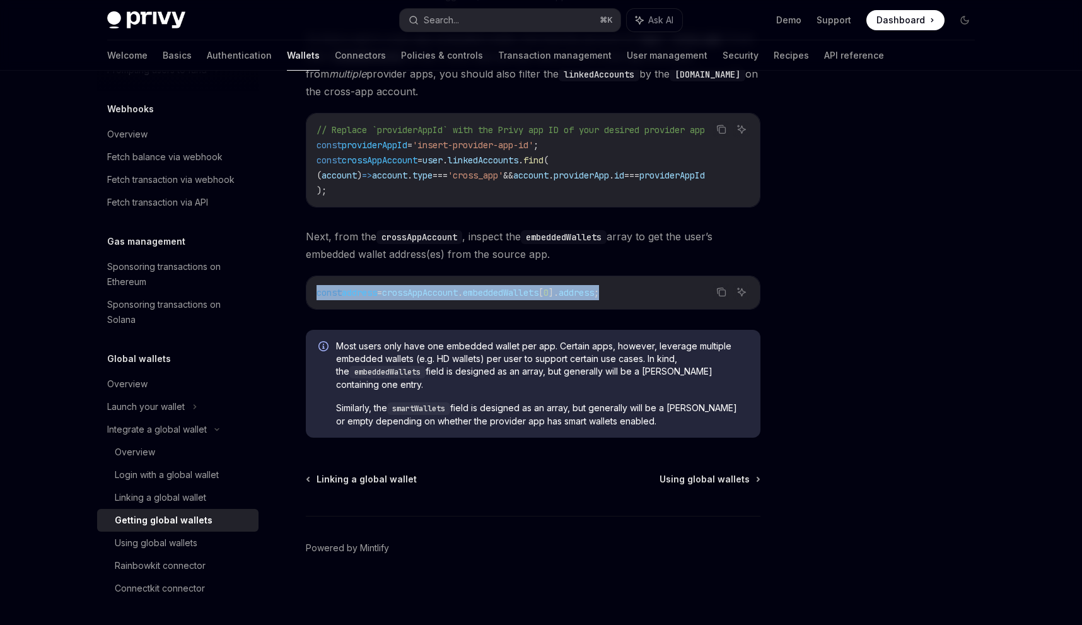
click at [463, 294] on span "." at bounding box center [460, 292] width 5 height 11
drag, startPoint x: 484, startPoint y: 294, endPoint x: 634, endPoint y: 293, distance: 150.7
click at [634, 293] on code "const address = crossAppAccount . embeddedWallets [ 0 ]. address ;" at bounding box center [533, 292] width 433 height 15
click at [668, 474] on span "Using global wallets" at bounding box center [705, 479] width 90 height 13
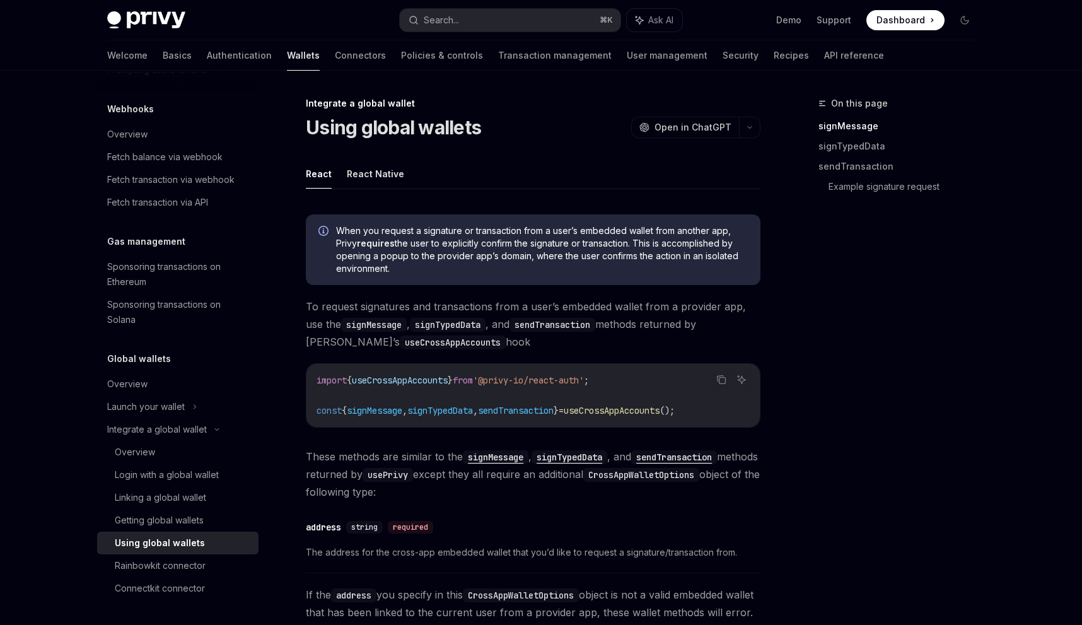
type textarea "*"
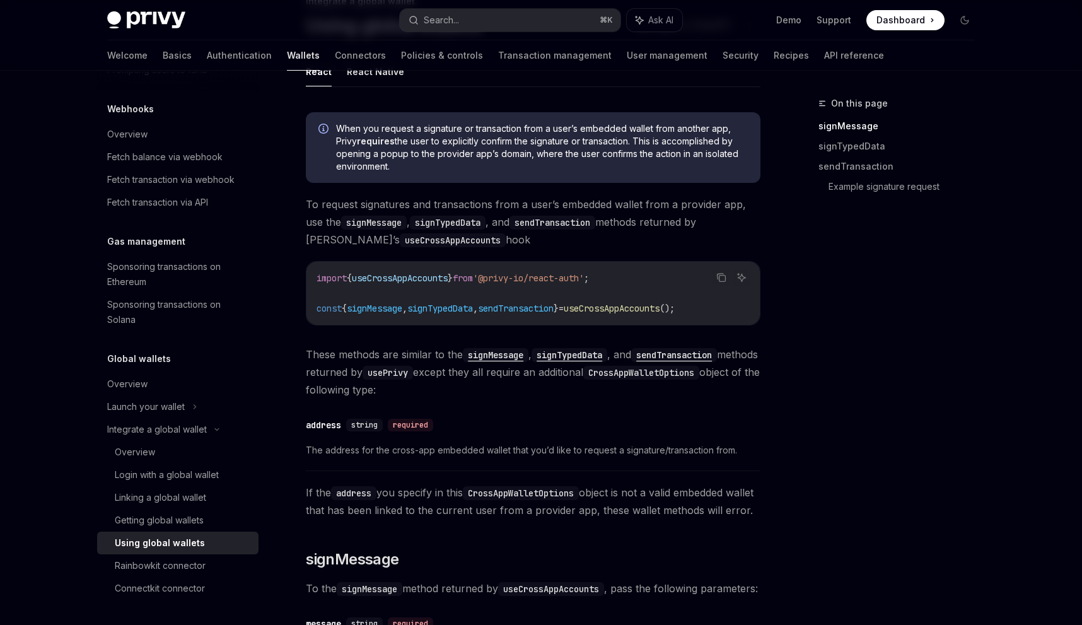
scroll to position [105, 0]
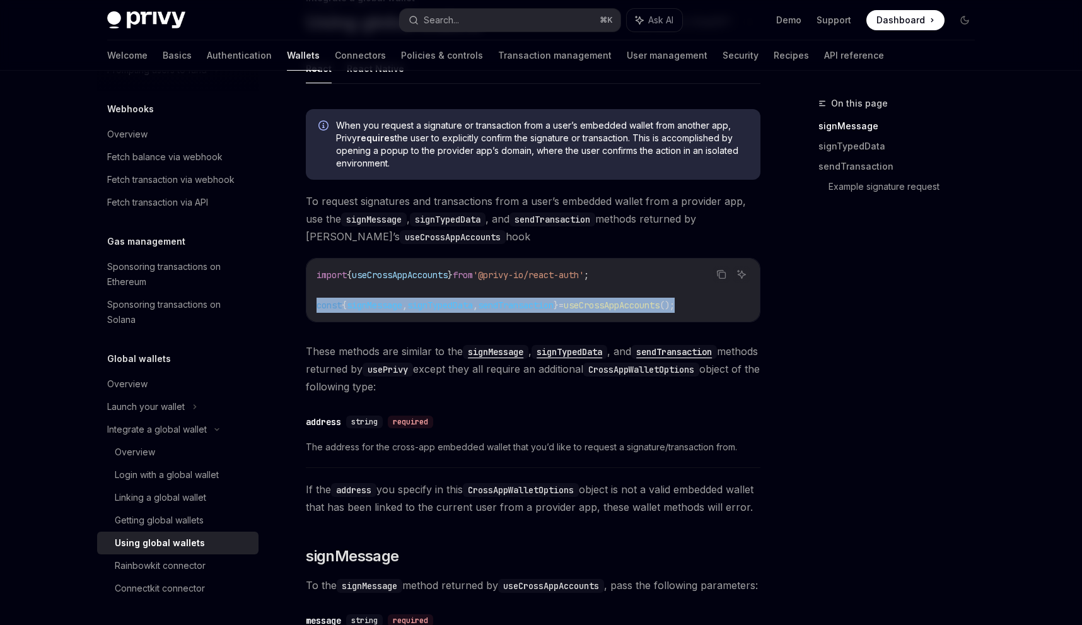
drag, startPoint x: 317, startPoint y: 306, endPoint x: 728, endPoint y: 308, distance: 411.8
click at [728, 308] on code "import { useCrossAppAccounts } from '@privy-io/react-auth' ; const { signMessag…" at bounding box center [533, 289] width 433 height 45
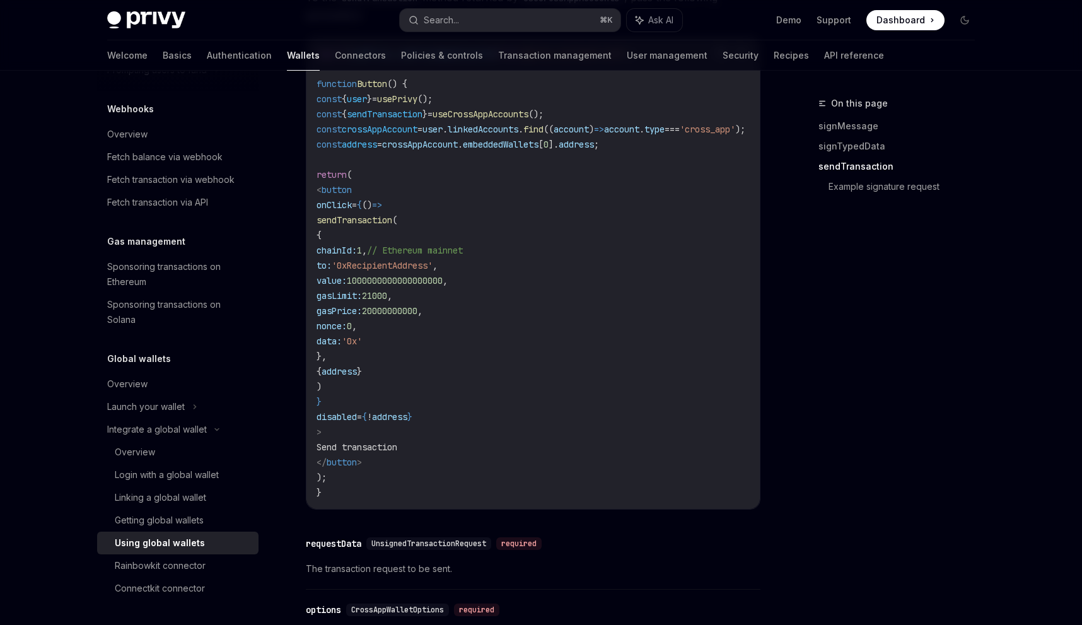
scroll to position [1398, 0]
drag, startPoint x: 338, startPoint y: 221, endPoint x: 398, endPoint y: 496, distance: 280.8
click at [398, 496] on code "import { usePrivy , useCrossAppAccounts } from '@privy-io/react-auth' ; functio…" at bounding box center [546, 271] width 459 height 454
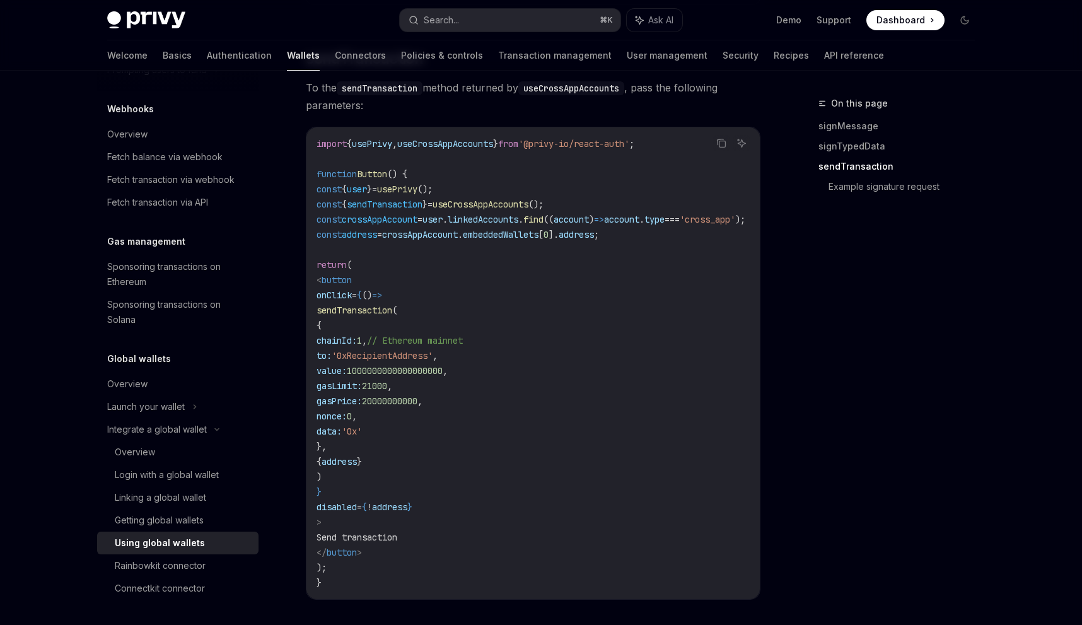
scroll to position [1249, 0]
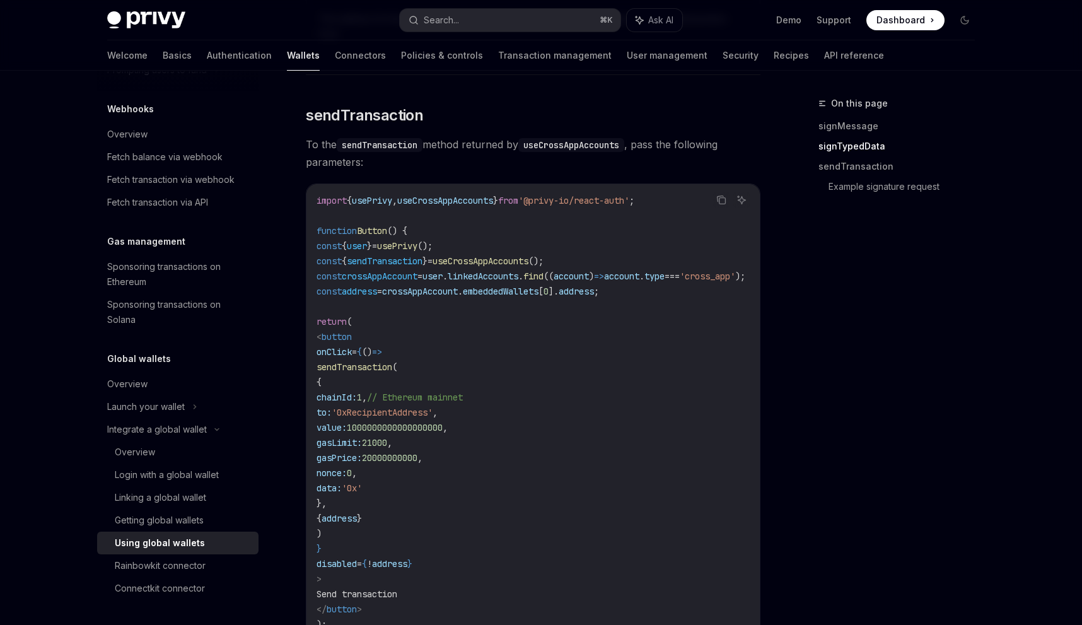
click at [347, 433] on span "value:" at bounding box center [332, 427] width 30 height 11
drag, startPoint x: 356, startPoint y: 402, endPoint x: 375, endPoint y: 562, distance: 161.2
click at [375, 562] on code "import { usePrivy , useCrossAppAccounts } from '@privy-io/react-auth' ; functio…" at bounding box center [546, 420] width 459 height 454
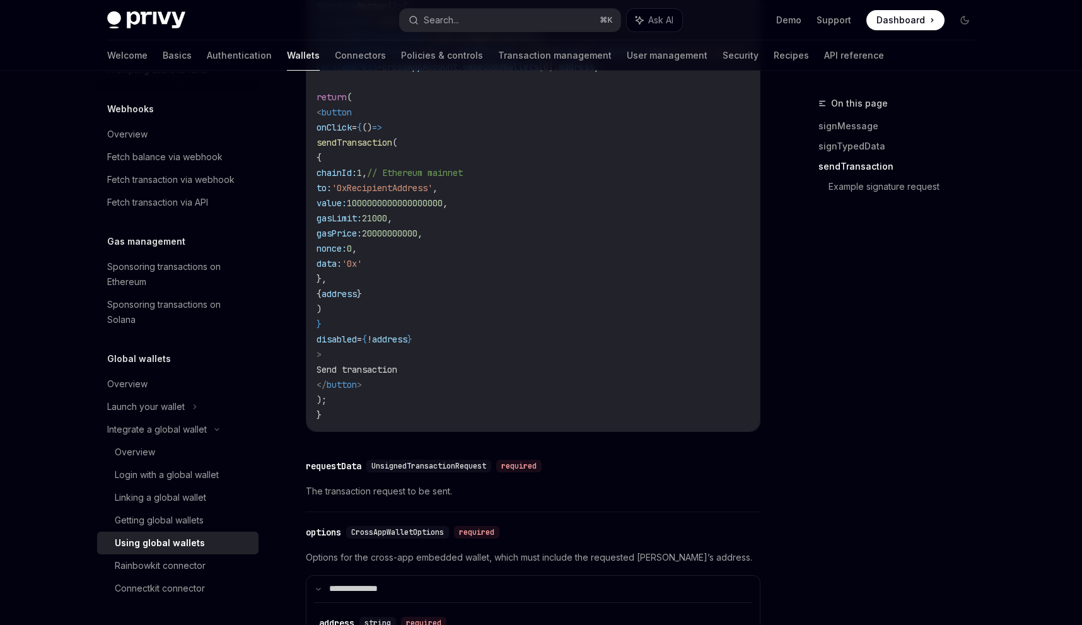
scroll to position [1476, 0]
click at [362, 222] on span "gasLimit:" at bounding box center [339, 216] width 45 height 11
drag, startPoint x: 378, startPoint y: 205, endPoint x: 441, endPoint y: 291, distance: 106.6
click at [441, 291] on code "import { usePrivy , useCrossAppAccounts } from '@privy-io/react-auth' ; functio…" at bounding box center [546, 194] width 459 height 454
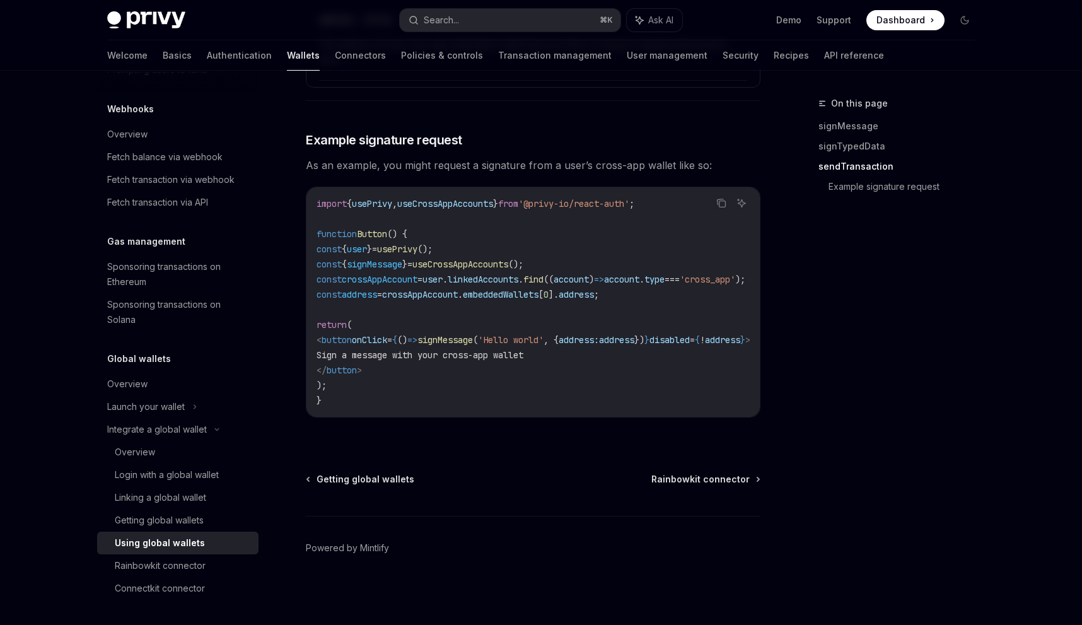
scroll to position [2122, 0]
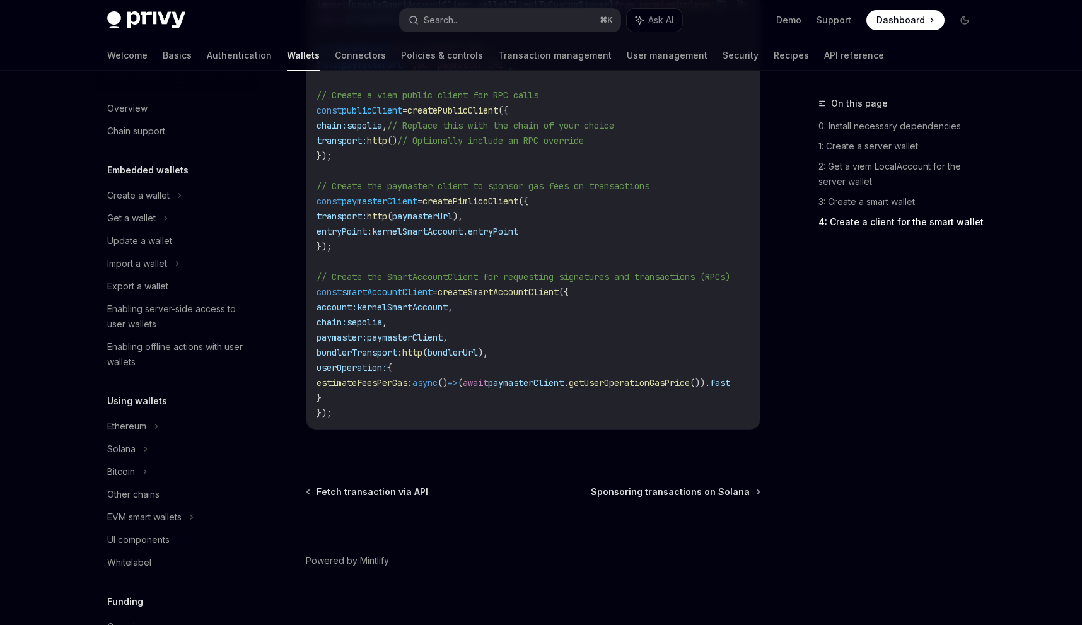
scroll to position [466, 0]
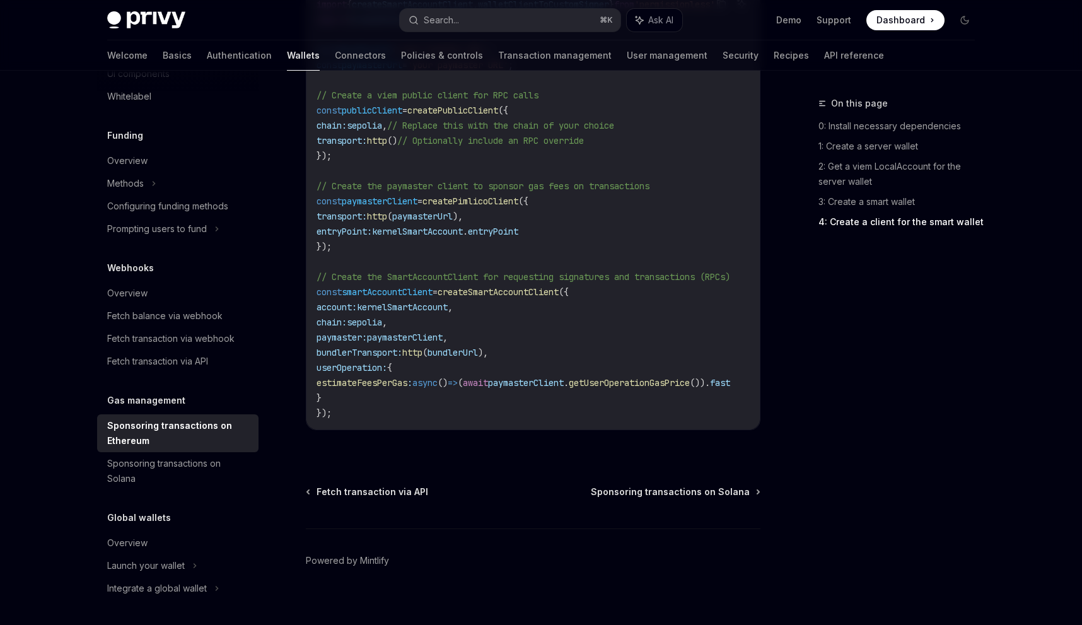
click at [103, 55] on div "Welcome Basics Authentication Wallets Connectors Policies & controls Transactio…" at bounding box center [541, 55] width 928 height 30
click at [163, 54] on link "Basics" at bounding box center [177, 55] width 29 height 30
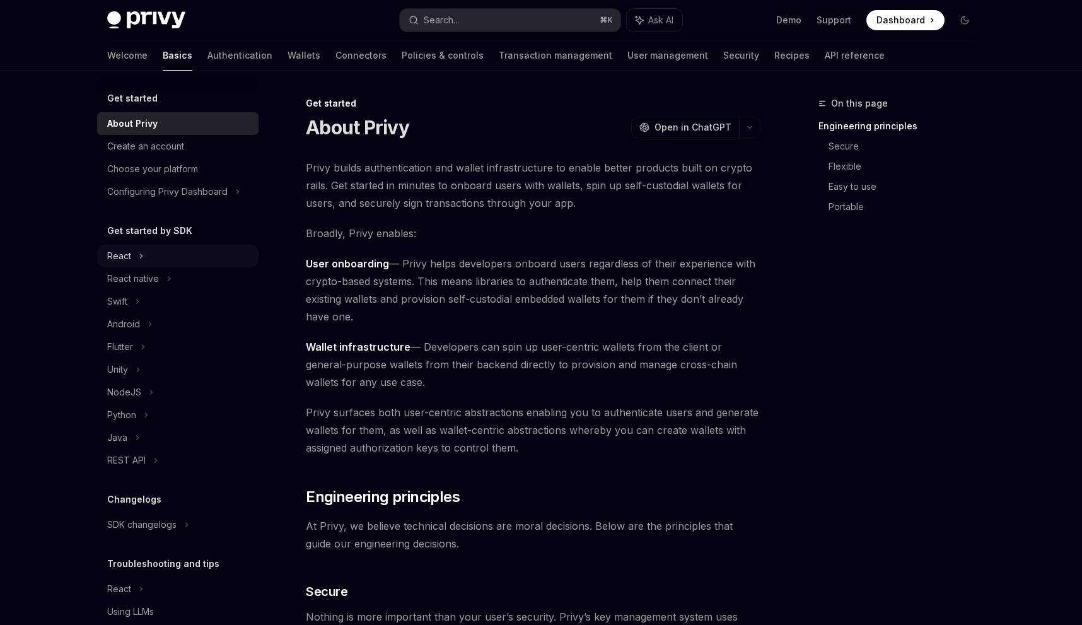
click at [126, 252] on div "React" at bounding box center [119, 255] width 24 height 15
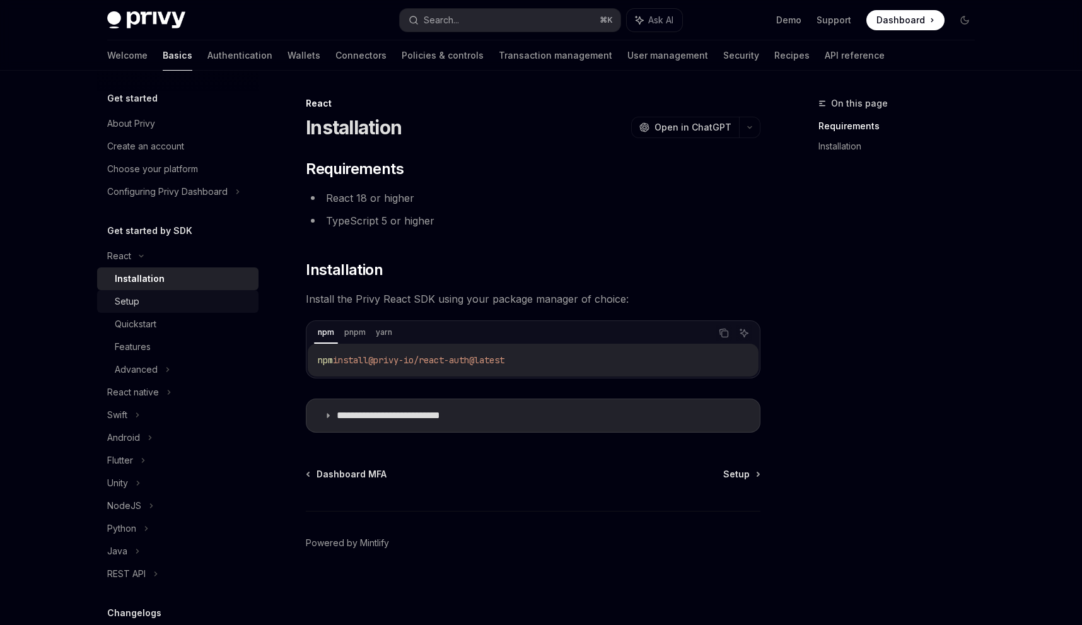
click at [132, 303] on div "Setup" at bounding box center [127, 301] width 25 height 15
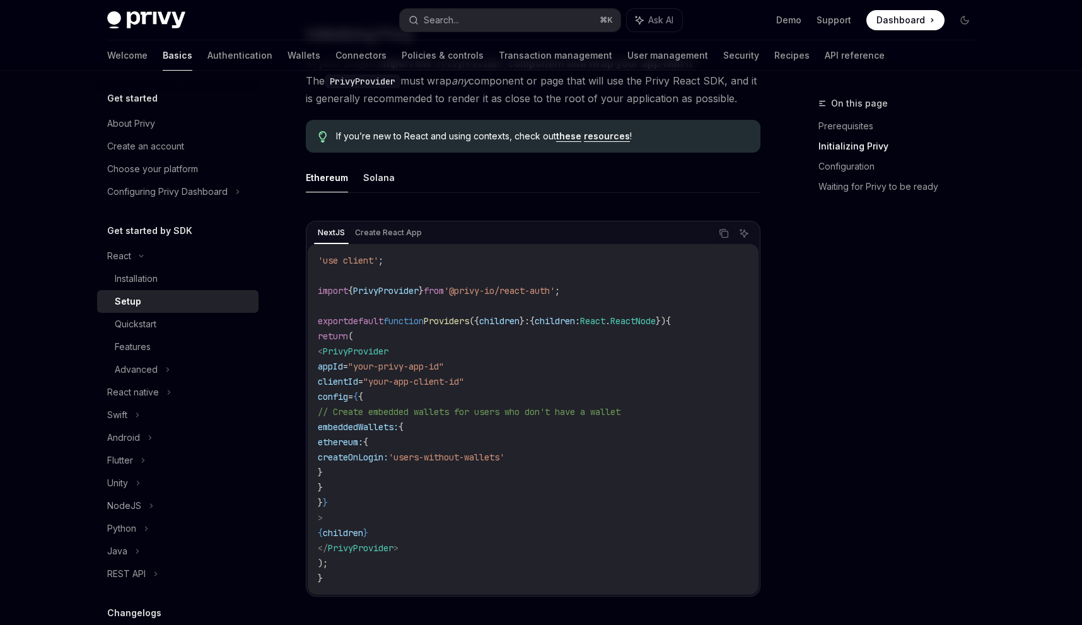
scroll to position [349, 0]
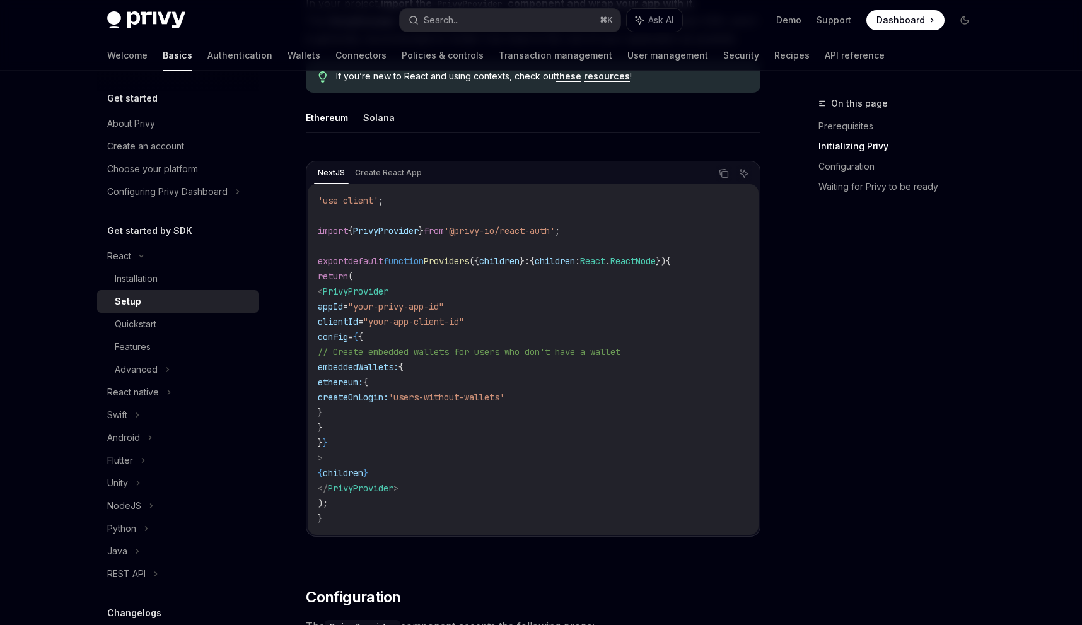
click at [363, 475] on span "children" at bounding box center [343, 472] width 40 height 11
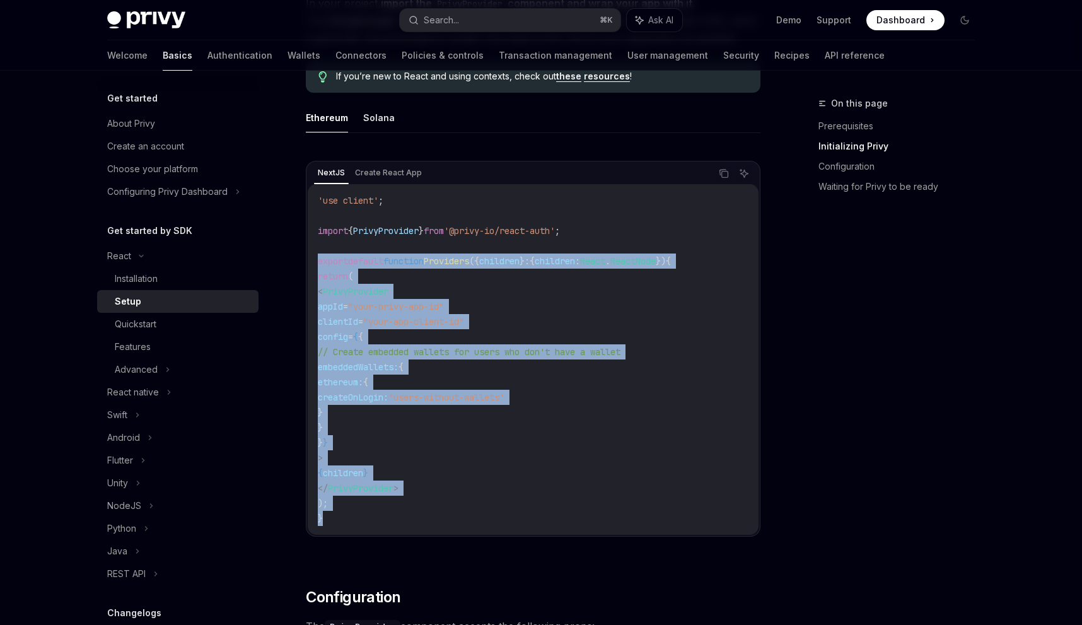
copy code "export default function Providers ({ children } : { children : React . ReactNod…"
drag, startPoint x: 318, startPoint y: 261, endPoint x: 332, endPoint y: 525, distance: 264.6
click at [332, 525] on code "'use client' ; import { PrivyProvider } from '@privy-io/react-auth' ; export de…" at bounding box center [533, 359] width 431 height 333
click at [143, 320] on div "Quickstart" at bounding box center [136, 324] width 42 height 15
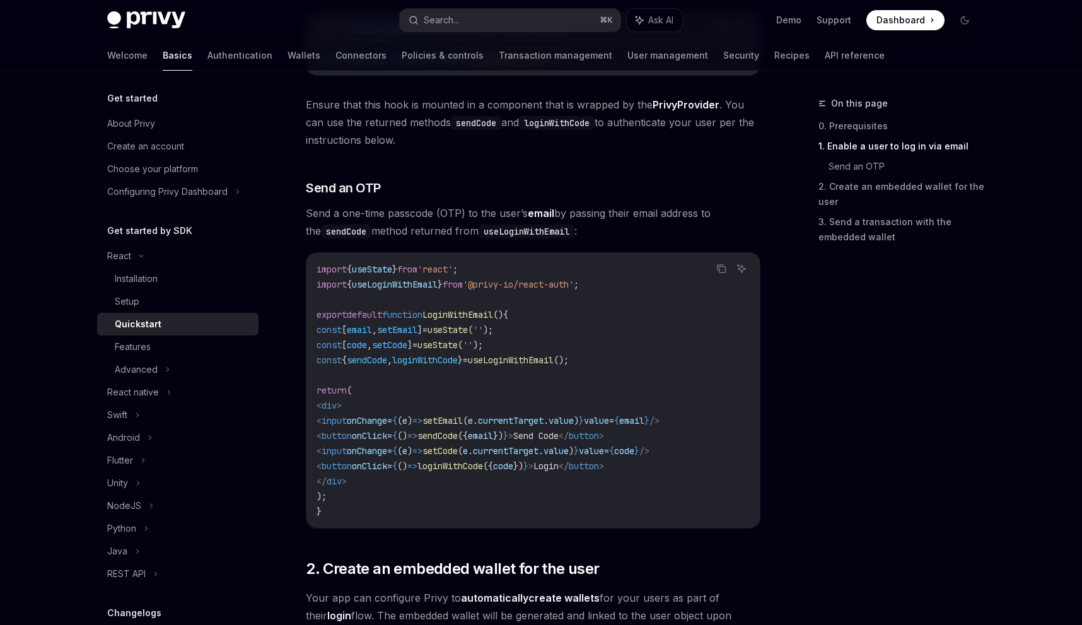
scroll to position [429, 0]
click at [129, 299] on div "Setup" at bounding box center [127, 301] width 25 height 15
type textarea "*"
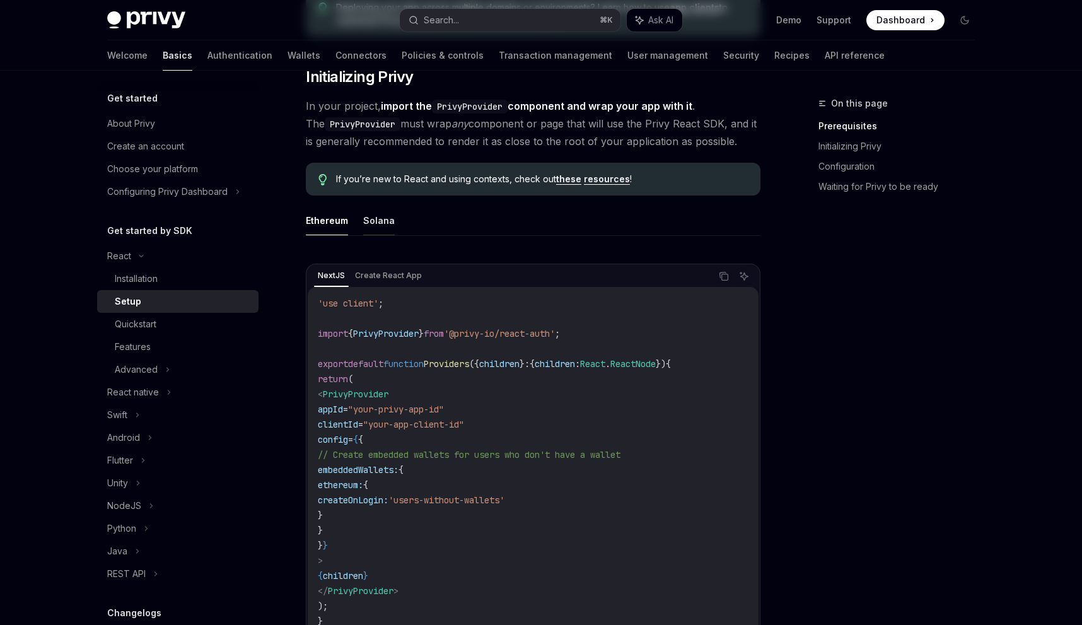
scroll to position [252, 0]
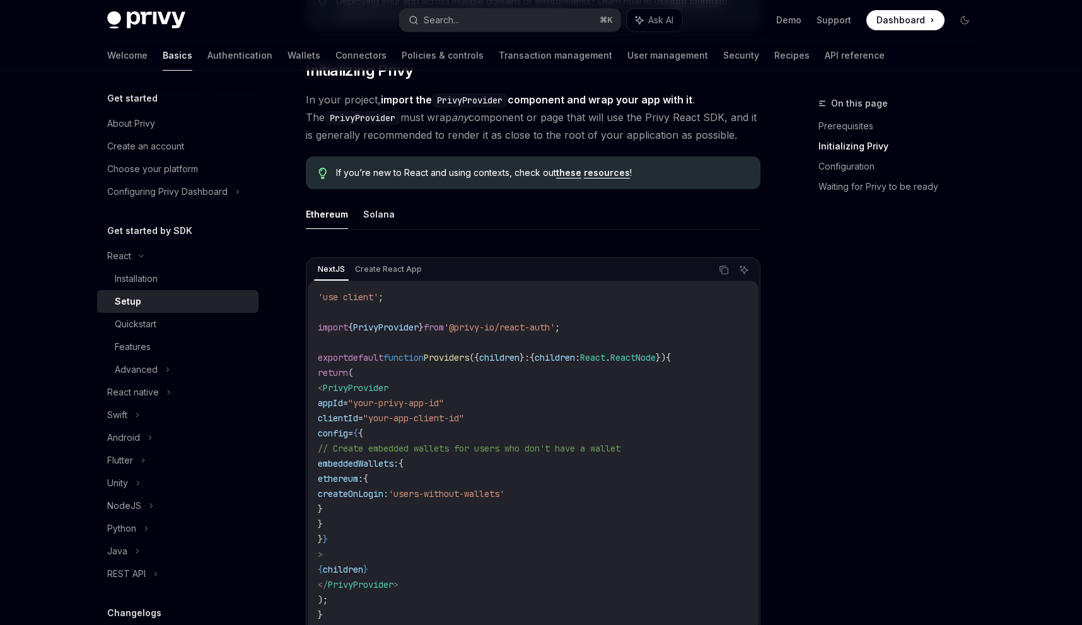
drag, startPoint x: 315, startPoint y: 356, endPoint x: 358, endPoint y: 503, distance: 153.1
click at [358, 503] on div "'use client' ; import { PrivyProvider } from '@privy-io/react-auth' ; export de…" at bounding box center [533, 456] width 451 height 351
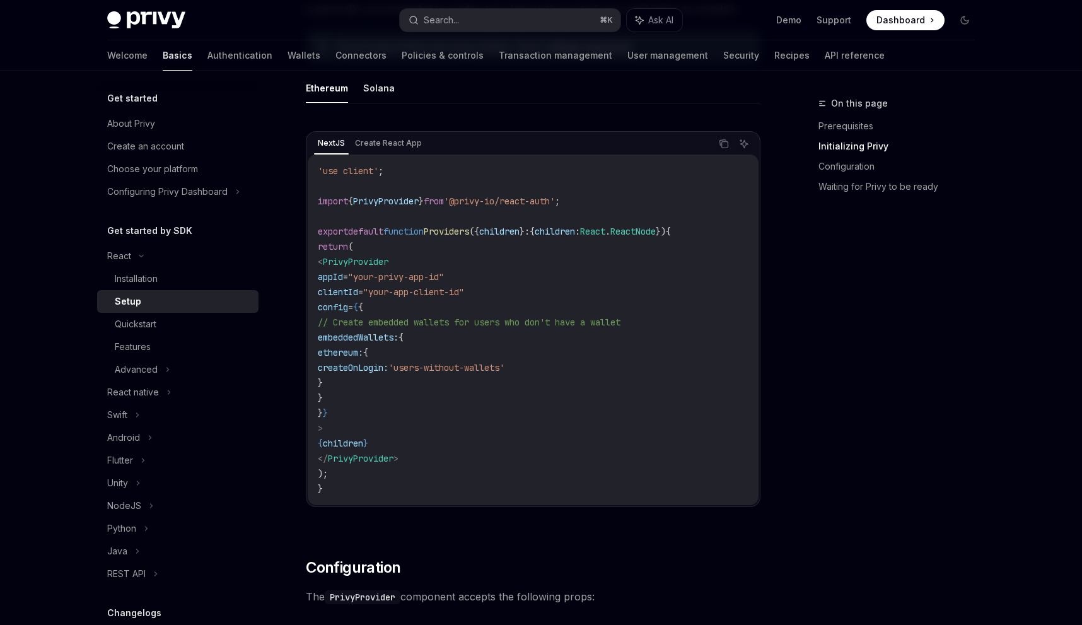
scroll to position [379, 0]
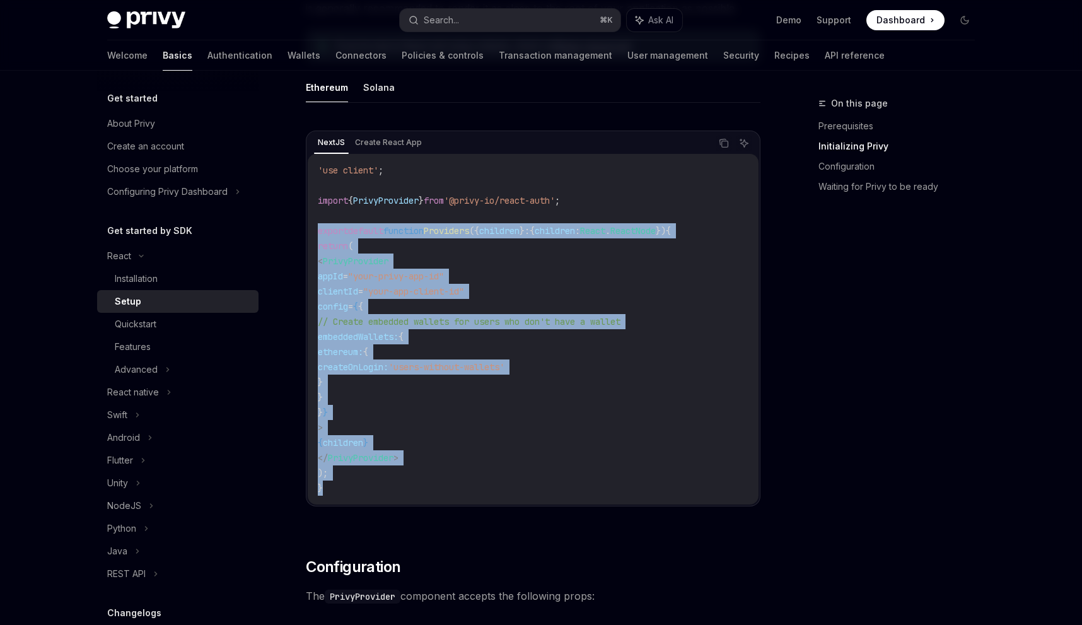
click at [322, 487] on span "}" at bounding box center [320, 487] width 5 height 11
copy code "export default function Providers ({ children } : { children : React . ReactNod…"
click at [363, 444] on span "children" at bounding box center [343, 442] width 40 height 11
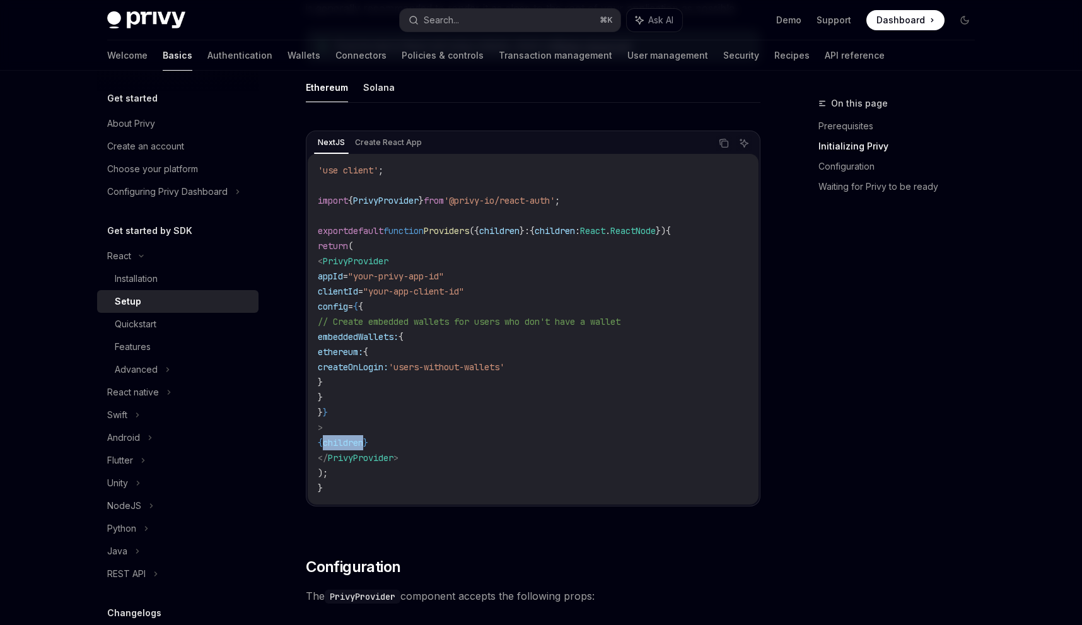
click at [363, 444] on span "children" at bounding box center [343, 442] width 40 height 11
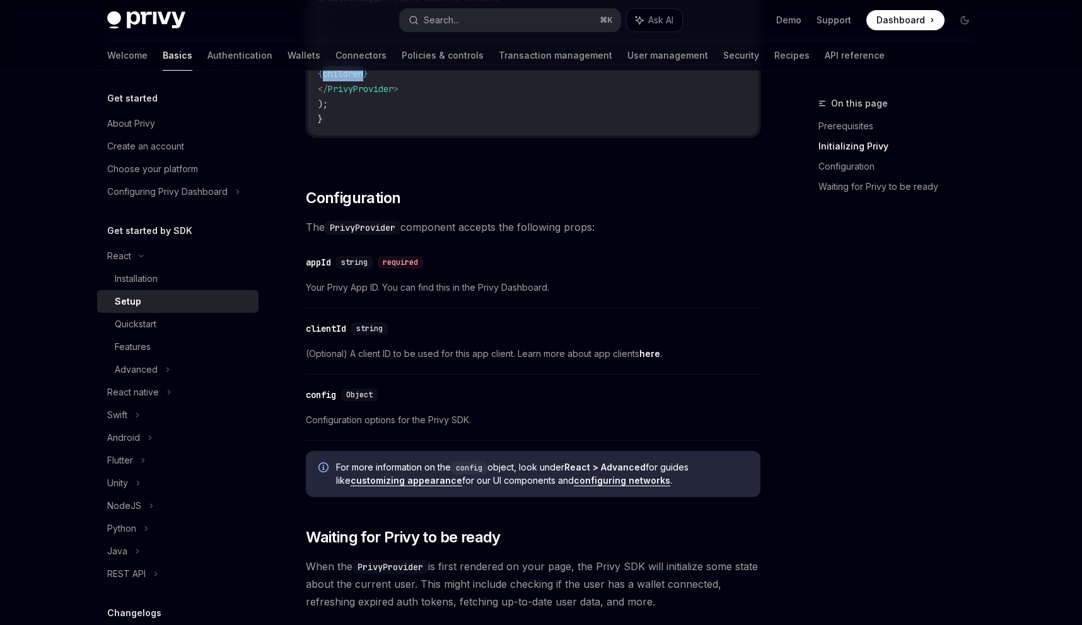
scroll to position [753, 0]
